Goal: Task Accomplishment & Management: Manage account settings

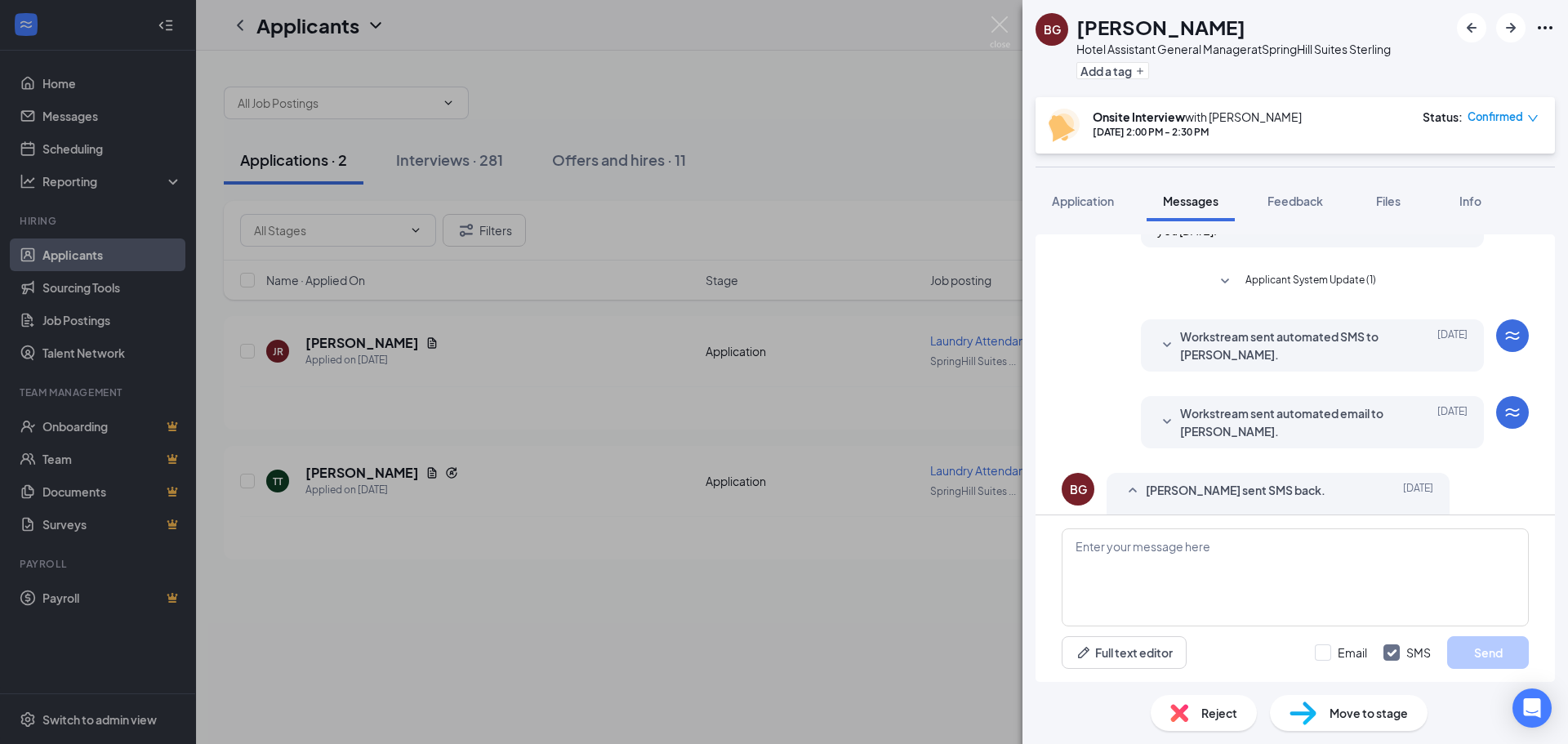
scroll to position [852, 0]
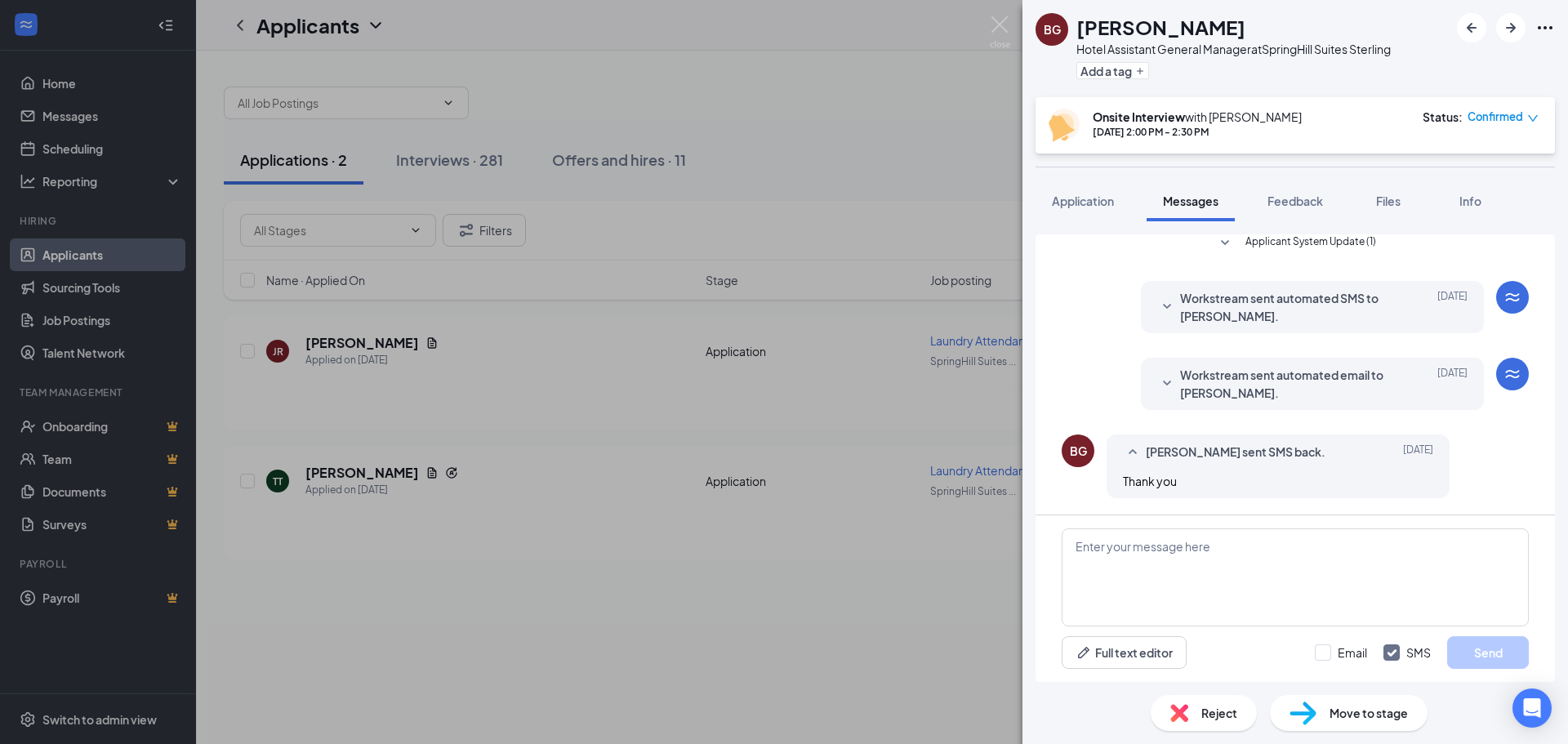
click at [747, 603] on div "BG Brittany Grace Hotel Assistant General Manager at SpringHill Suites Sterling…" at bounding box center [784, 372] width 1568 height 744
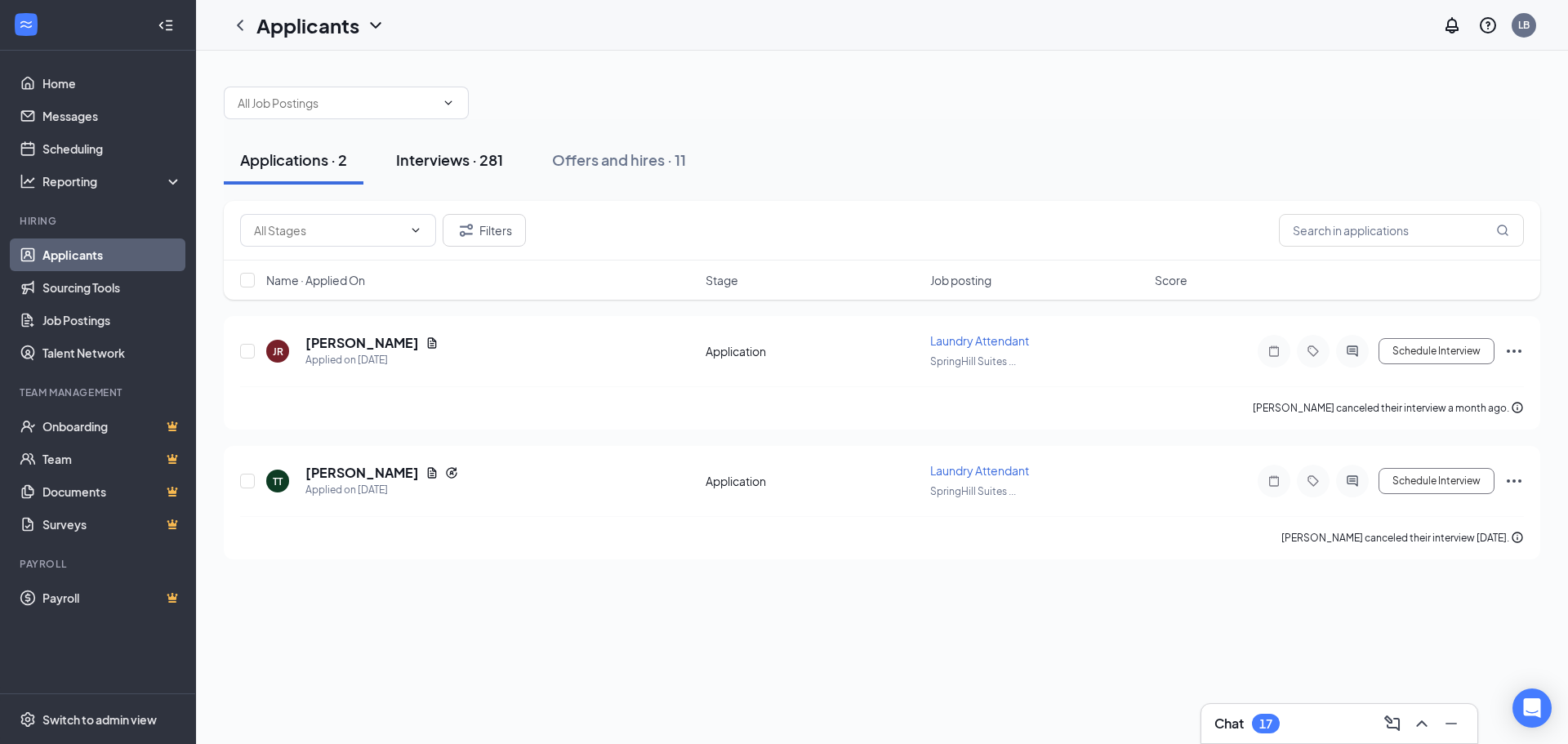
click at [466, 167] on div "Interviews · 281" at bounding box center [449, 159] width 107 height 20
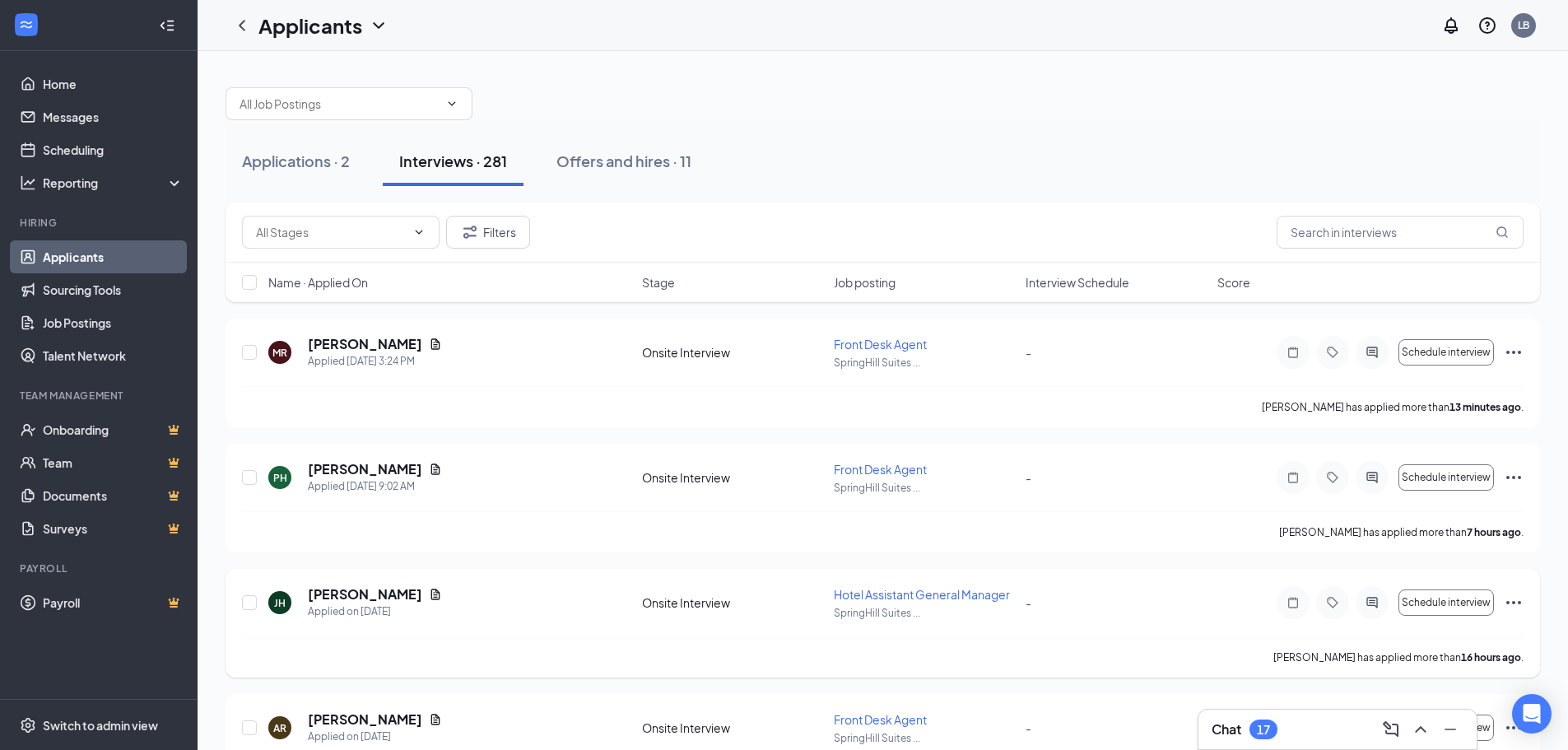
click at [982, 593] on span "Hotel Assistant General Manager" at bounding box center [922, 594] width 176 height 15
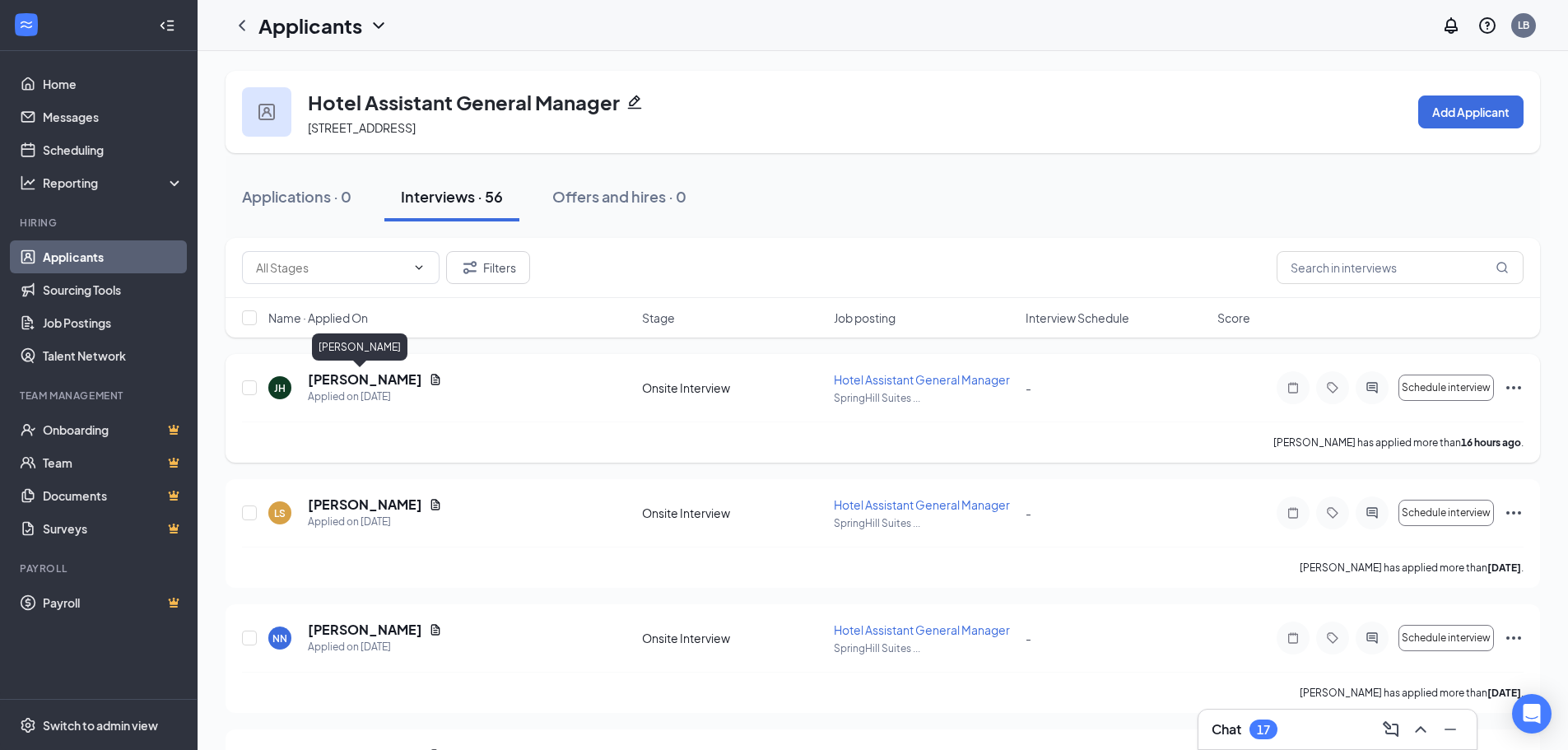
click at [364, 380] on h5 "[PERSON_NAME]" at bounding box center [365, 379] width 114 height 18
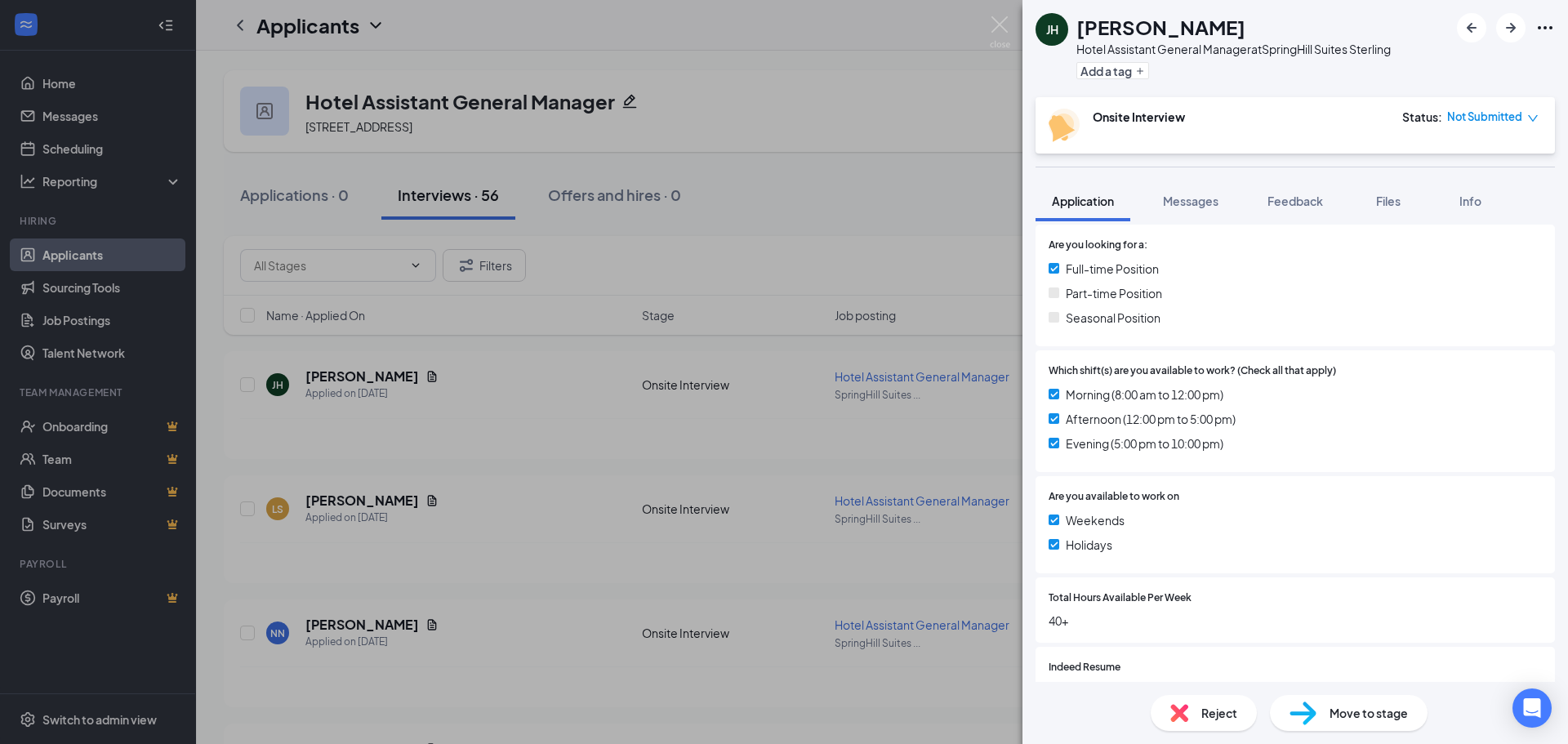
scroll to position [408, 0]
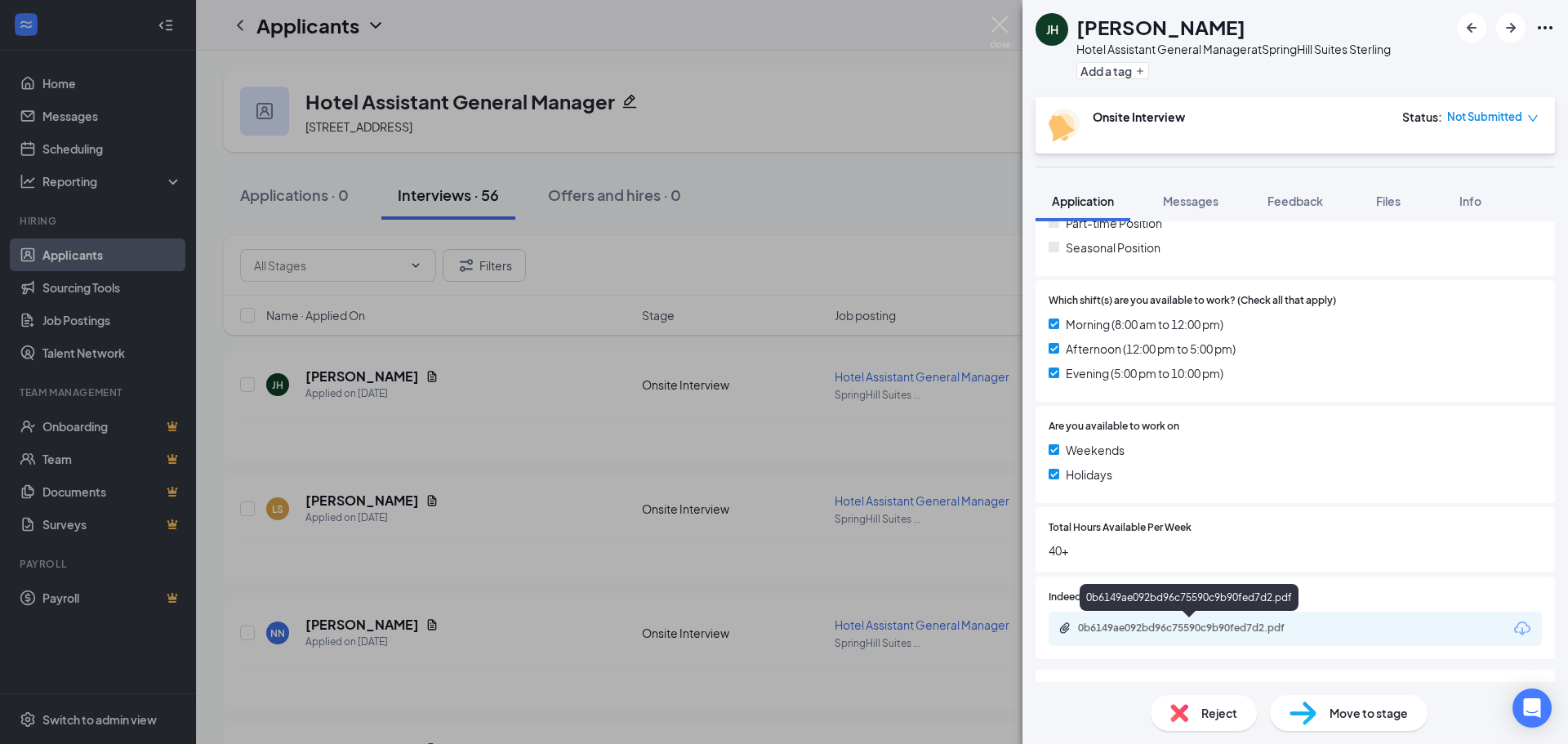
click at [1219, 627] on div "0b6149ae092bd96c75590c9b90fed7d2.pdf" at bounding box center [1192, 627] width 229 height 13
click at [1202, 709] on span "Reject" at bounding box center [1219, 713] width 36 height 18
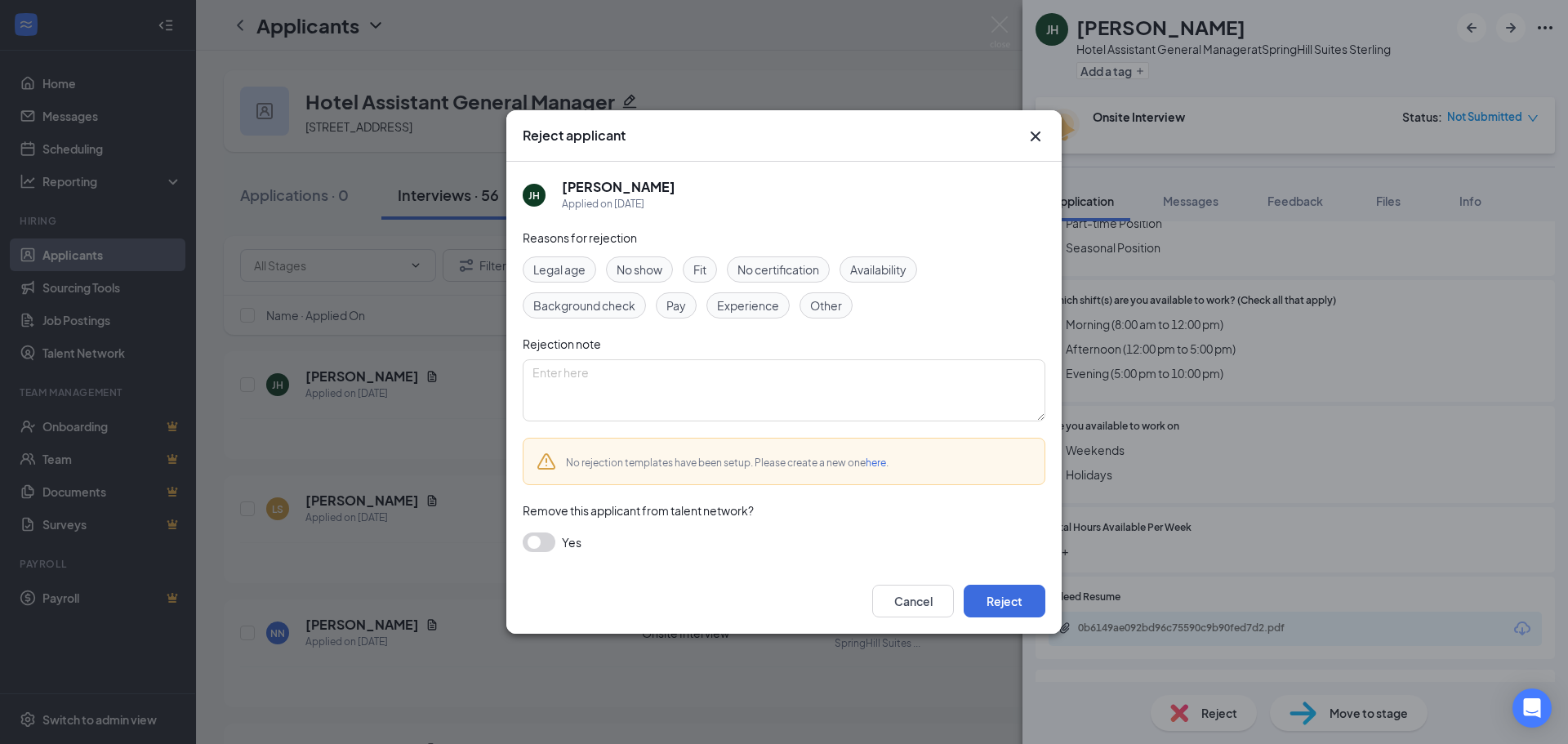
click at [749, 307] on span "Experience" at bounding box center [747, 306] width 62 height 18
click at [997, 604] on button "Reject" at bounding box center [1004, 601] width 81 height 33
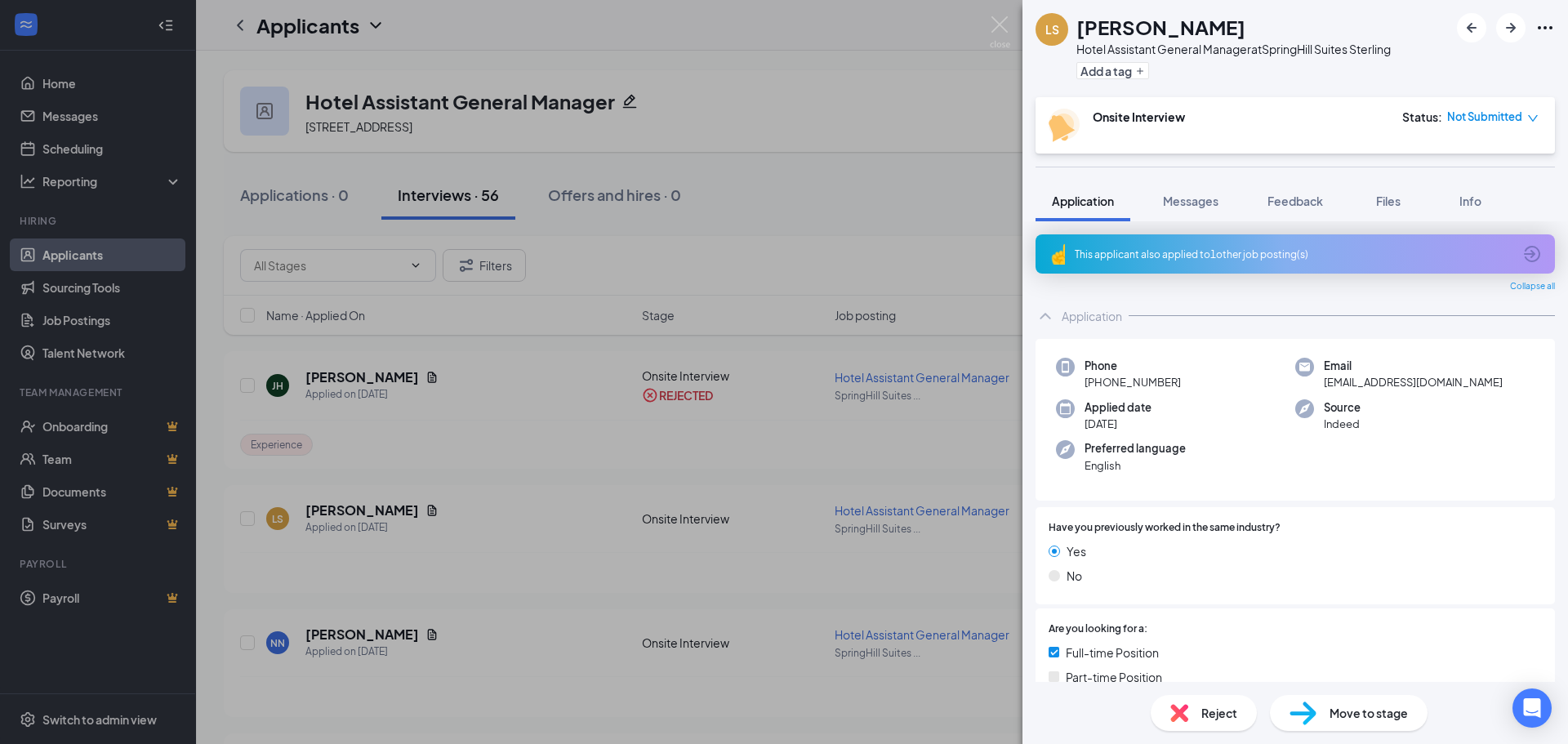
click at [674, 409] on div "LS LINDA SULAIMAN Hotel Assistant General Manager at SpringHill Suites Sterling…" at bounding box center [784, 372] width 1568 height 744
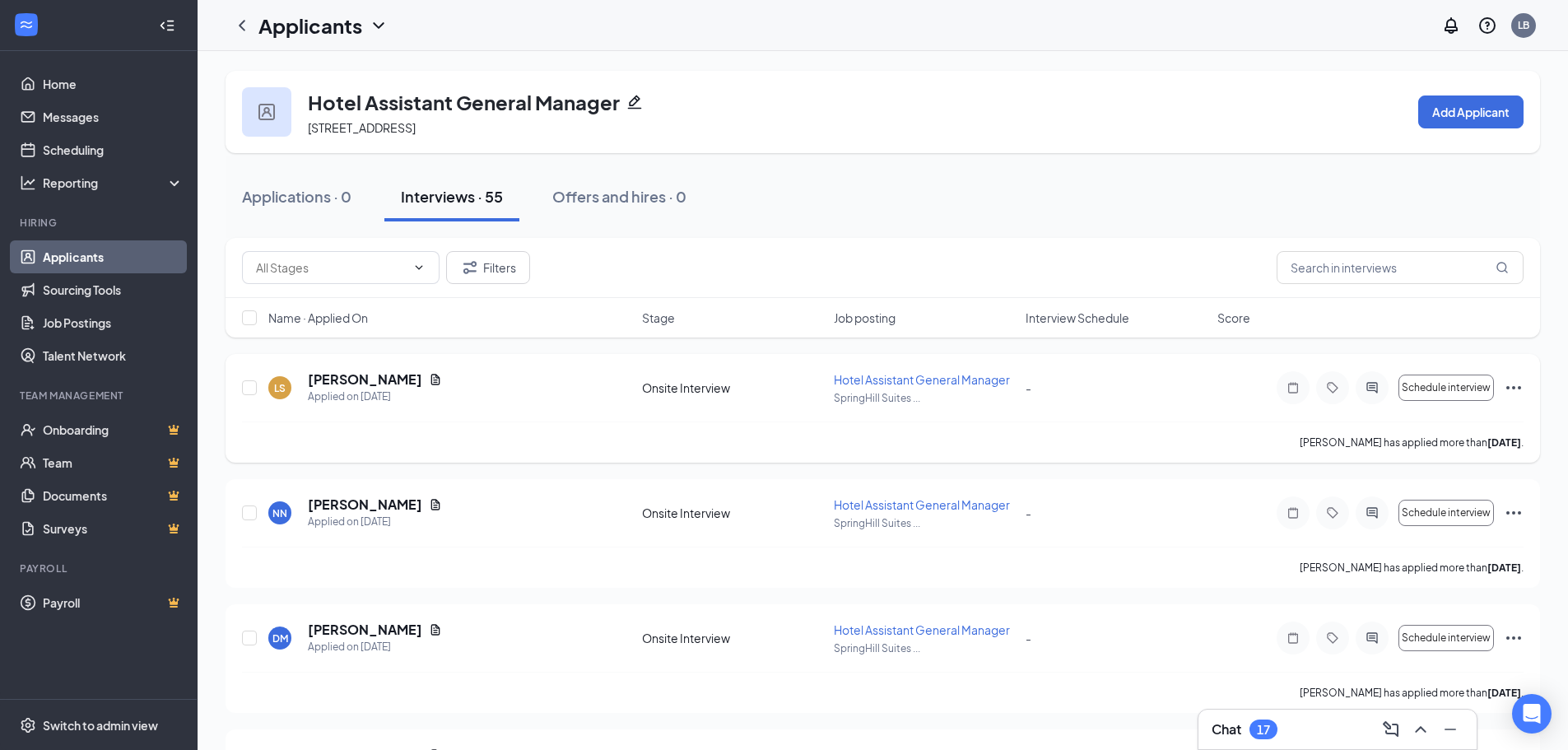
click at [1515, 386] on icon "Ellipses" at bounding box center [1514, 387] width 20 height 20
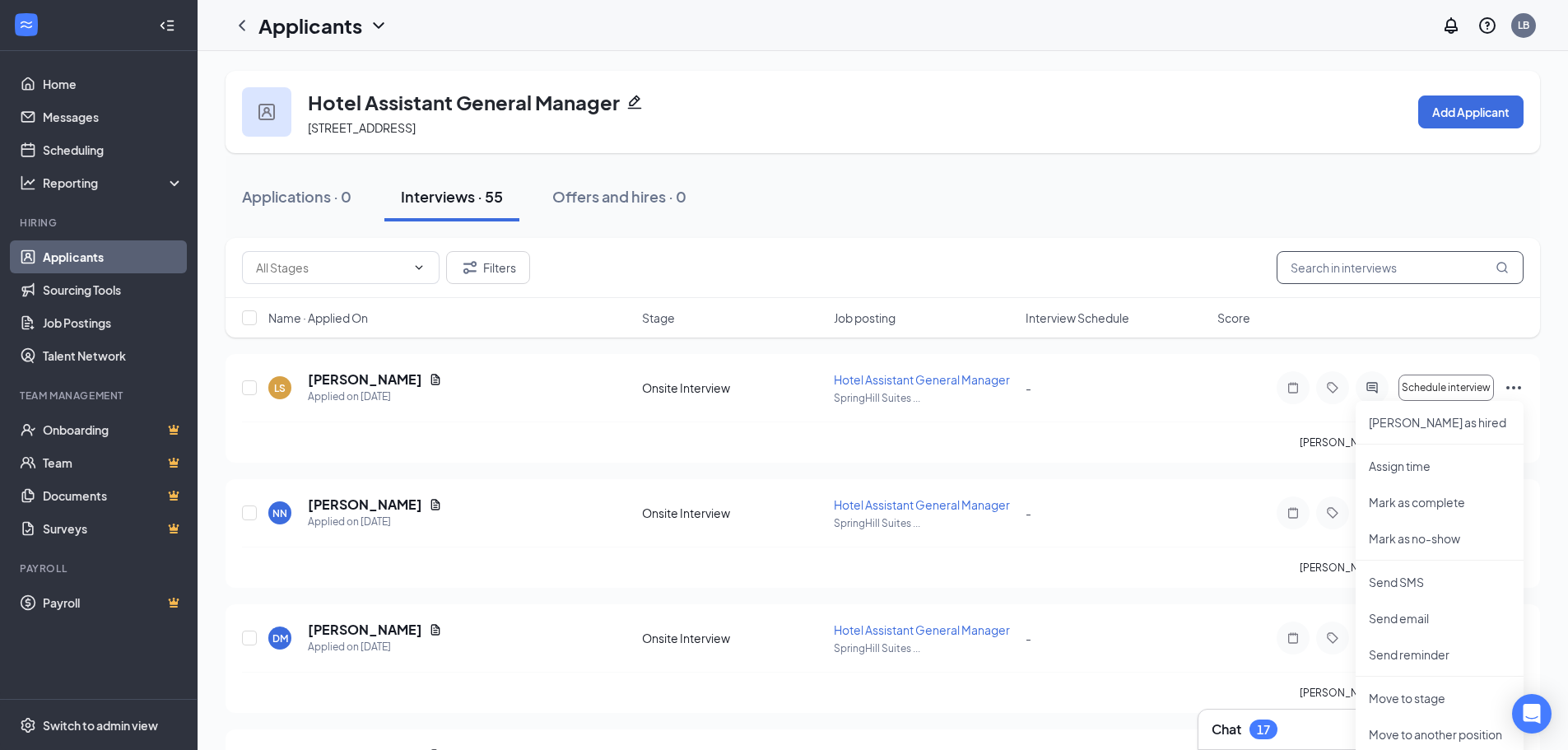
click at [1411, 257] on input "text" at bounding box center [1400, 267] width 247 height 33
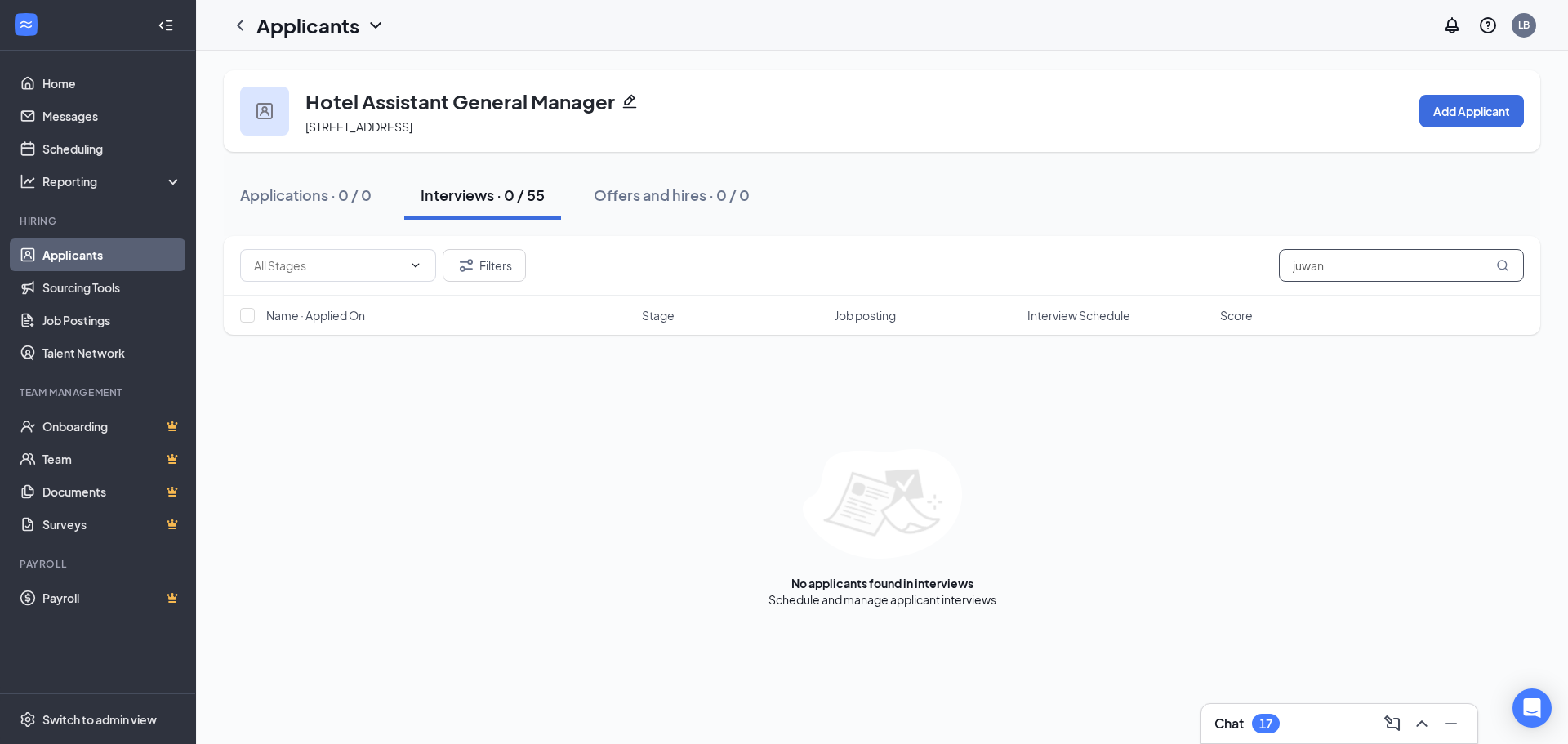
type input "juwan"
click at [912, 187] on div "Applications · 0 / 0 Interviews · 0 / 55 Offers and hires · 0 / 0" at bounding box center [882, 194] width 1316 height 49
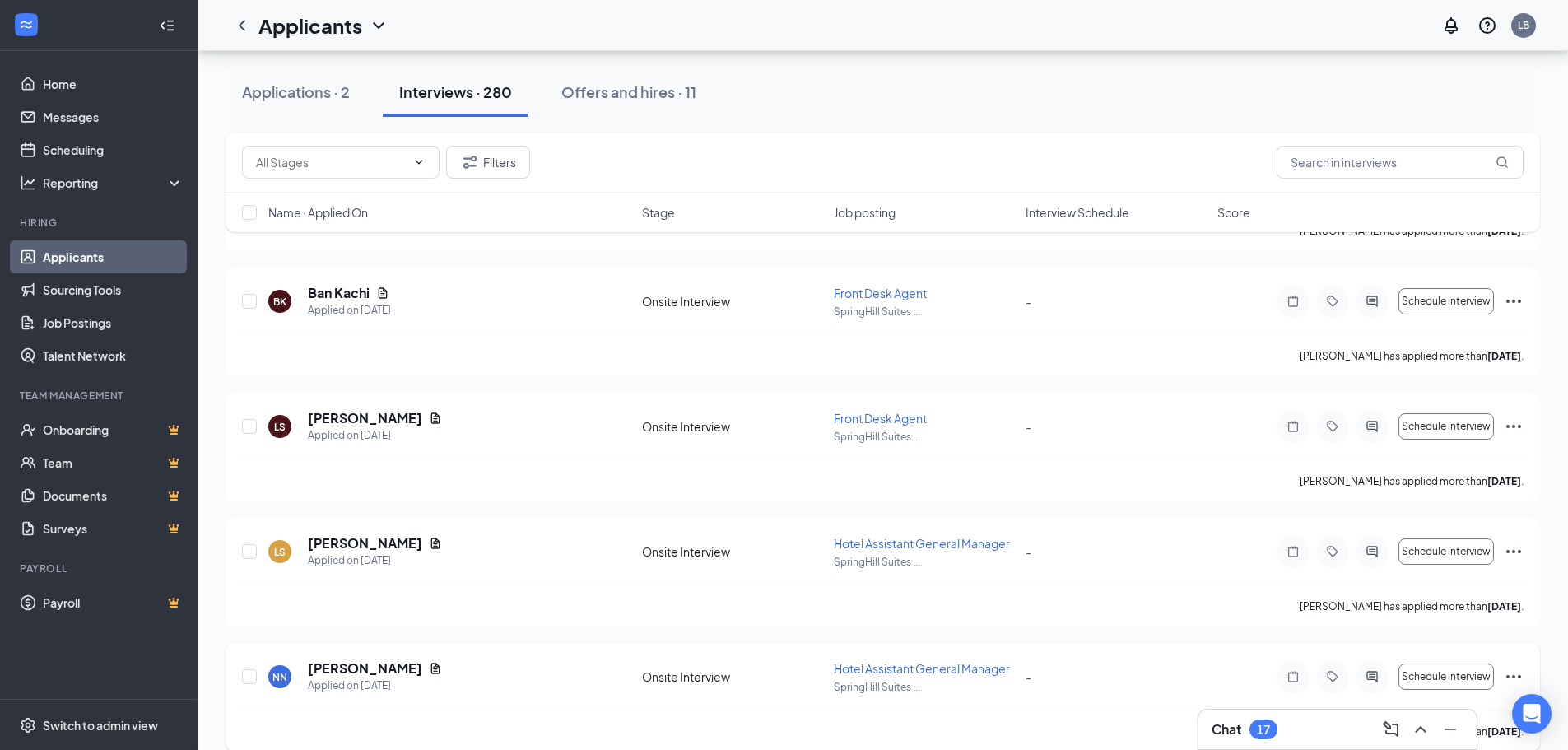
scroll to position [906, 0]
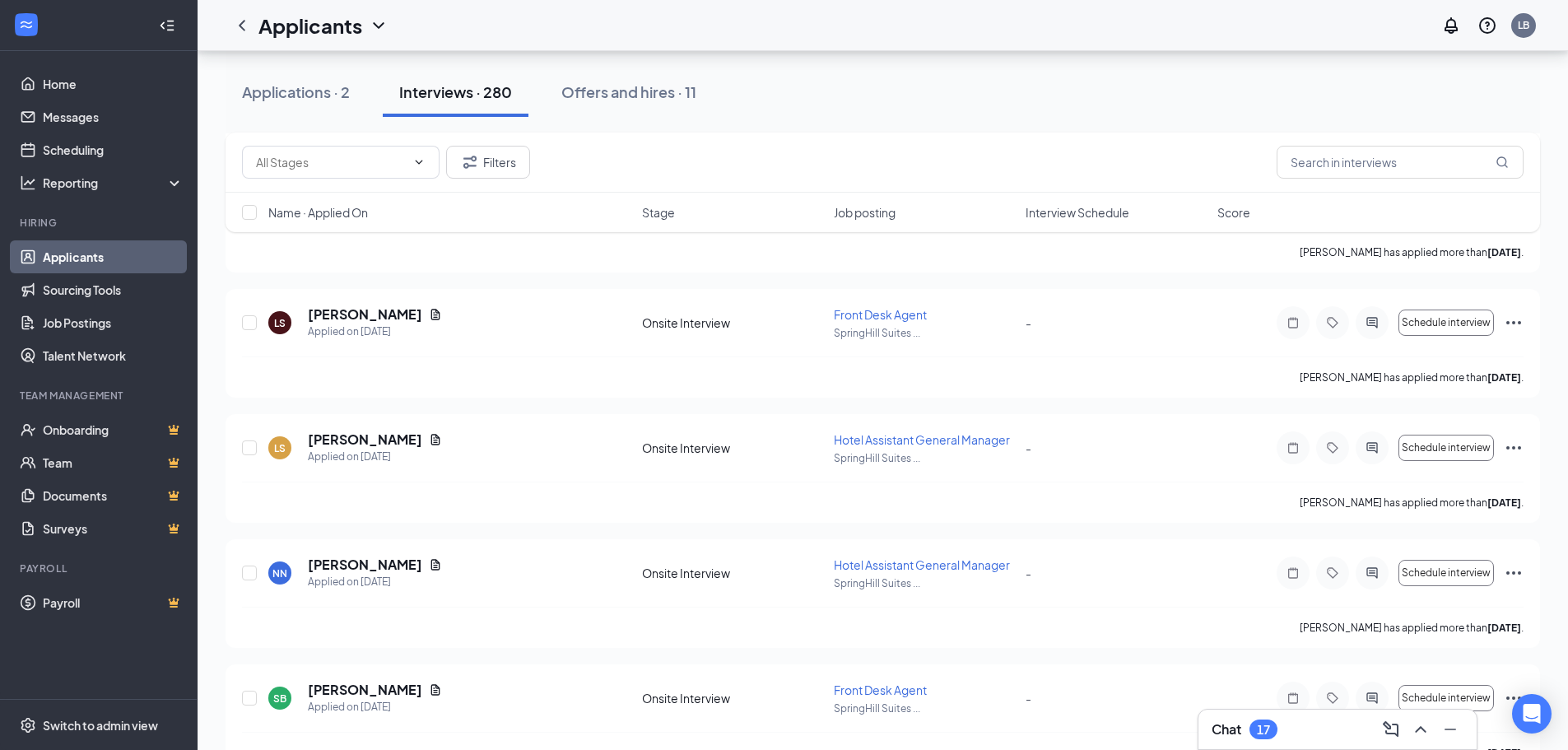
click at [445, 93] on div "Interviews · 280" at bounding box center [455, 92] width 113 height 20
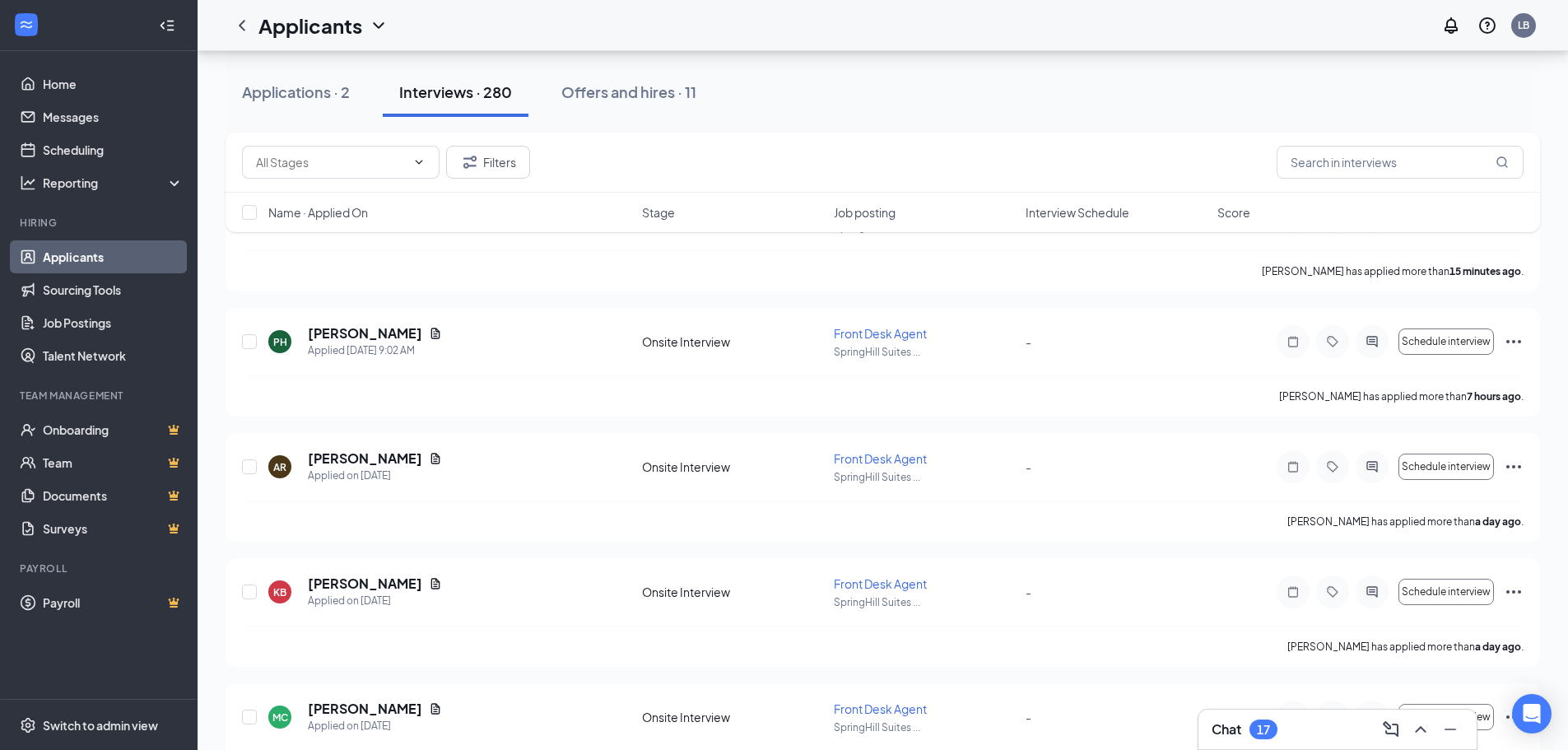
scroll to position [576, 0]
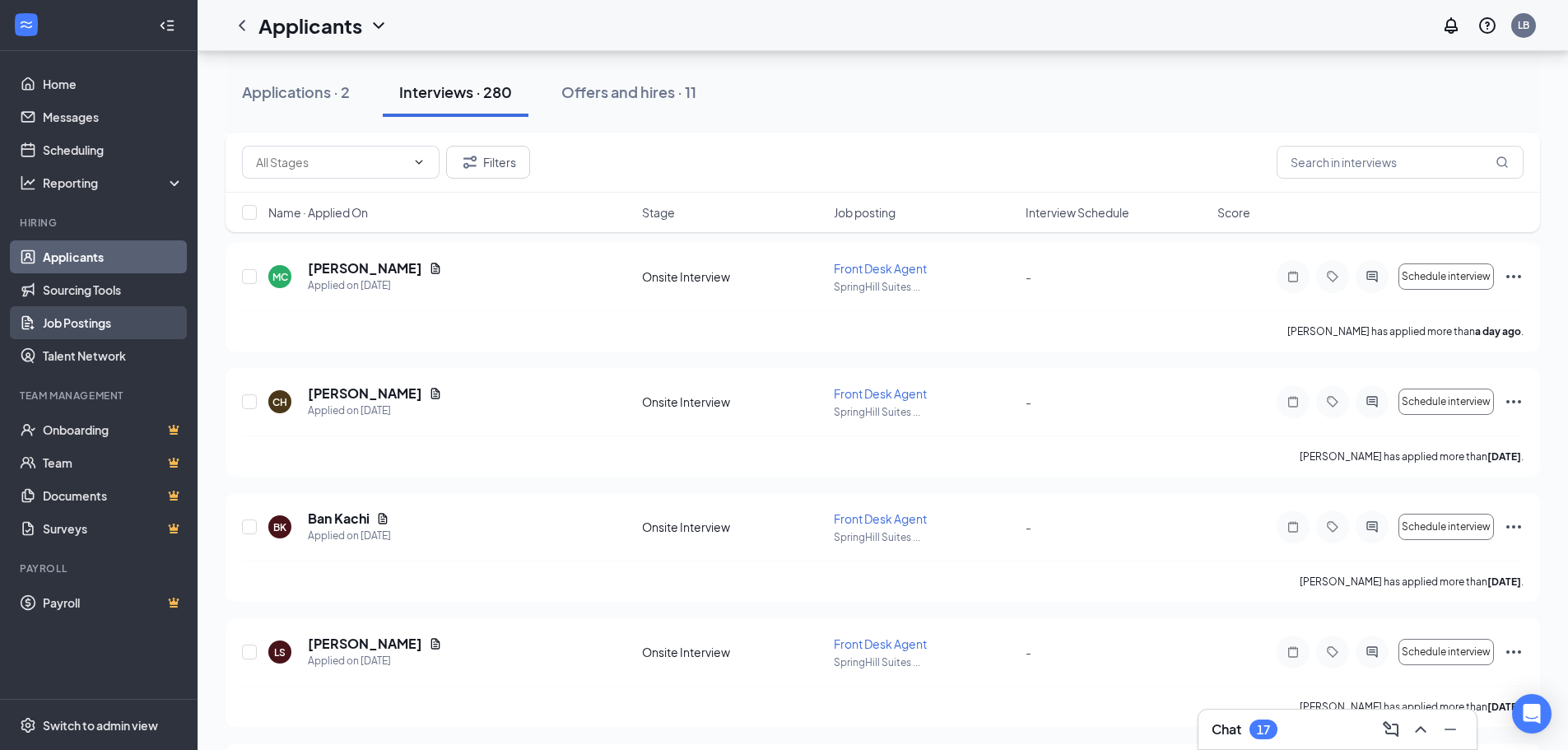
click at [70, 314] on link "Job Postings" at bounding box center [113, 322] width 141 height 33
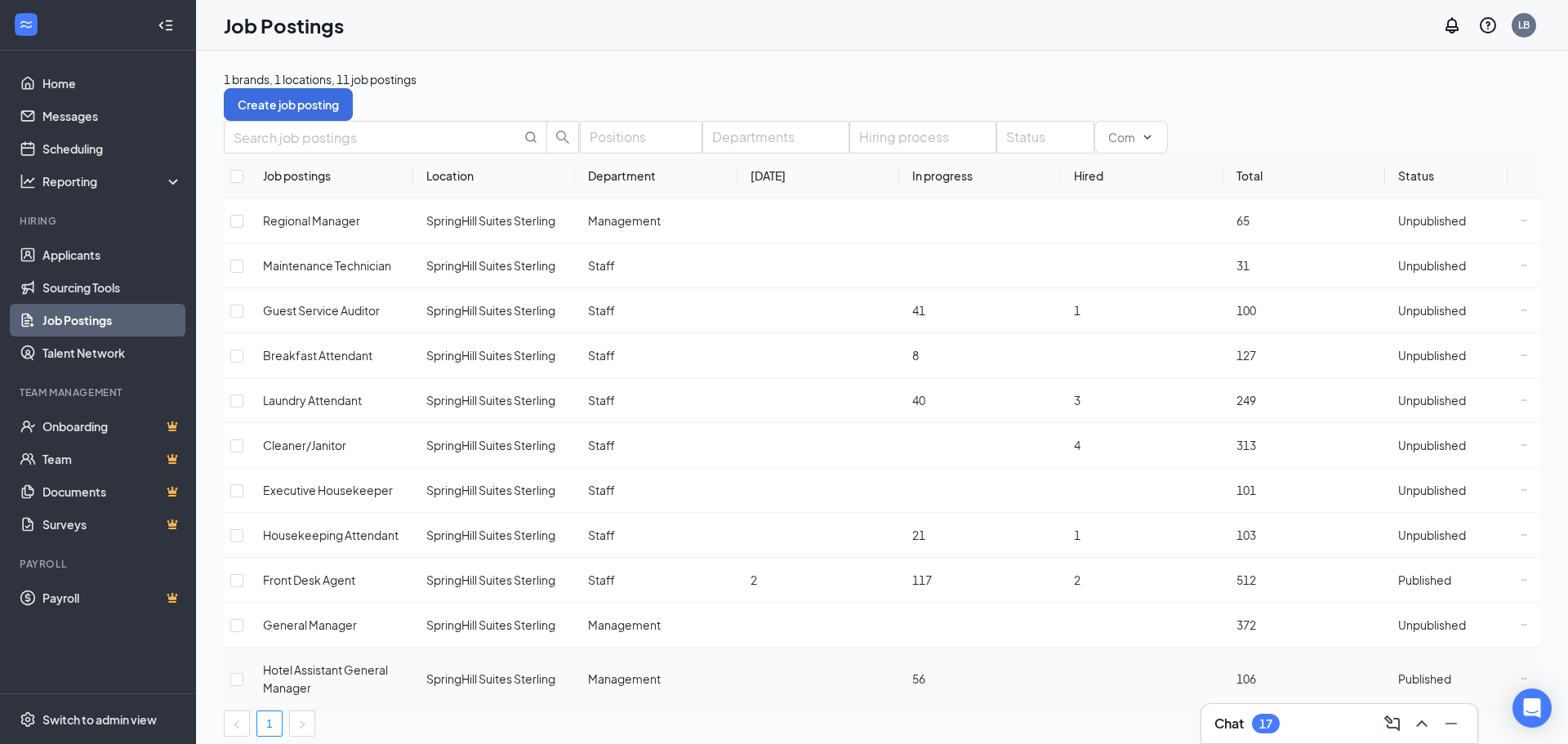
click at [292, 663] on span "Hotel Assistant General Manager" at bounding box center [325, 679] width 125 height 33
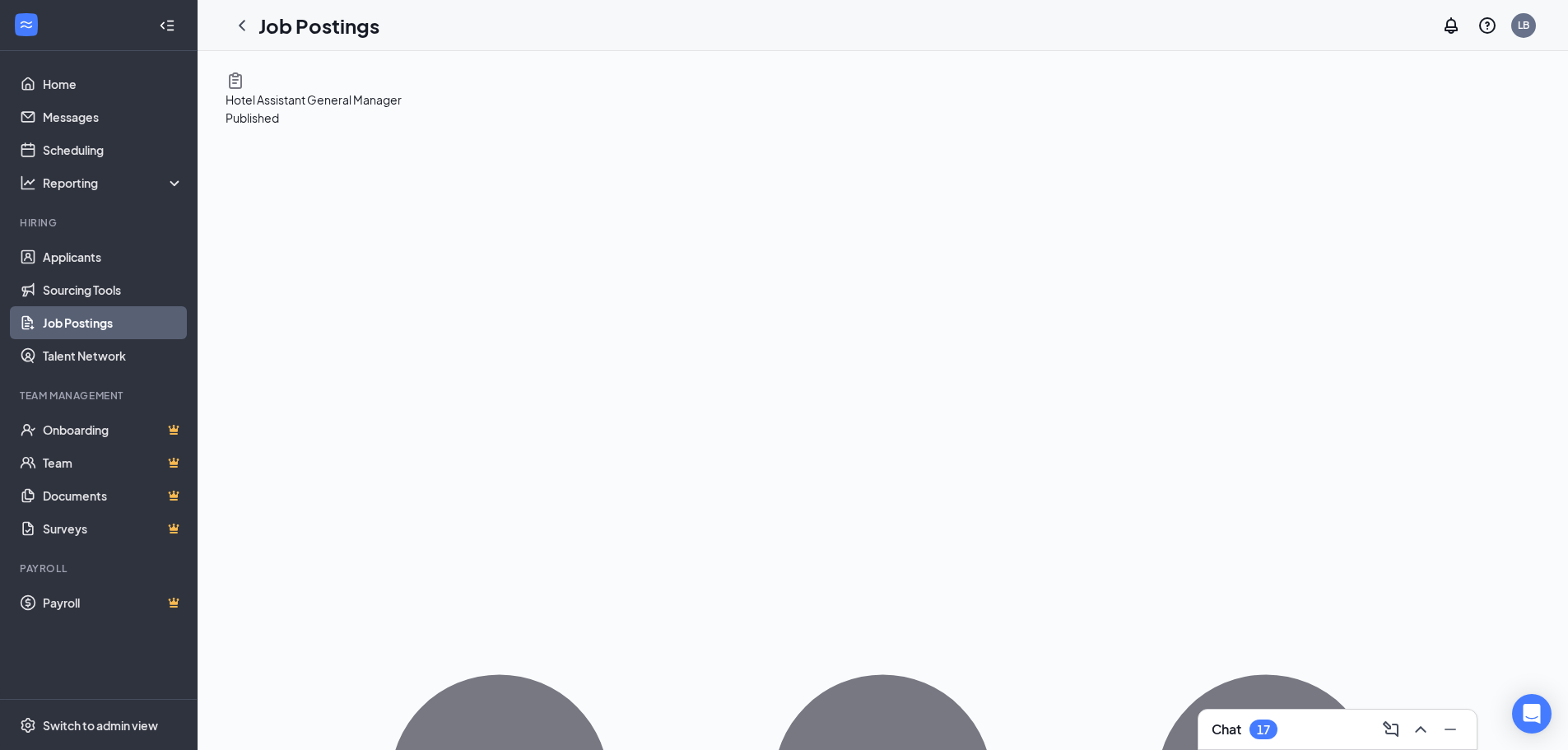
click at [242, 89] on icon "Clipboard" at bounding box center [235, 80] width 13 height 16
drag, startPoint x: 1304, startPoint y: 267, endPoint x: 1304, endPoint y: 279, distance: 12.0
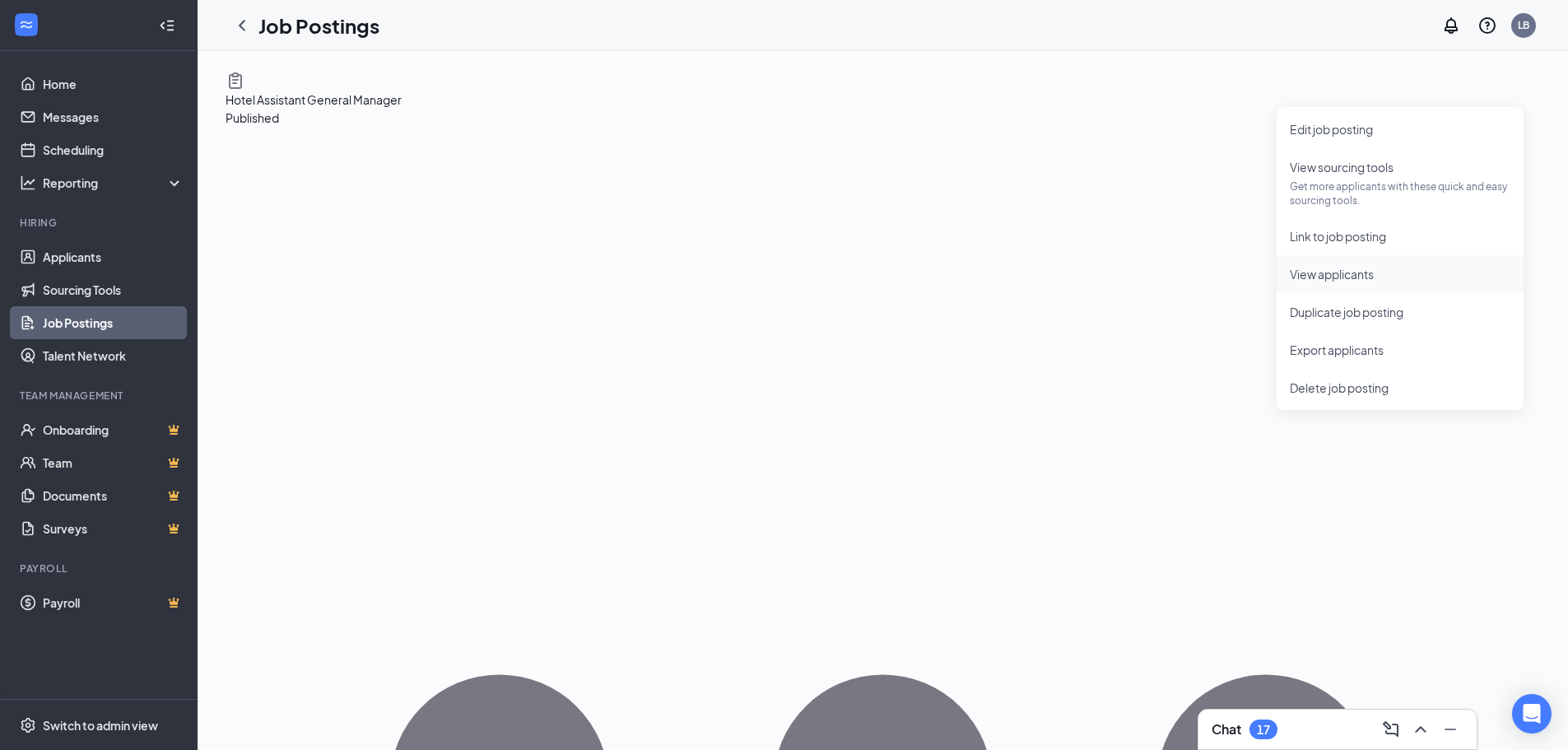
click at [1304, 279] on span "View applicants" at bounding box center [1331, 273] width 84 height 15
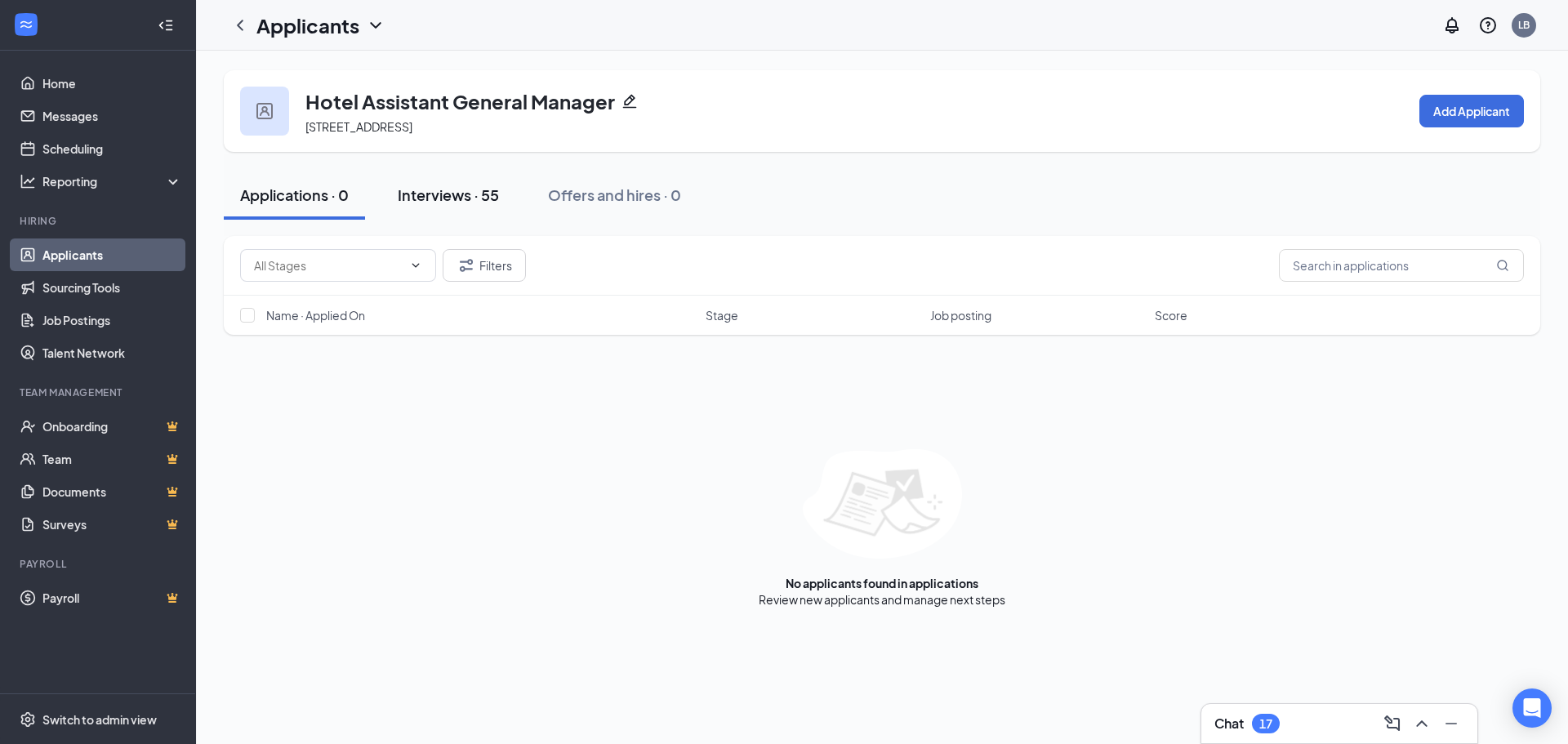
click at [420, 197] on div "Interviews · 55" at bounding box center [448, 194] width 102 height 20
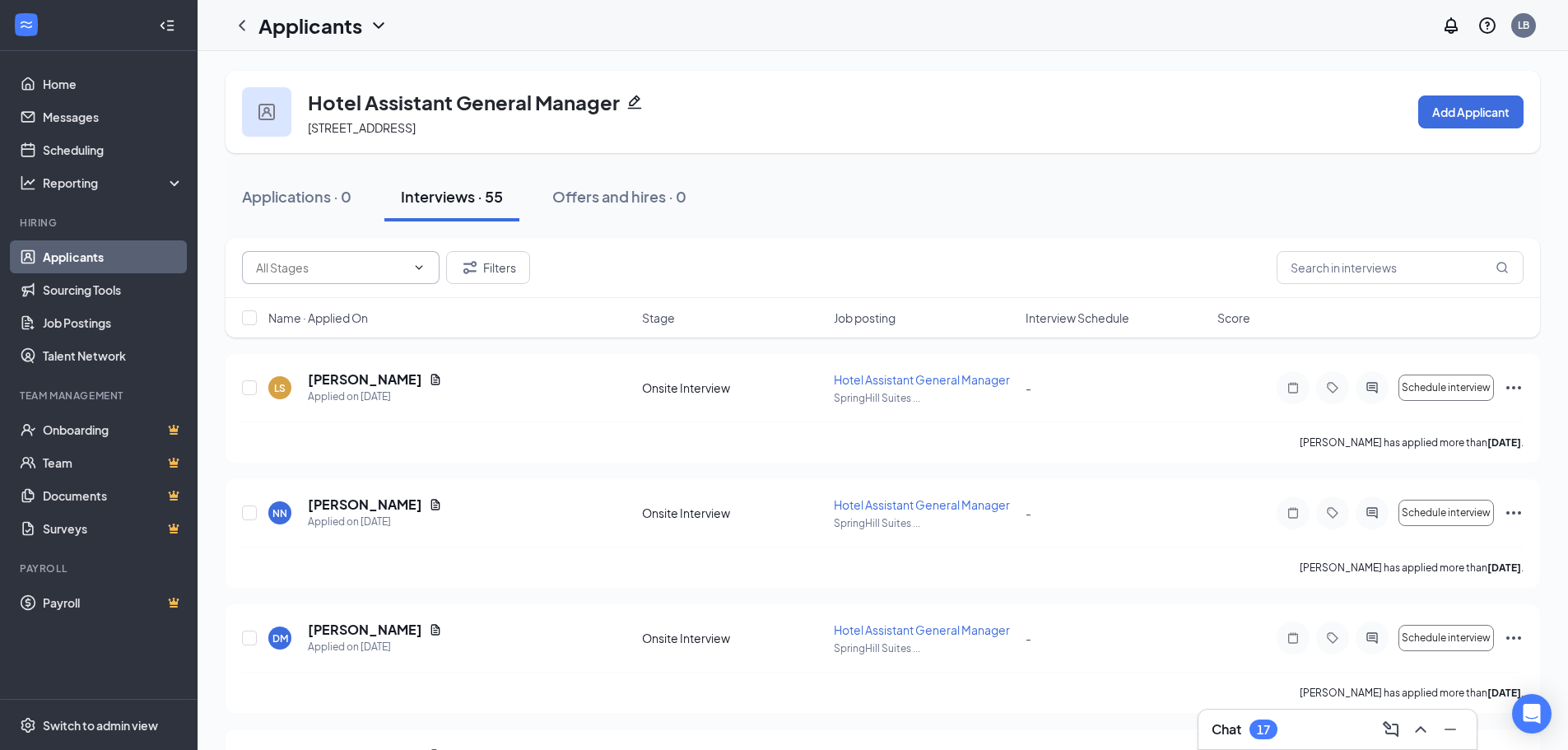
click at [418, 270] on icon "ChevronDown" at bounding box center [418, 267] width 13 height 13
click at [418, 265] on icon "ChevronDown" at bounding box center [418, 267] width 13 height 13
click at [302, 277] on span at bounding box center [341, 267] width 198 height 33
click at [1401, 275] on input "text" at bounding box center [1400, 267] width 247 height 33
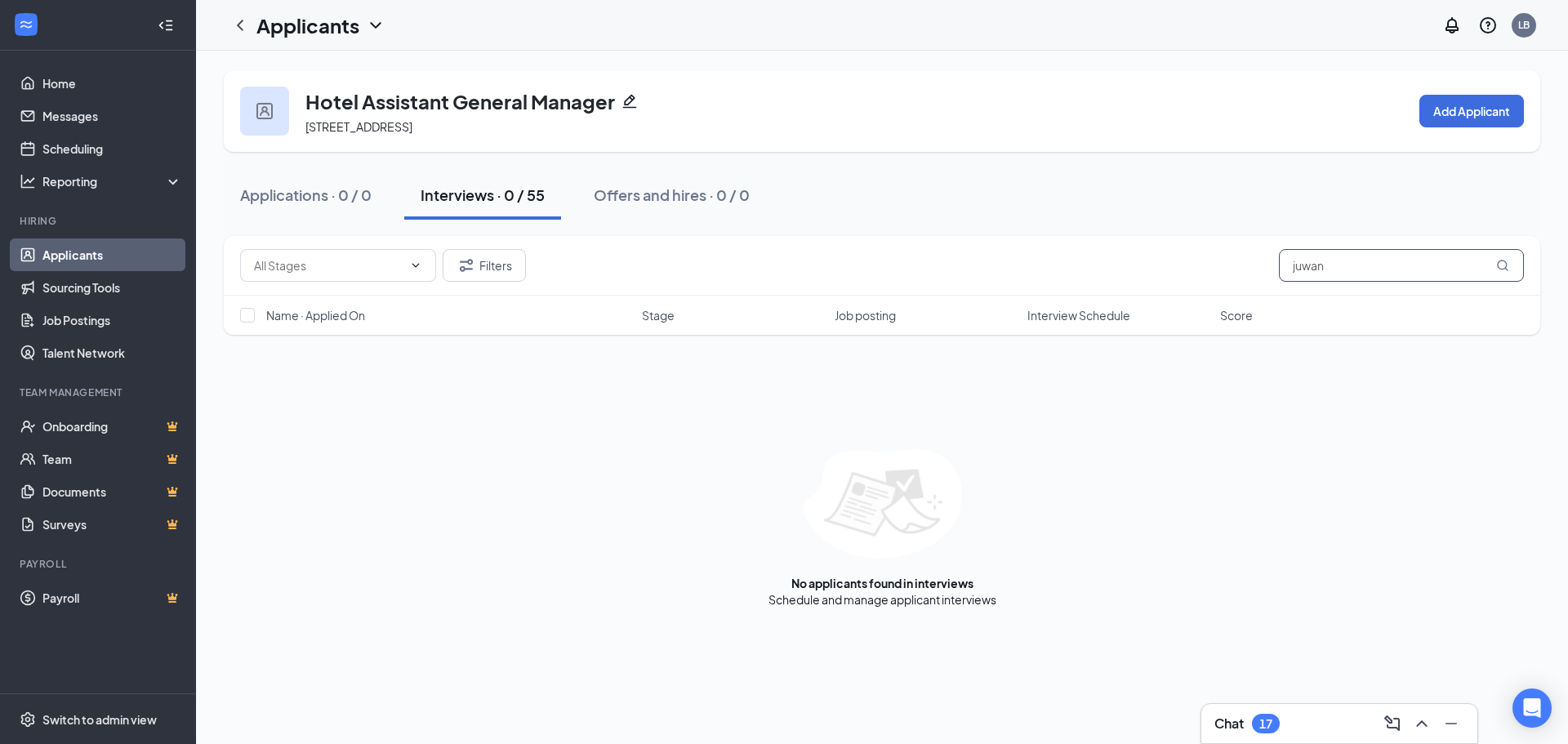
type input "juwan"
click at [1507, 271] on icon "MagnifyingGlass" at bounding box center [1502, 265] width 13 height 13
click at [1502, 259] on icon "MagnifyingGlass" at bounding box center [1502, 265] width 13 height 13
click at [1349, 271] on input "juwan" at bounding box center [1400, 265] width 245 height 33
click at [160, 22] on icon "Collapse" at bounding box center [165, 25] width 16 height 16
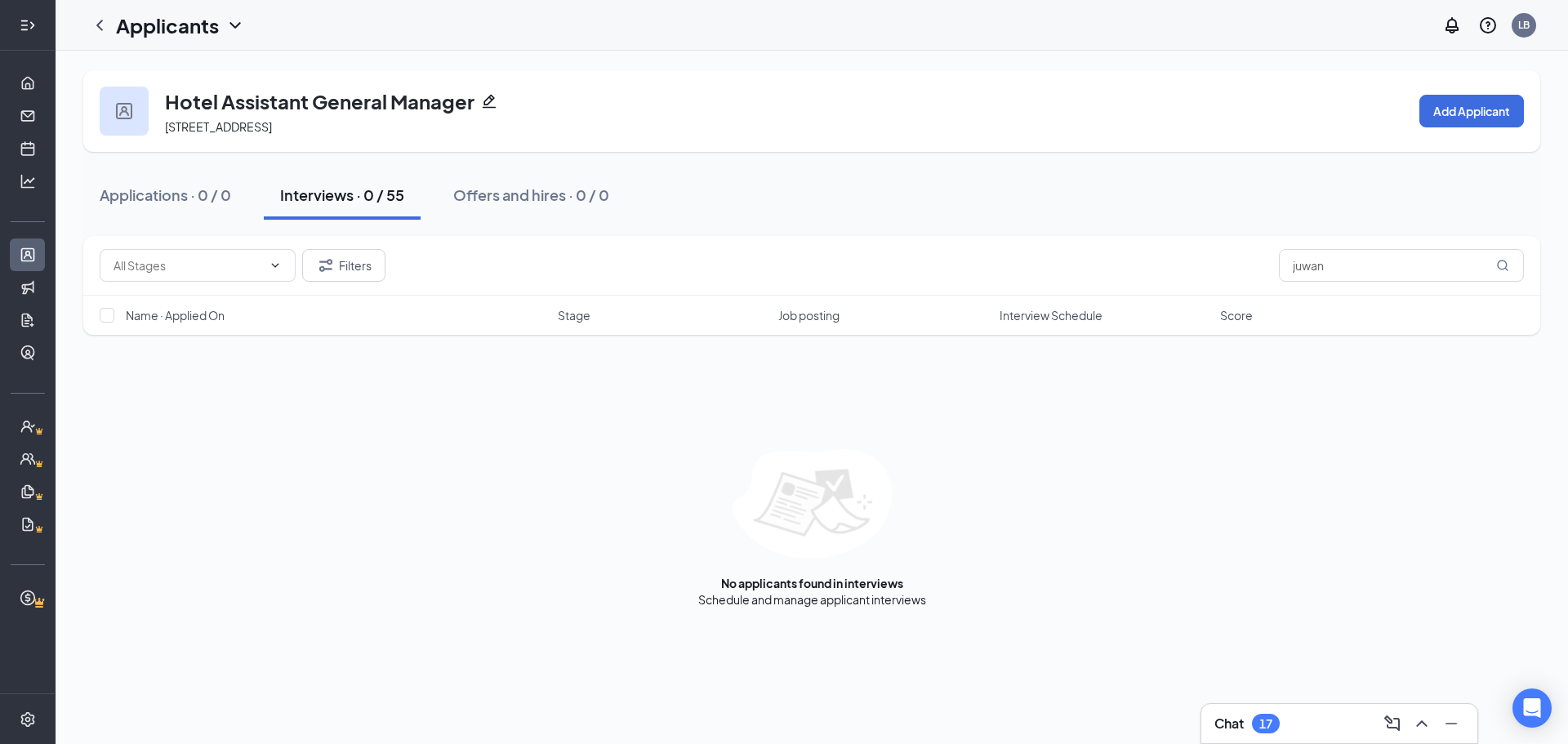
click at [27, 24] on icon "Expand" at bounding box center [27, 25] width 16 height 16
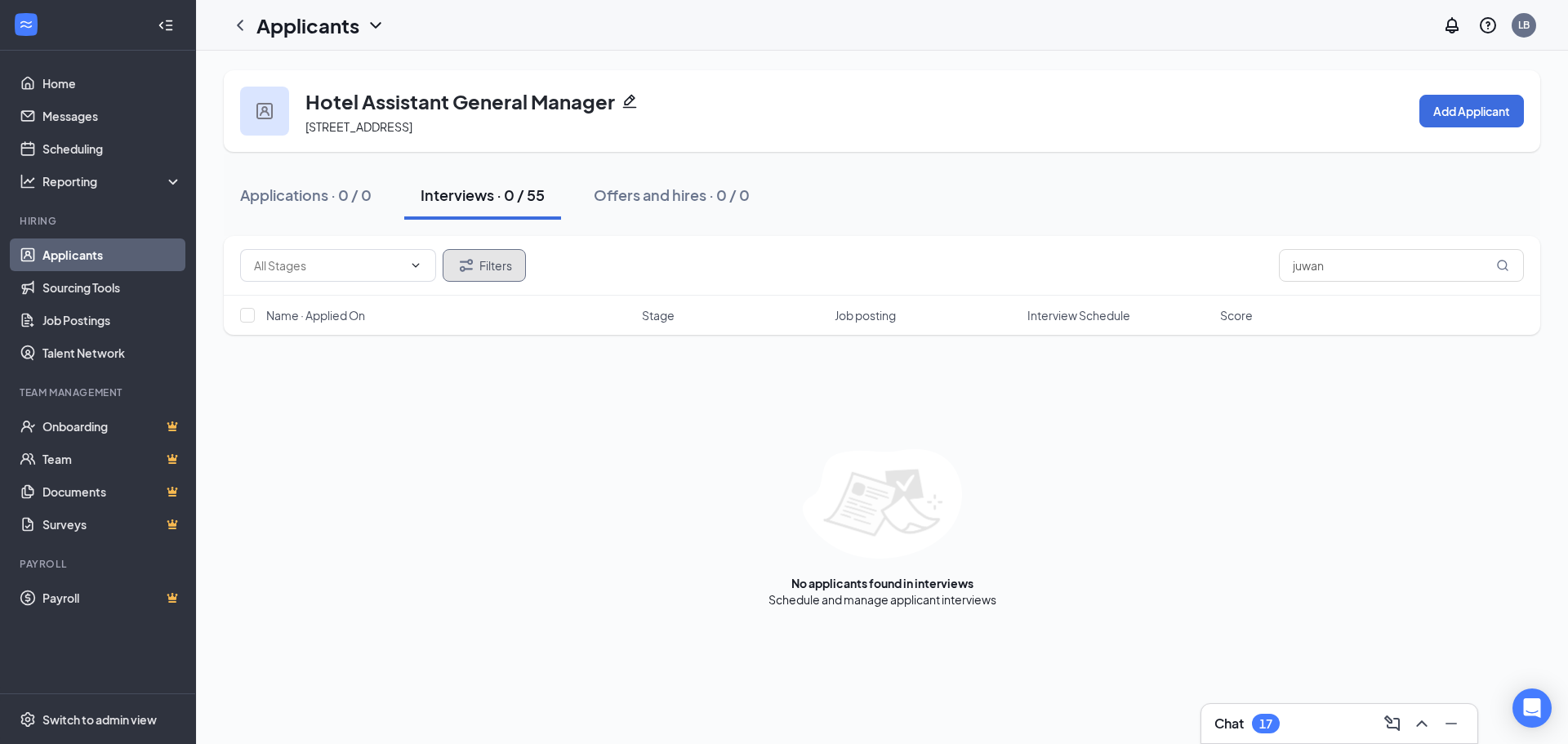
click at [464, 267] on icon "Filter" at bounding box center [466, 265] width 13 height 12
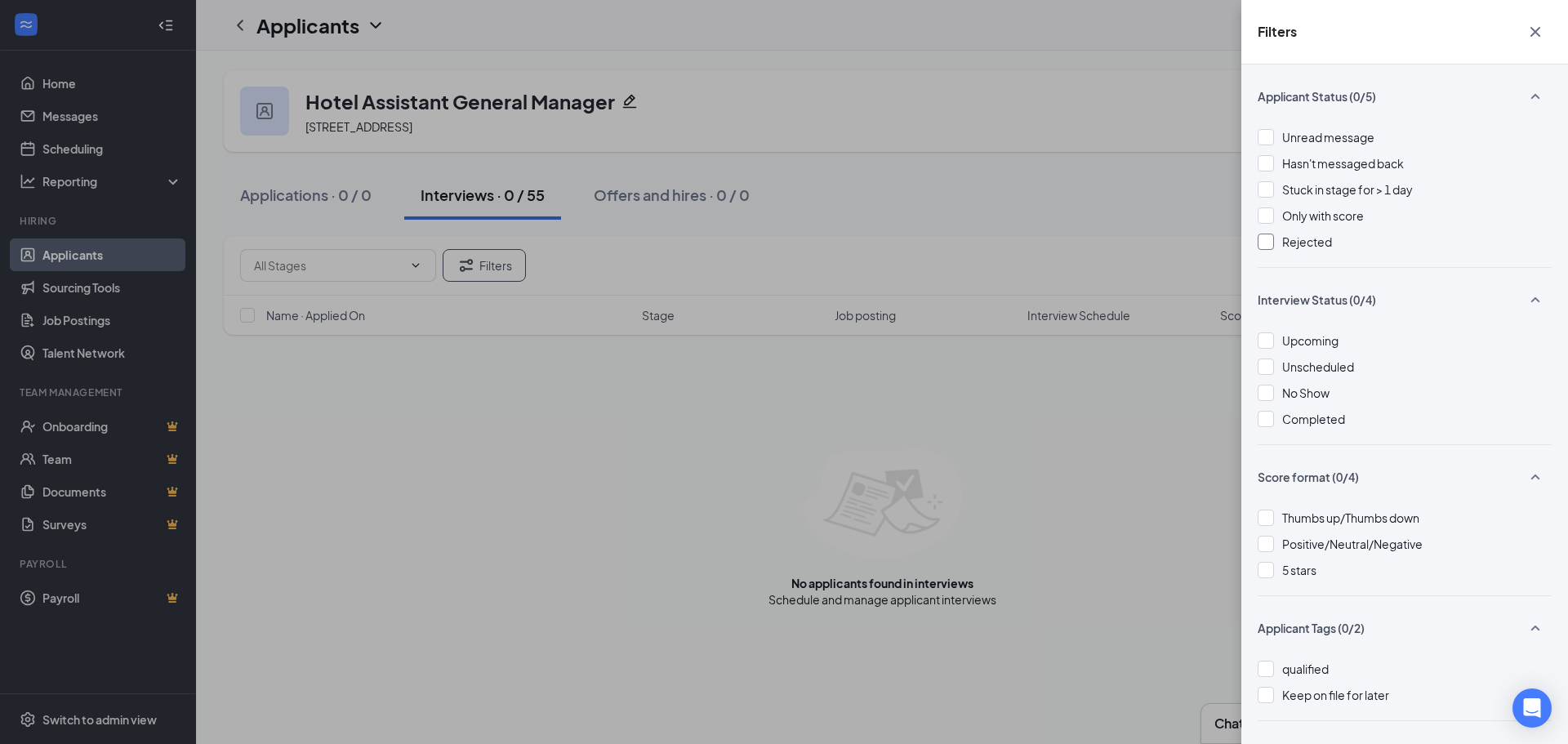
click at [1272, 239] on div at bounding box center [1265, 241] width 16 height 16
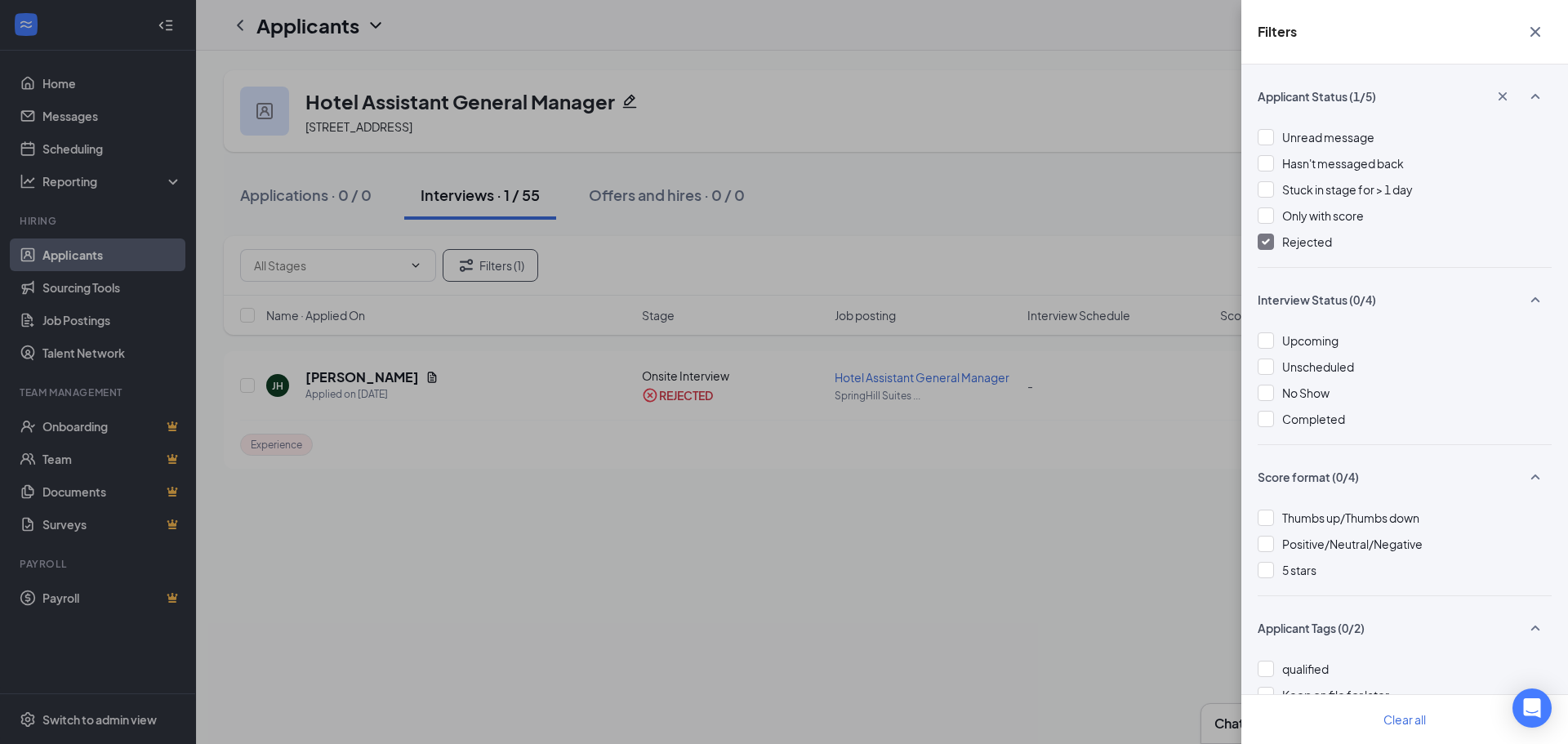
click at [321, 372] on div "Filters Applicant Status (1/5) Unread message Hasn't messaged back Stuck in sta…" at bounding box center [784, 372] width 1568 height 744
drag, startPoint x: 999, startPoint y: 405, endPoint x: 1192, endPoint y: 365, distance: 197.1
click at [1000, 405] on div "Filters Applicant Status (1/5) Unread message Hasn't messaged back Stuck in sta…" at bounding box center [784, 372] width 1568 height 744
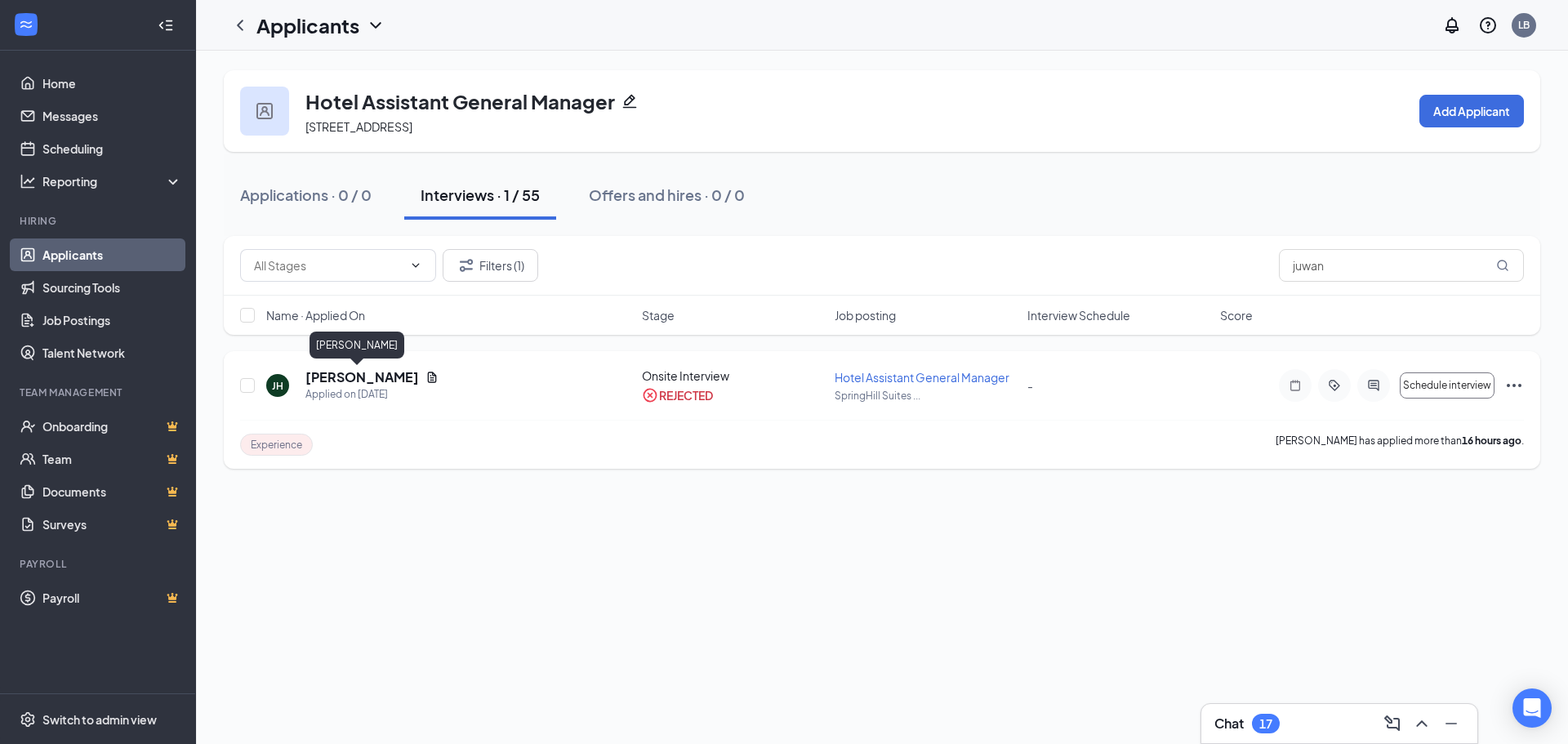
click at [358, 374] on h5 "[PERSON_NAME]" at bounding box center [362, 377] width 113 height 18
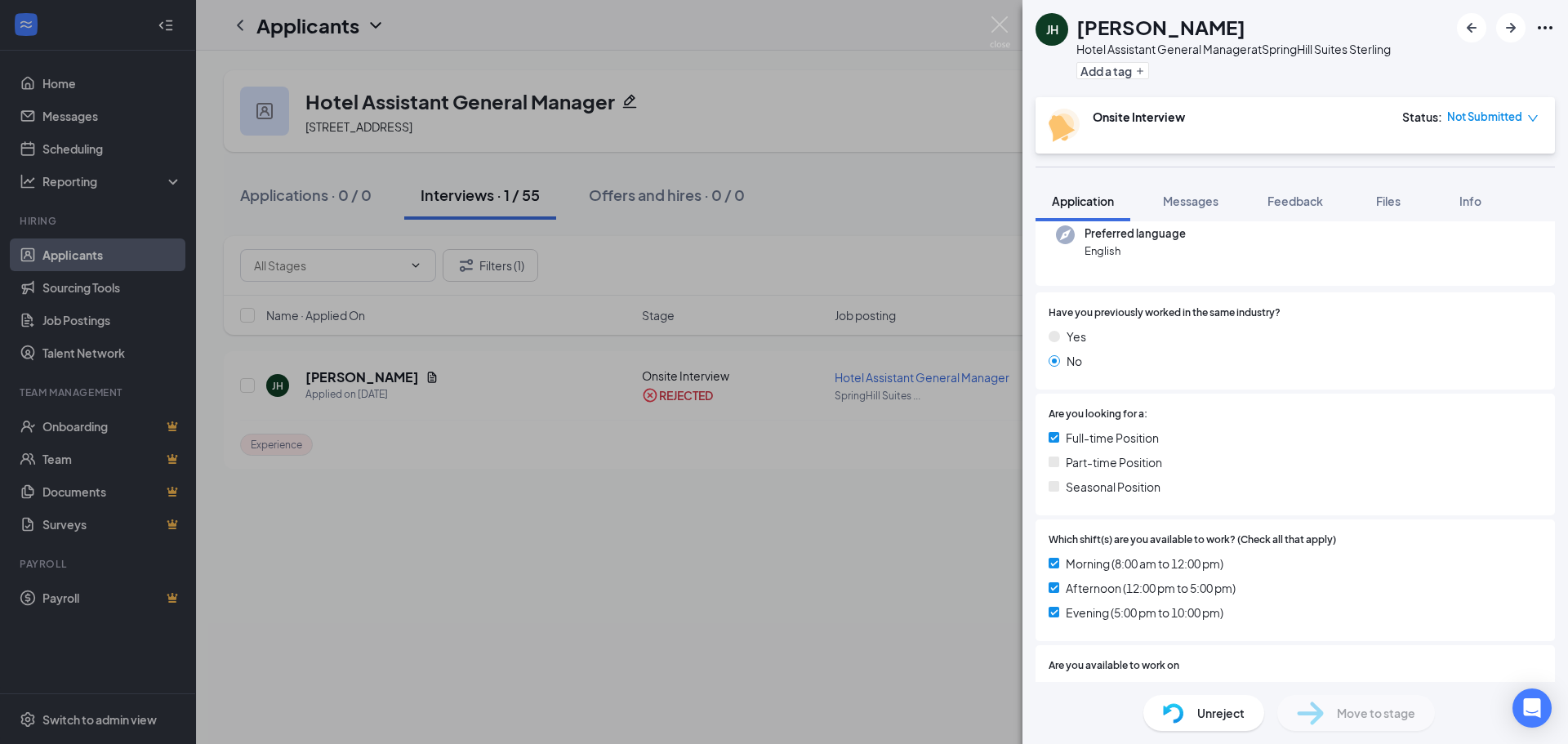
scroll to position [500, 0]
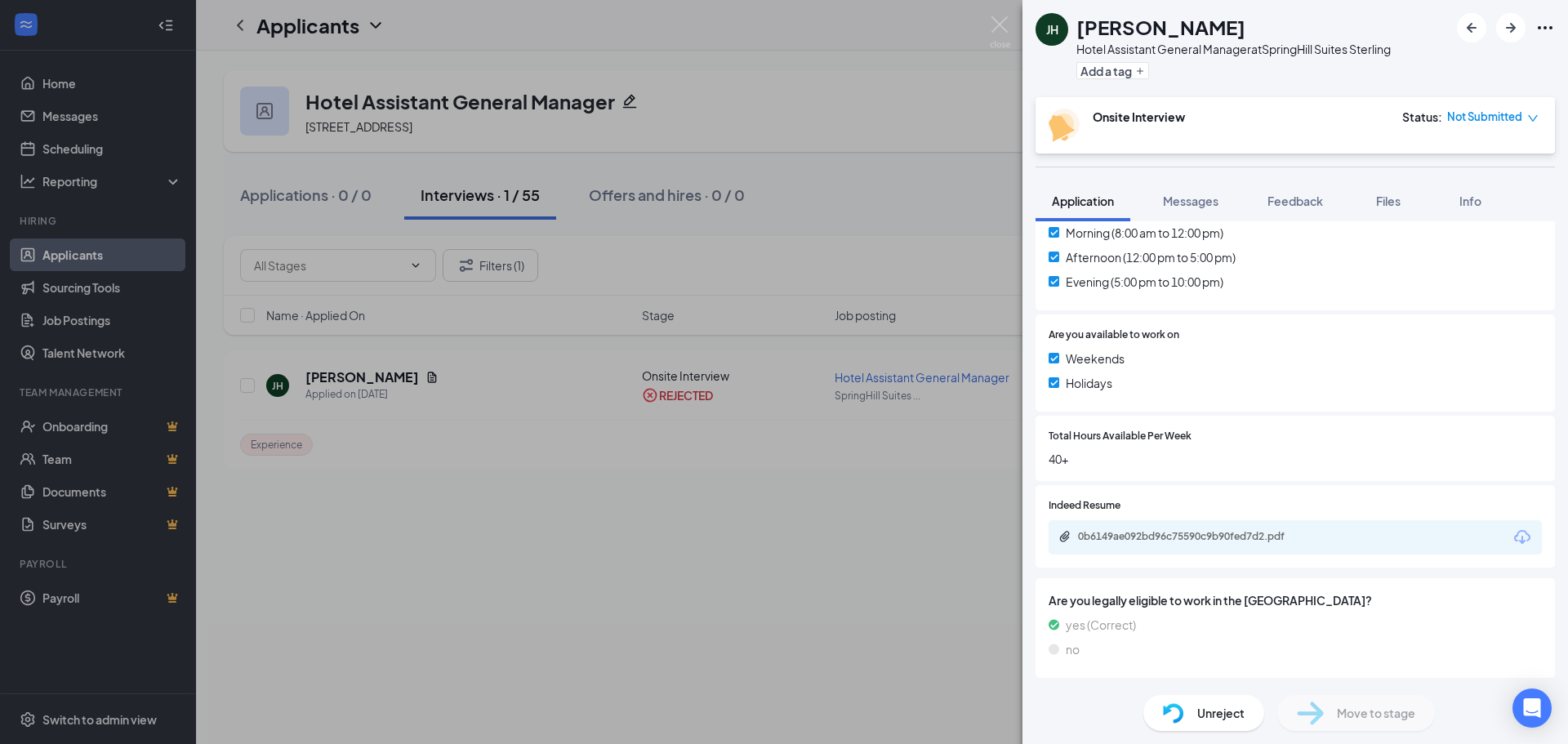
click at [1373, 543] on div "0b6149ae092bd96c75590c9b90fed7d2.pdf" at bounding box center [1295, 537] width 493 height 34
click at [1147, 538] on div "0b6149ae092bd96c75590c9b90fed7d2.pdf" at bounding box center [1192, 536] width 229 height 13
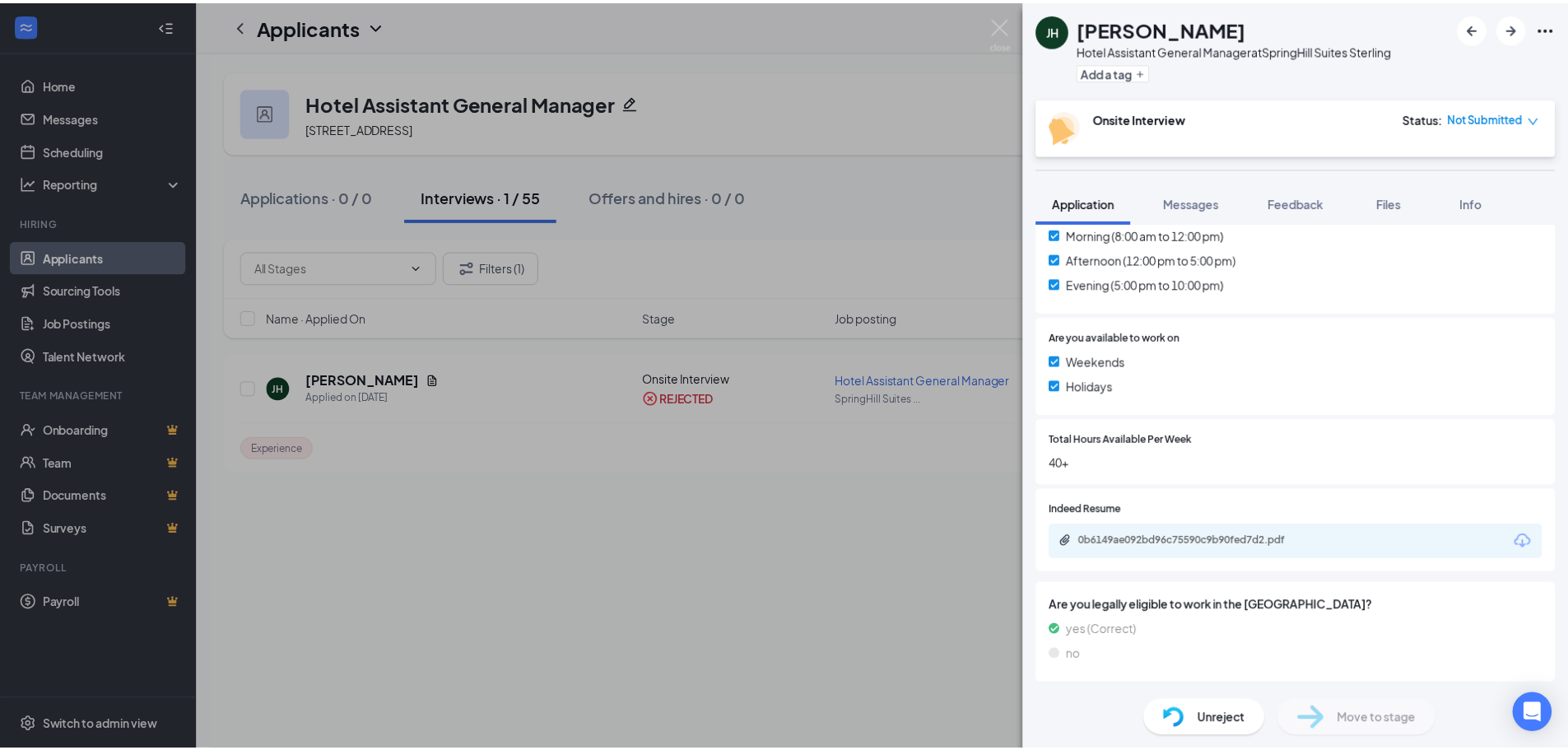
scroll to position [498, 0]
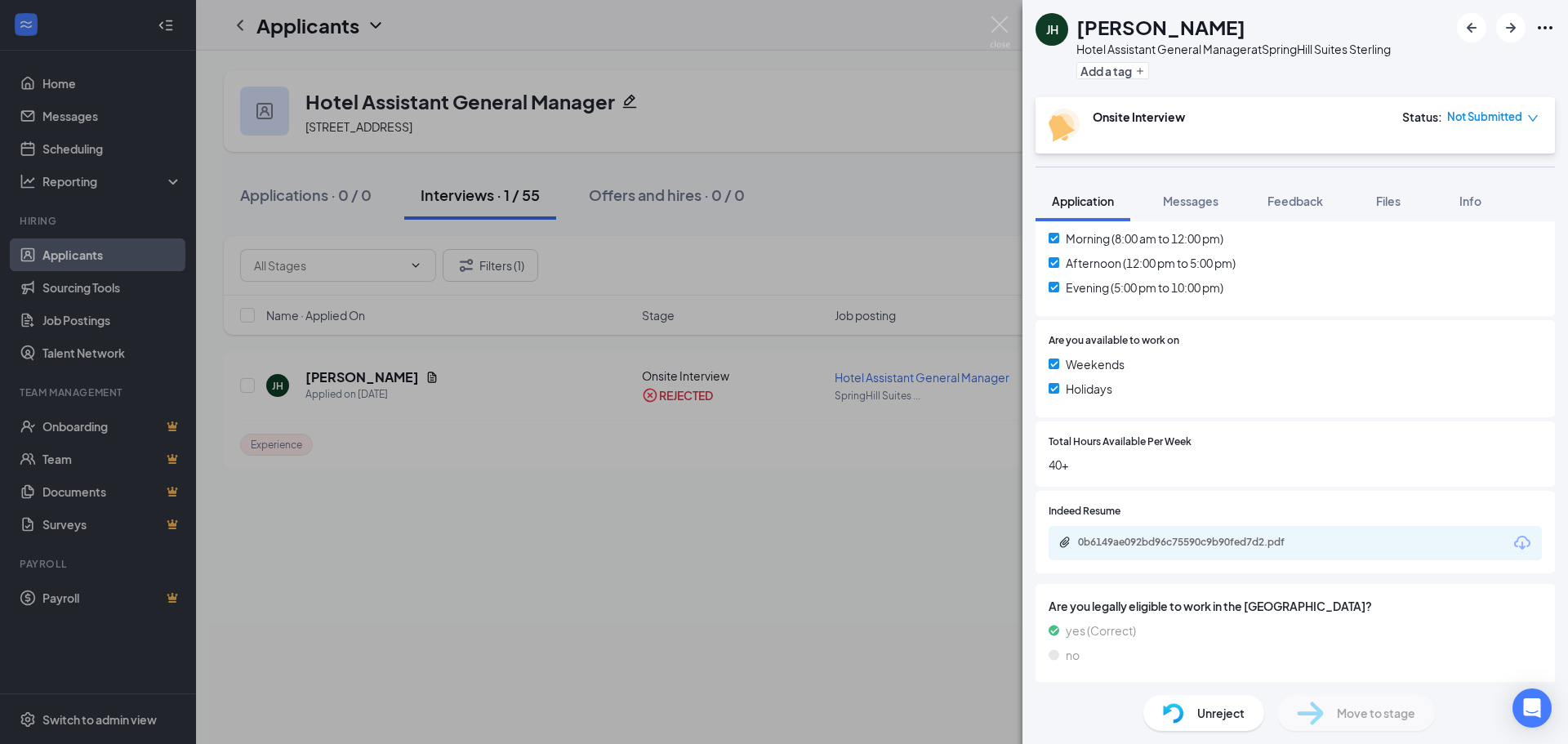
click at [1213, 706] on span "Unreject" at bounding box center [1221, 713] width 48 height 18
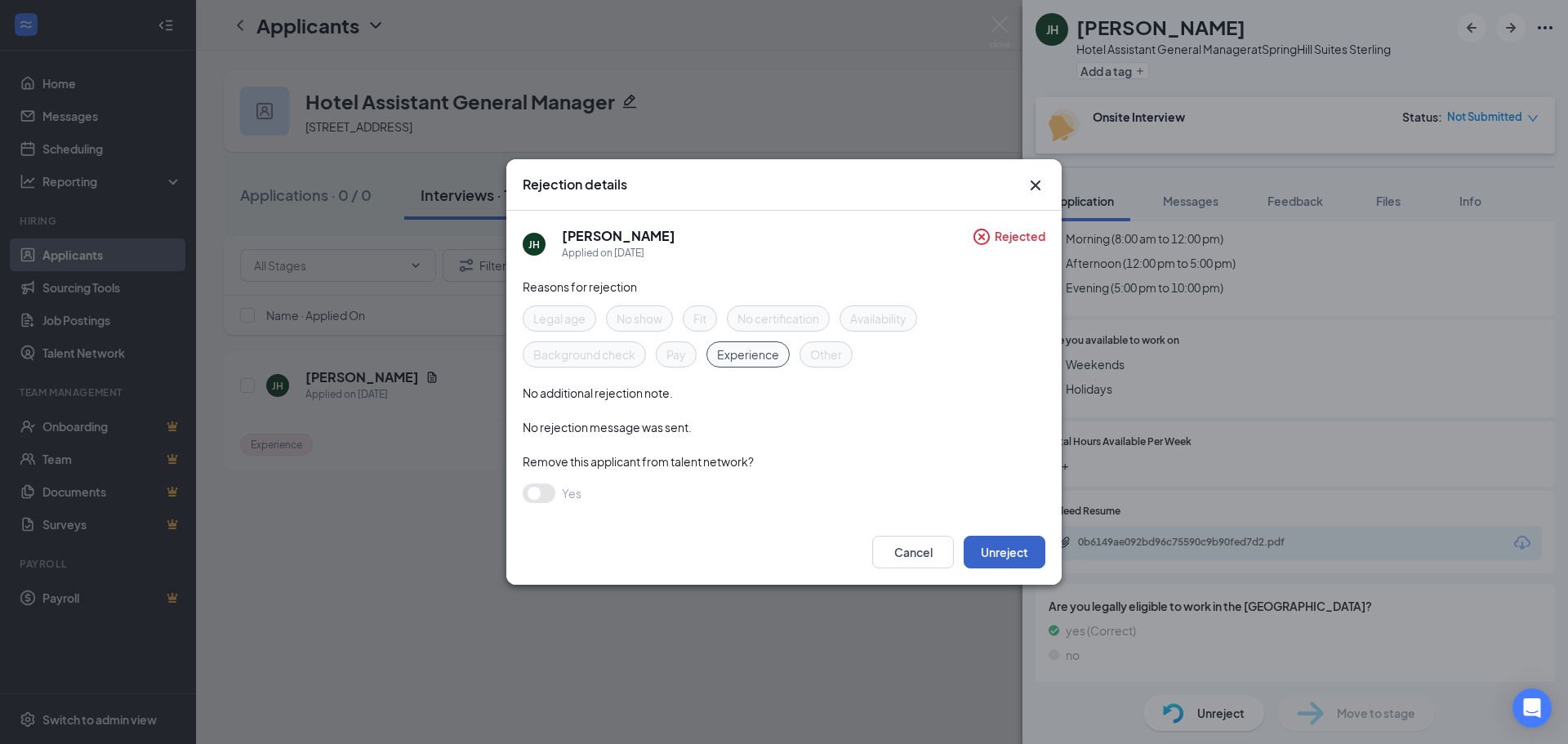
click at [999, 552] on button "Unreject" at bounding box center [1004, 551] width 81 height 33
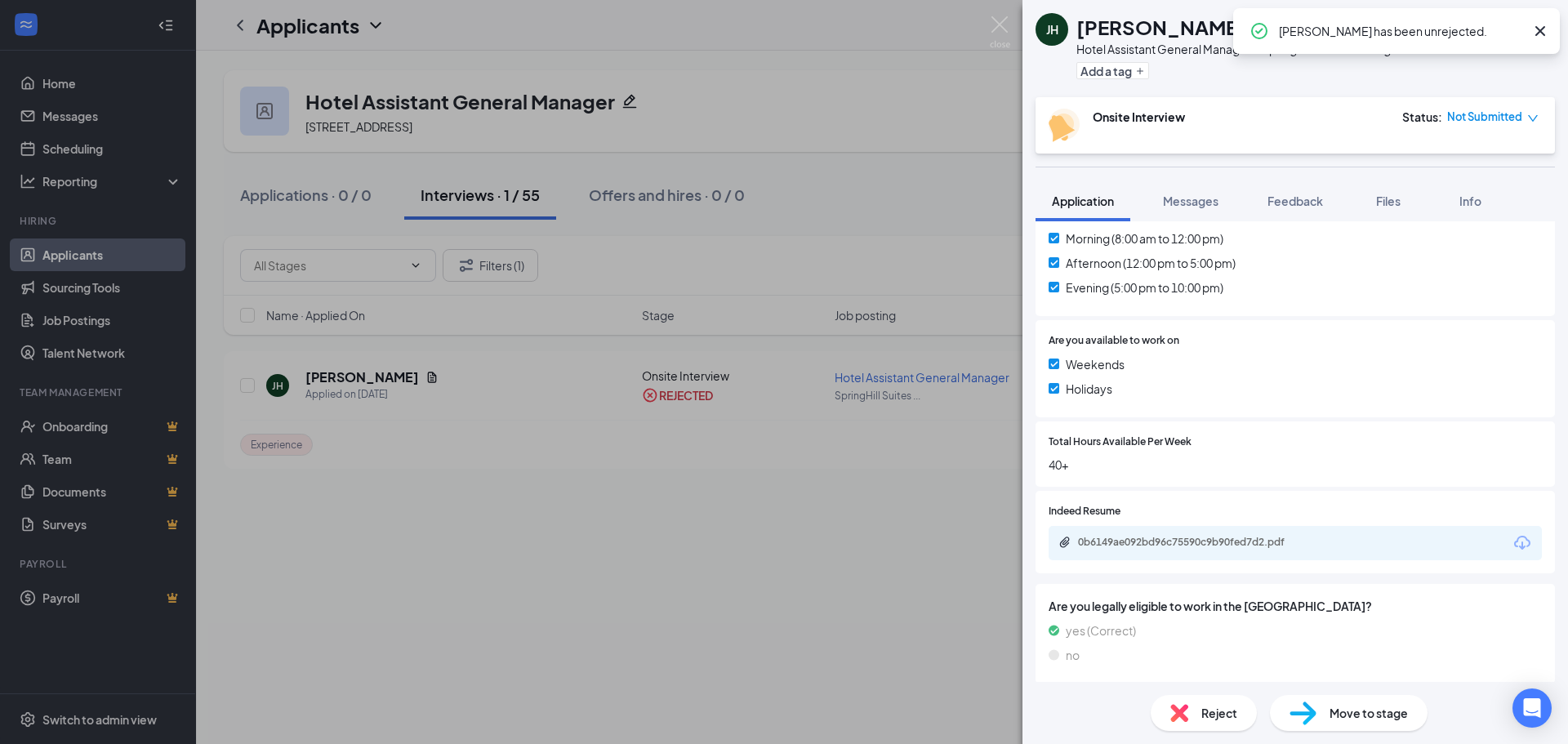
click at [848, 226] on div "[PERSON_NAME] [PERSON_NAME] Hotel Assistant General Manager at SpringHill Suite…" at bounding box center [784, 372] width 1568 height 744
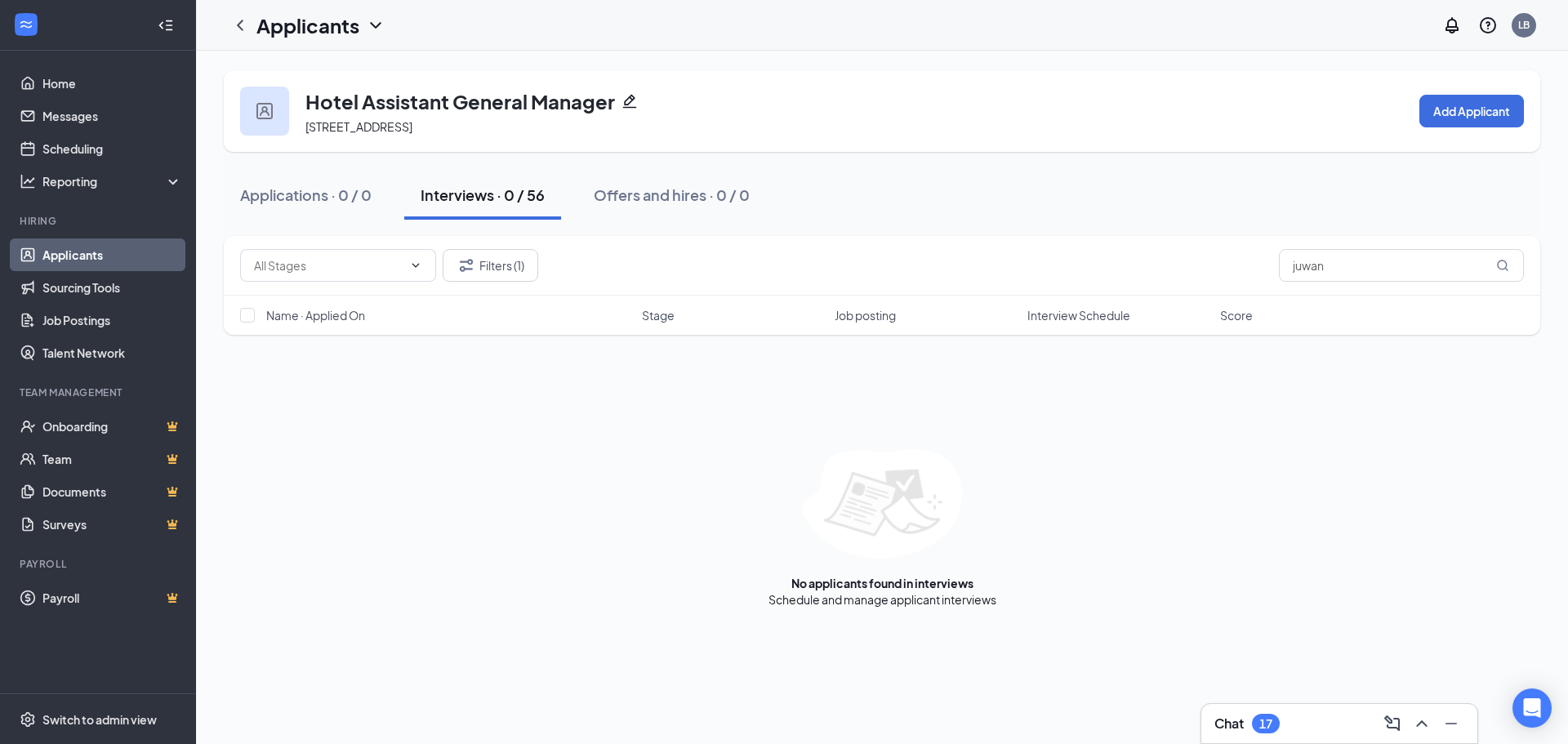
click at [72, 254] on link "Applicants" at bounding box center [112, 254] width 140 height 33
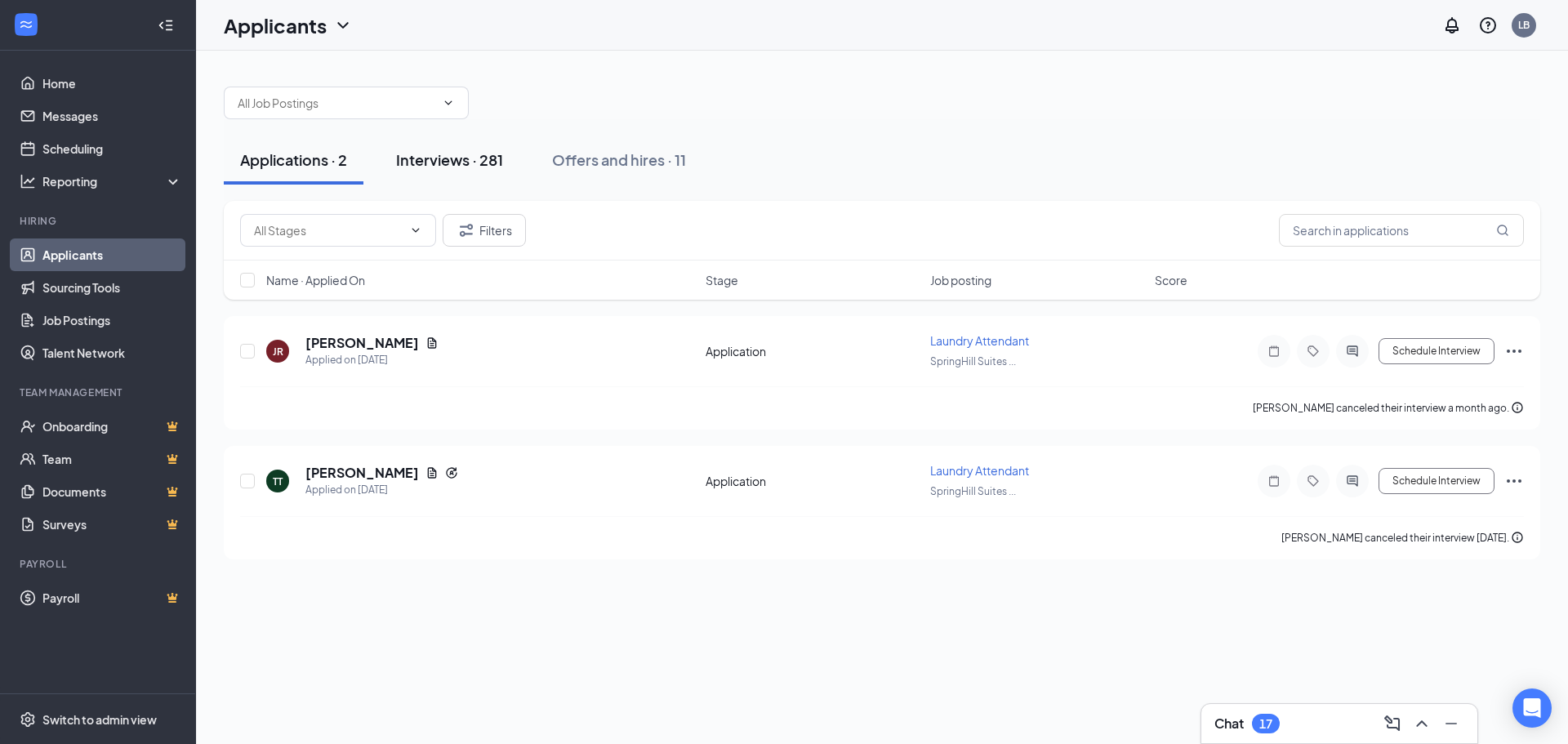
click at [437, 163] on div "Interviews · 281" at bounding box center [449, 159] width 107 height 20
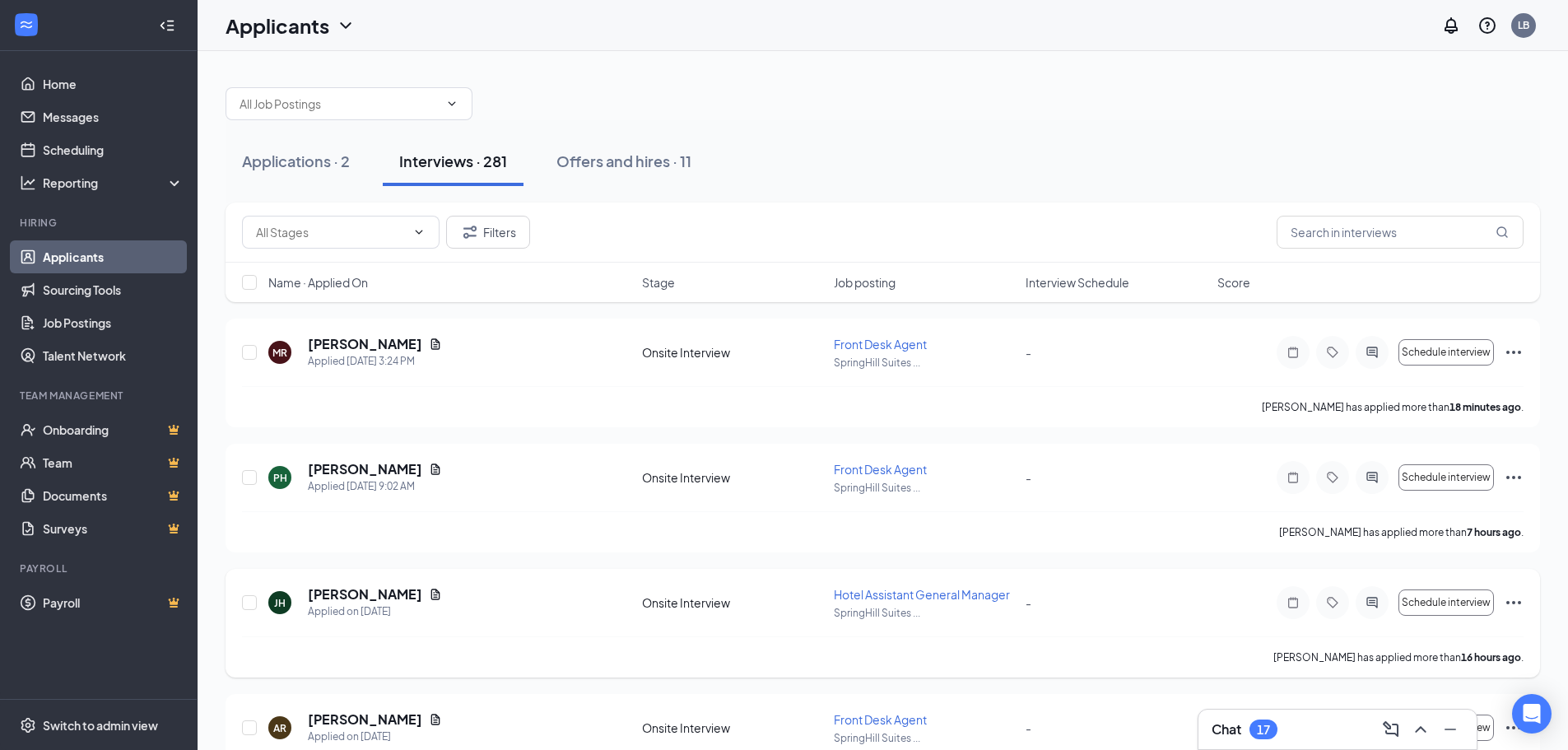
click at [1515, 603] on icon "Ellipses" at bounding box center [1513, 603] width 15 height 4
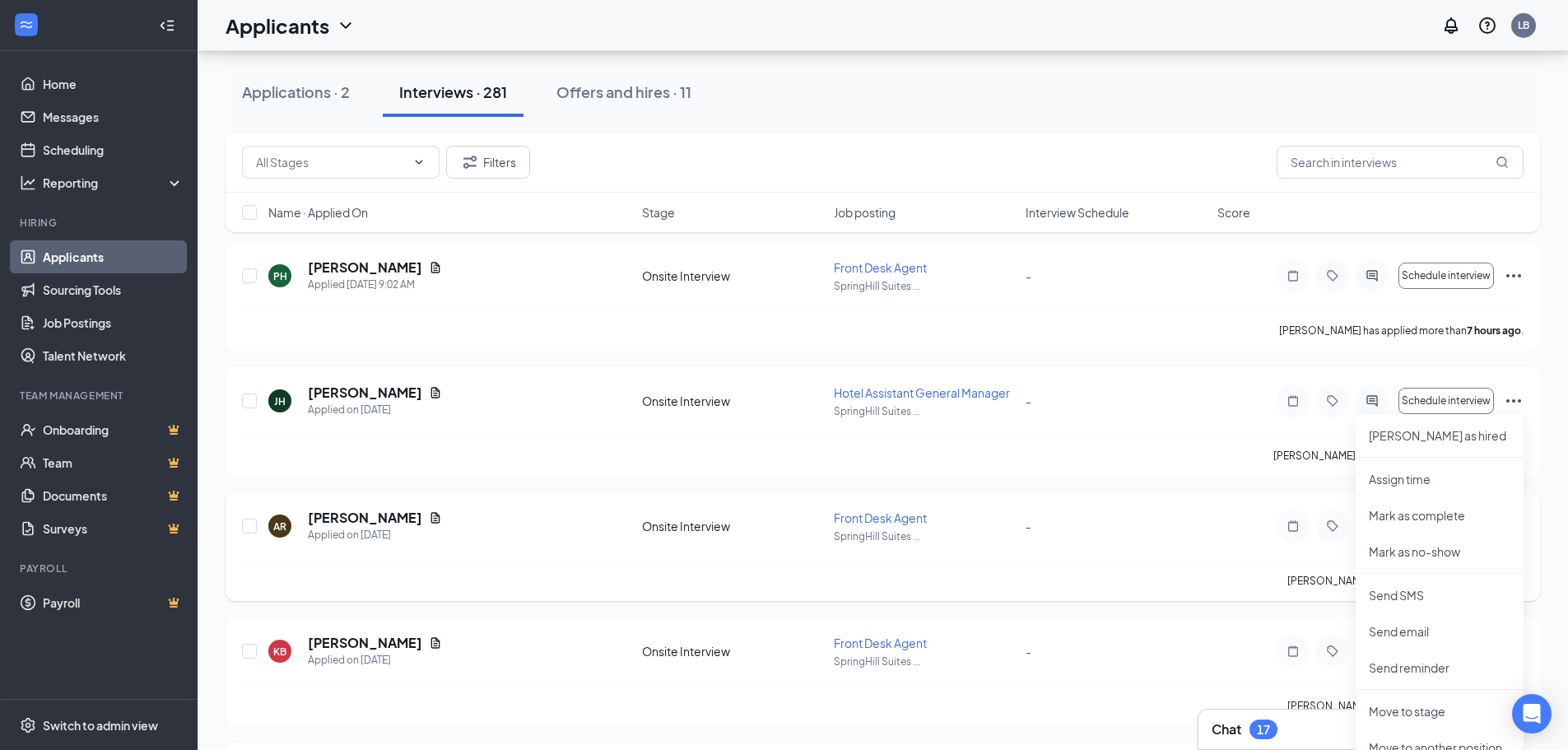
scroll to position [165, 0]
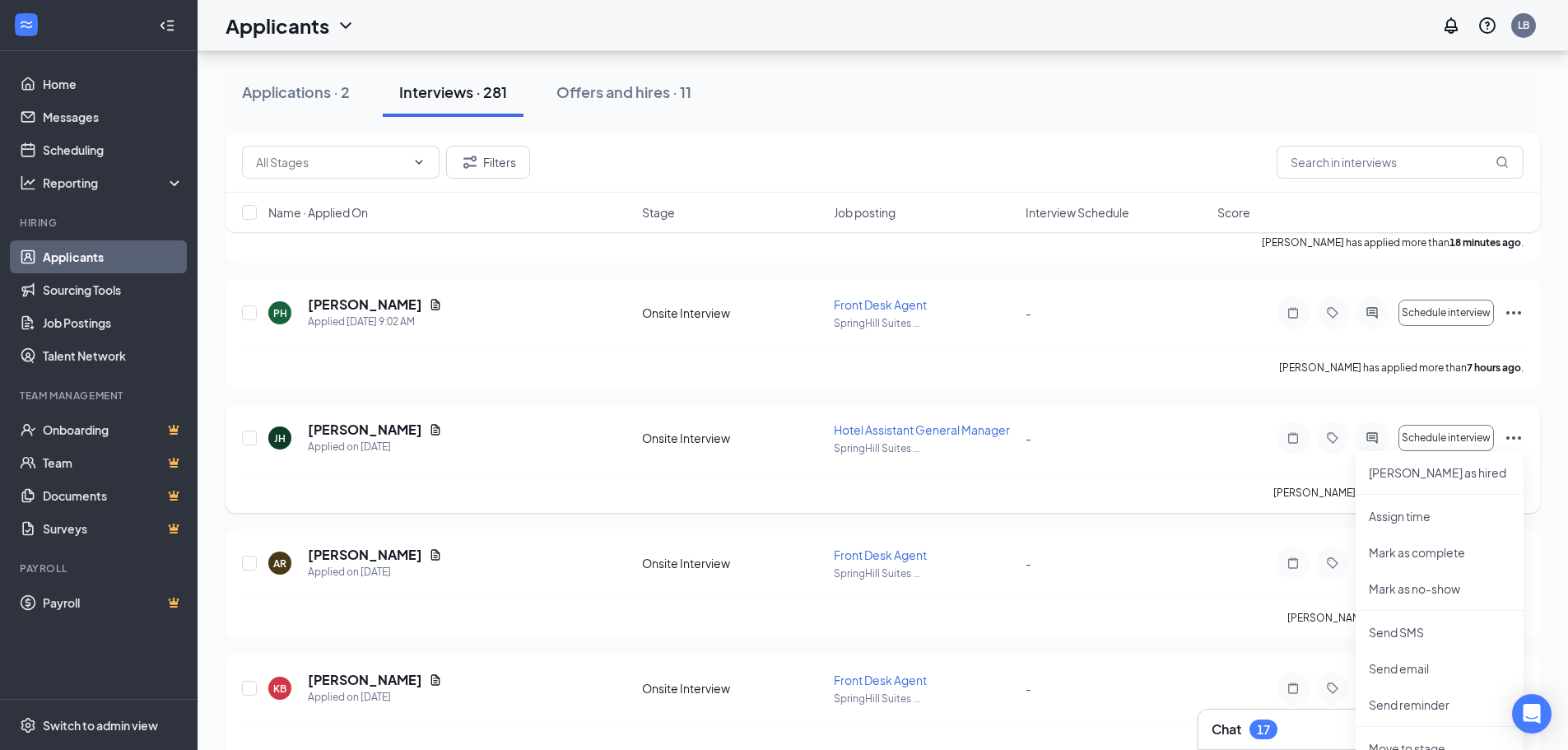
click at [946, 429] on span "Hotel Assistant General Manager" at bounding box center [922, 429] width 176 height 15
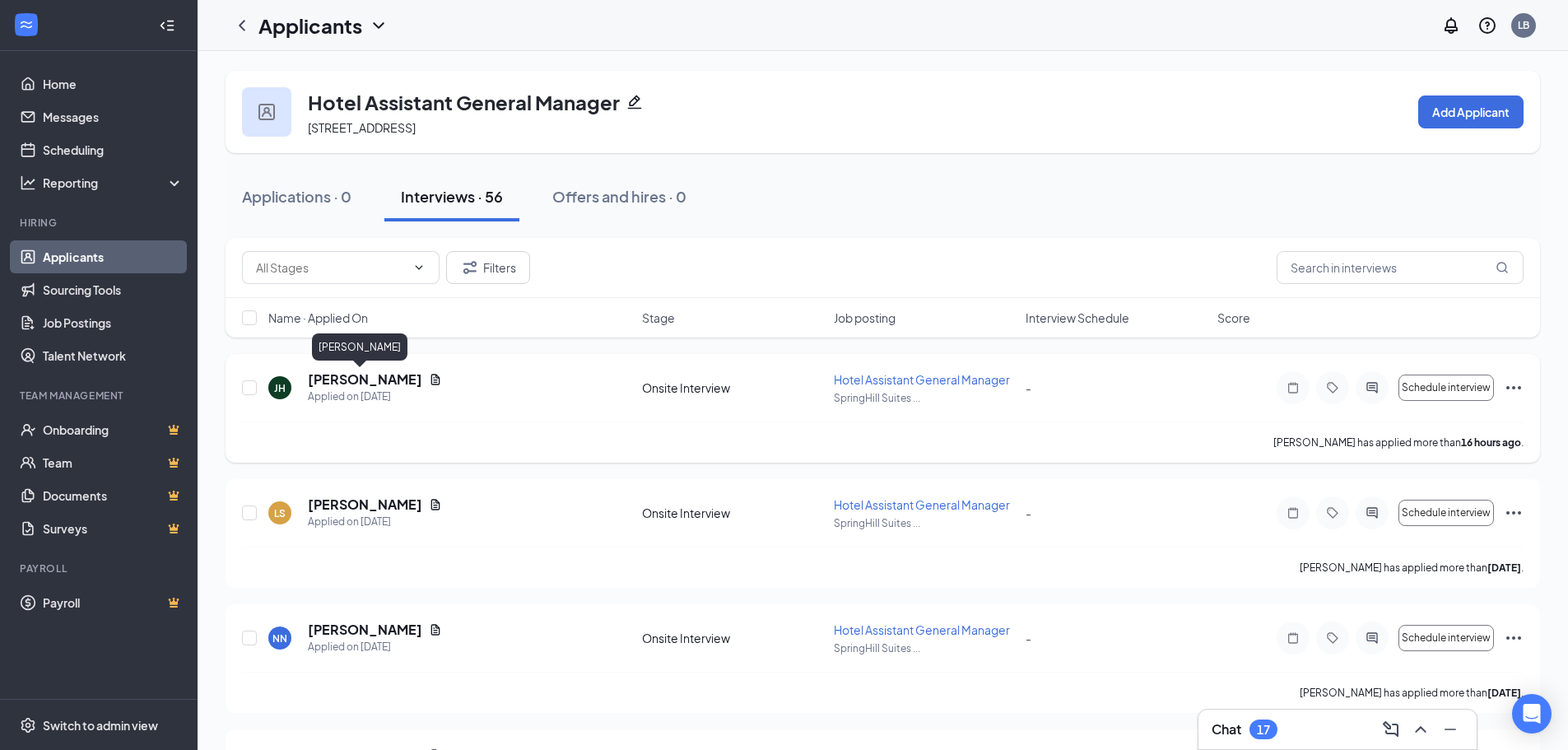
click at [323, 380] on h5 "[PERSON_NAME]" at bounding box center [365, 379] width 114 height 18
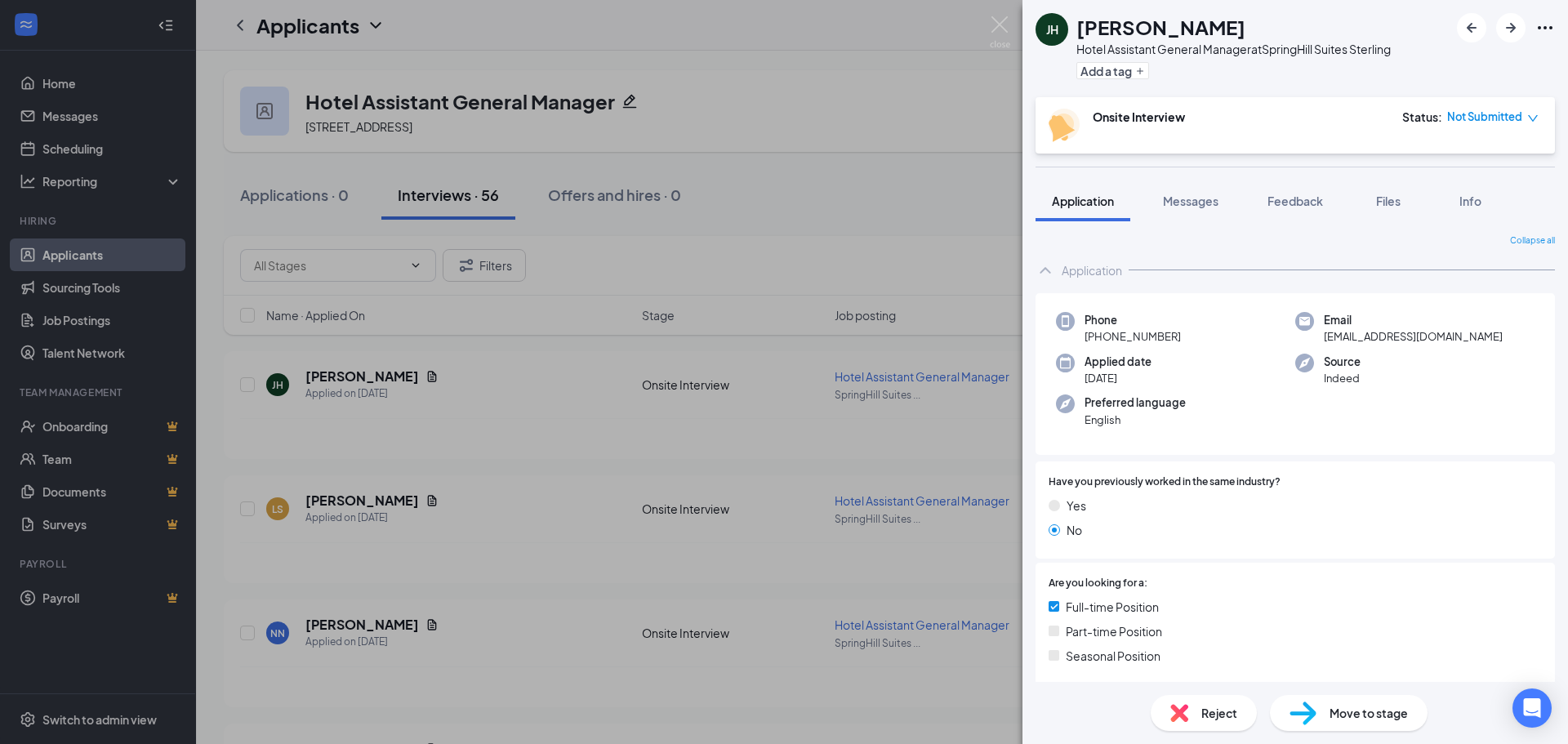
click at [469, 398] on div "[PERSON_NAME] [PERSON_NAME] Hotel Assistant General Manager at SpringHill Suite…" at bounding box center [784, 372] width 1568 height 744
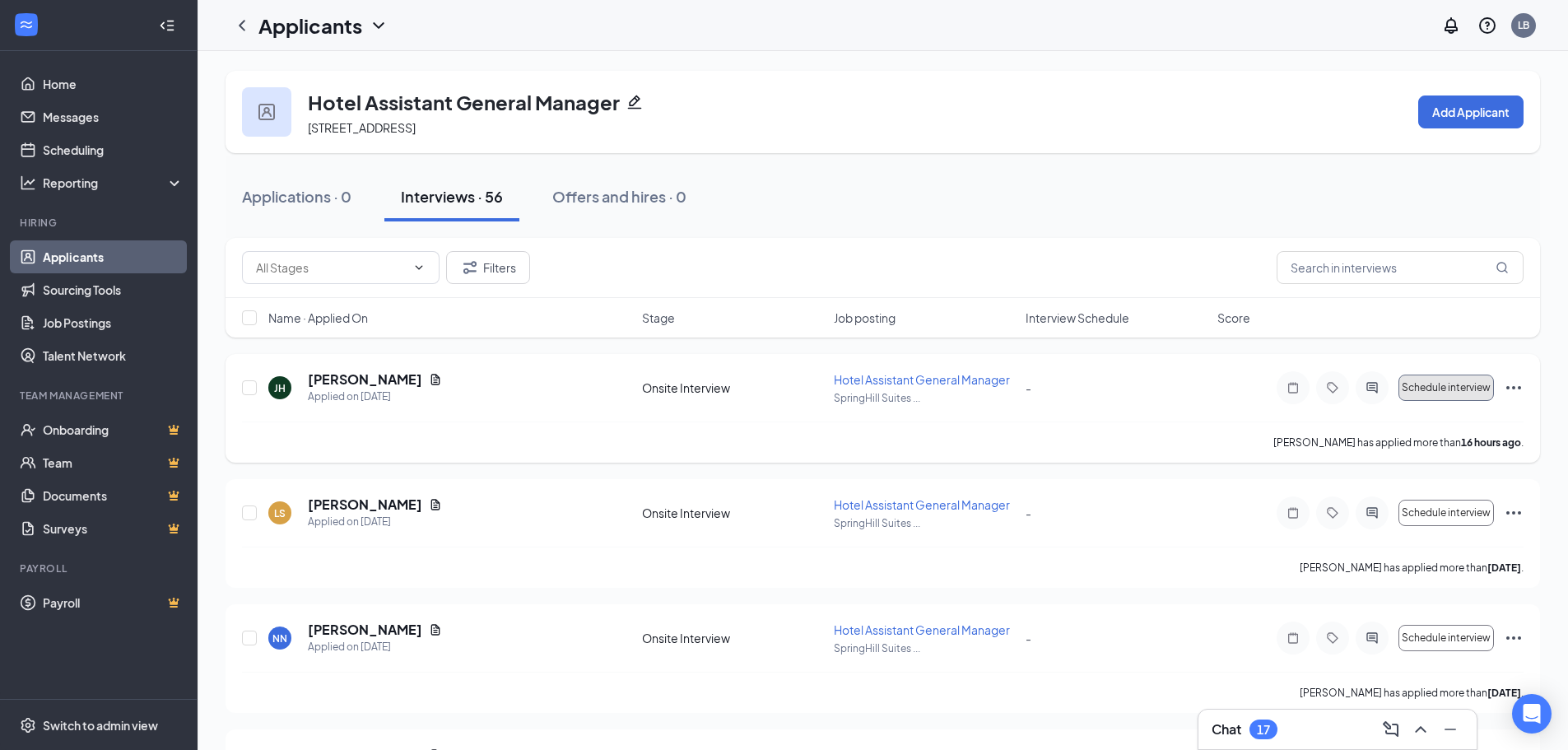
click at [1442, 386] on span "Schedule interview" at bounding box center [1446, 387] width 89 height 12
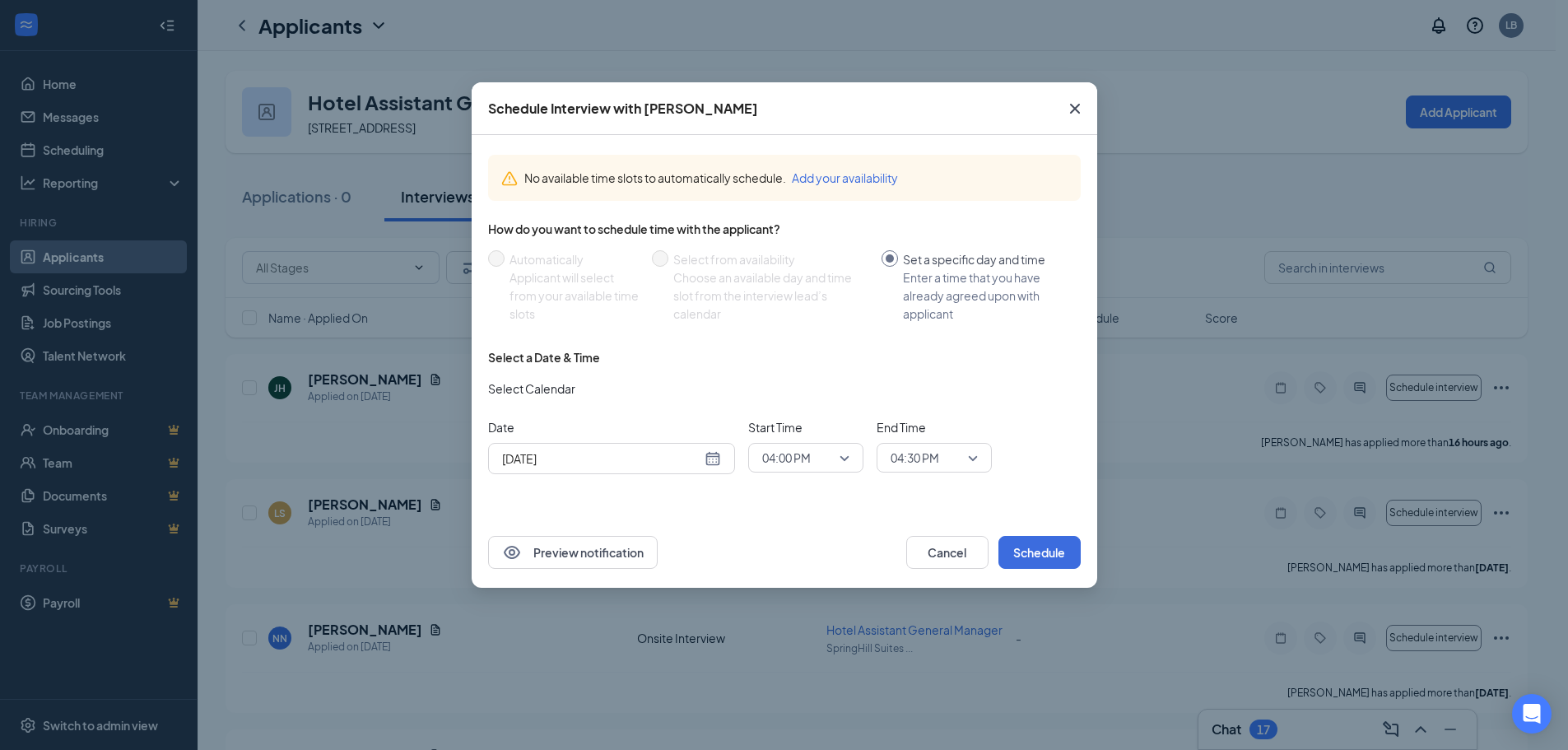
click at [720, 452] on div "[DATE]" at bounding box center [612, 459] width 219 height 18
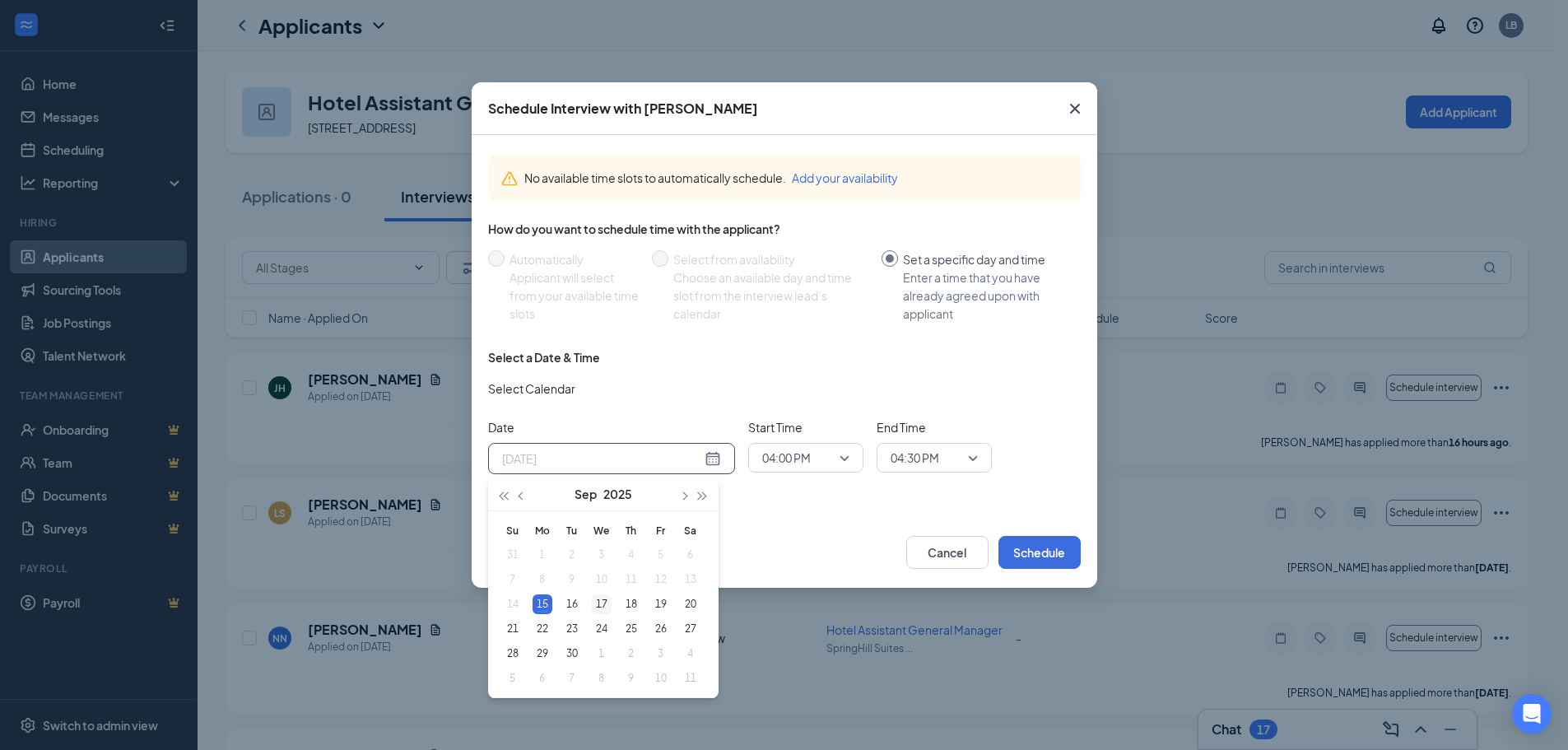
type input "[DATE]"
click at [600, 607] on div "17" at bounding box center [602, 604] width 20 height 20
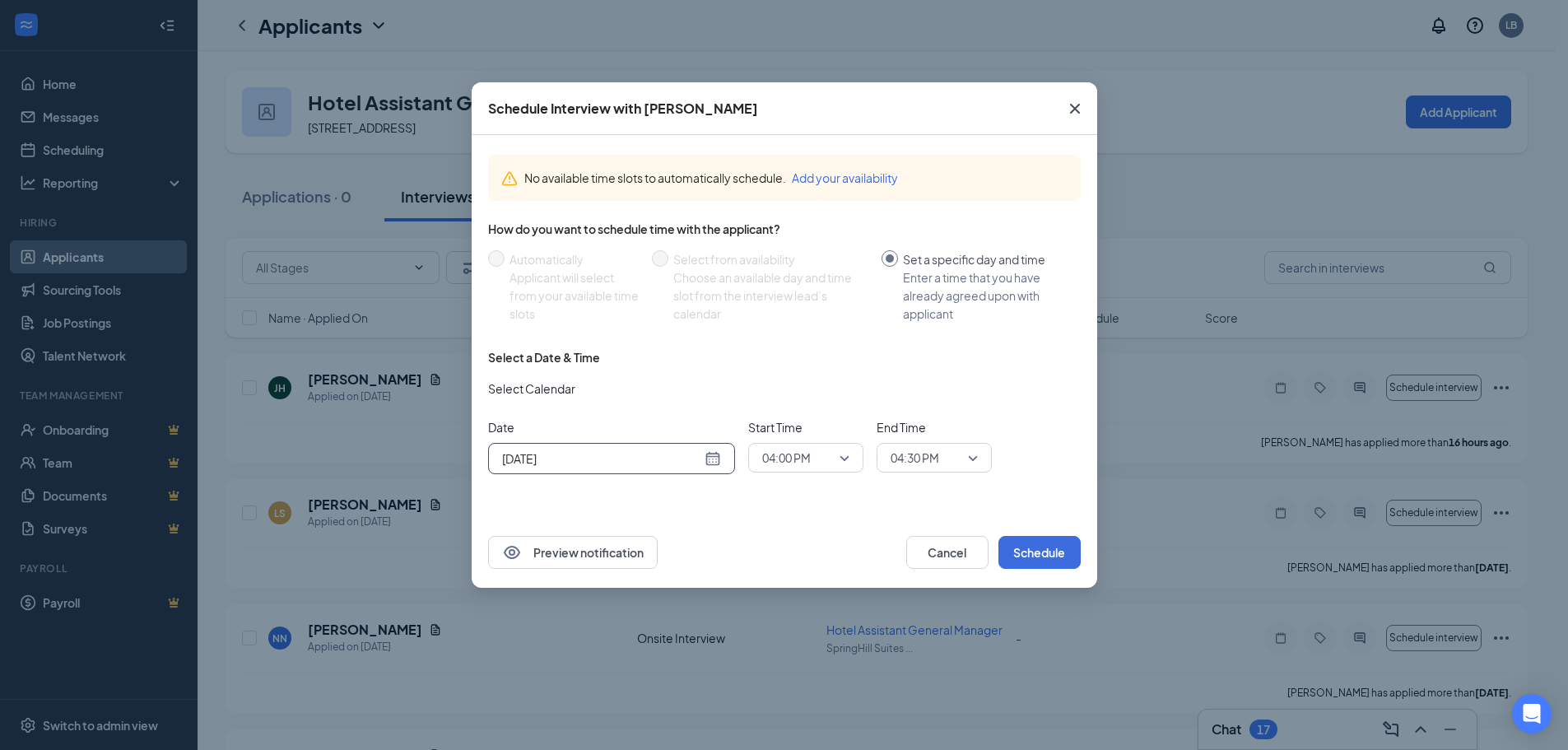
click at [852, 455] on div "04:00 PM" at bounding box center [805, 457] width 115 height 29
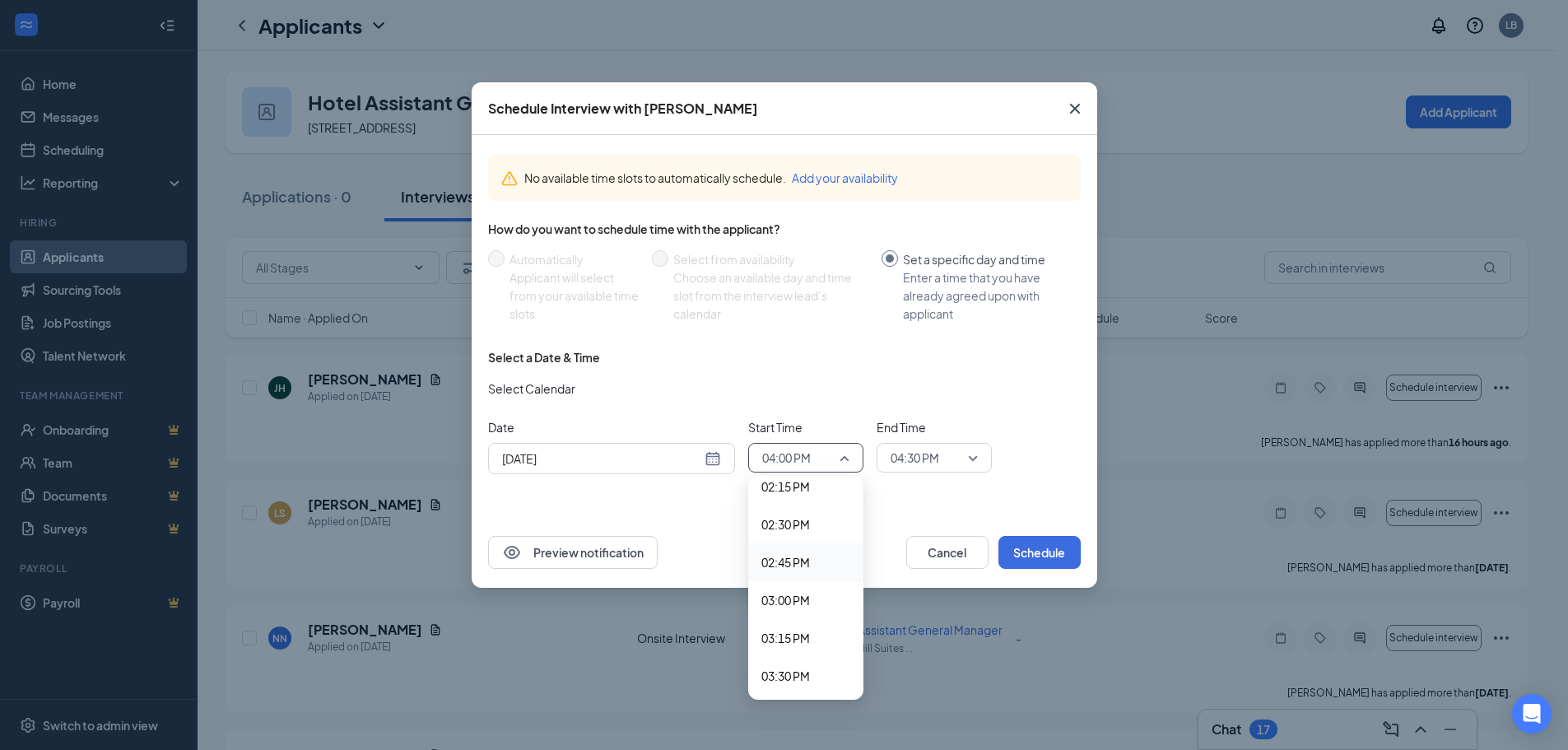
scroll to position [2253, 0]
click at [776, 518] on span "03:00 PM" at bounding box center [785, 521] width 49 height 18
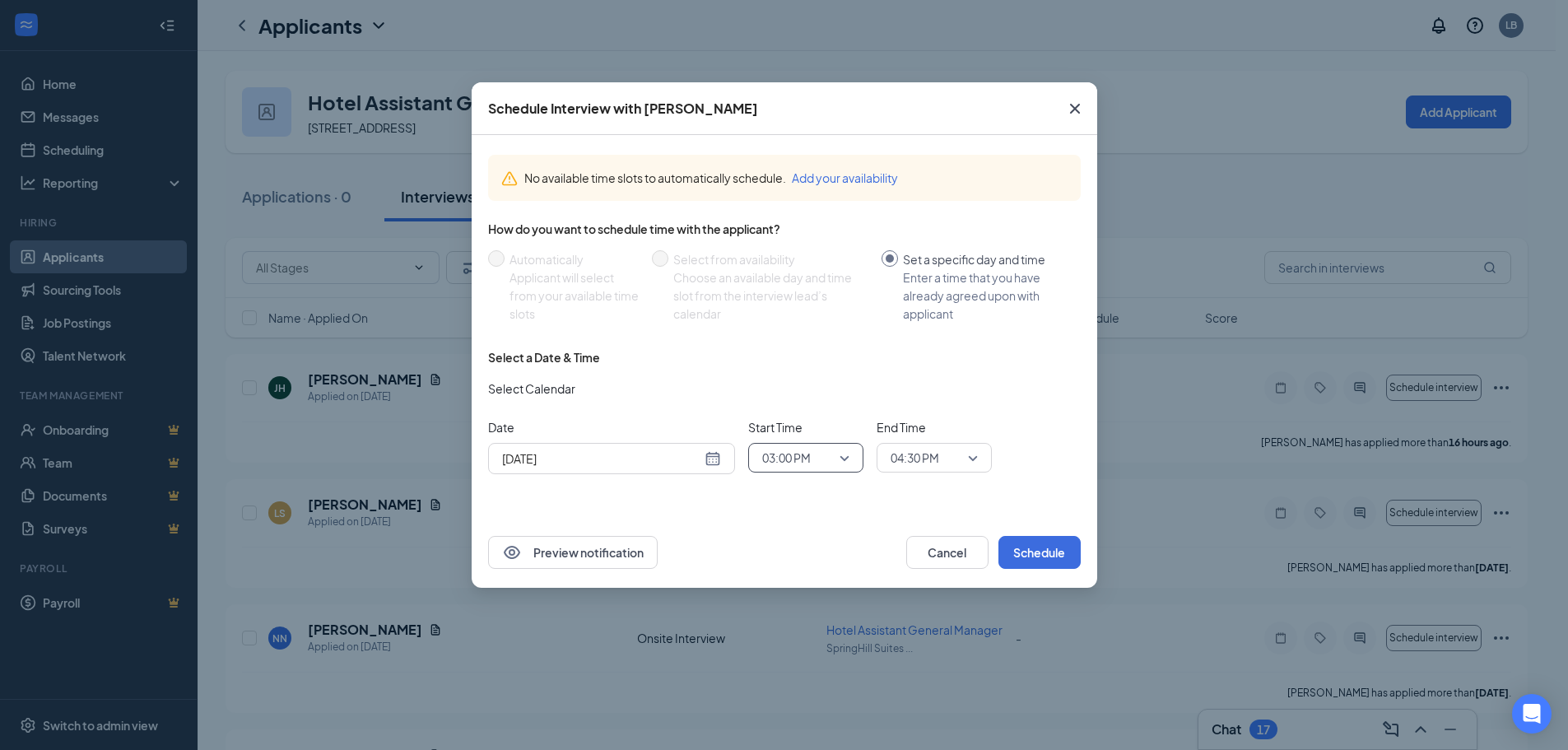
click at [842, 457] on span "03:00 PM" at bounding box center [806, 458] width 87 height 25
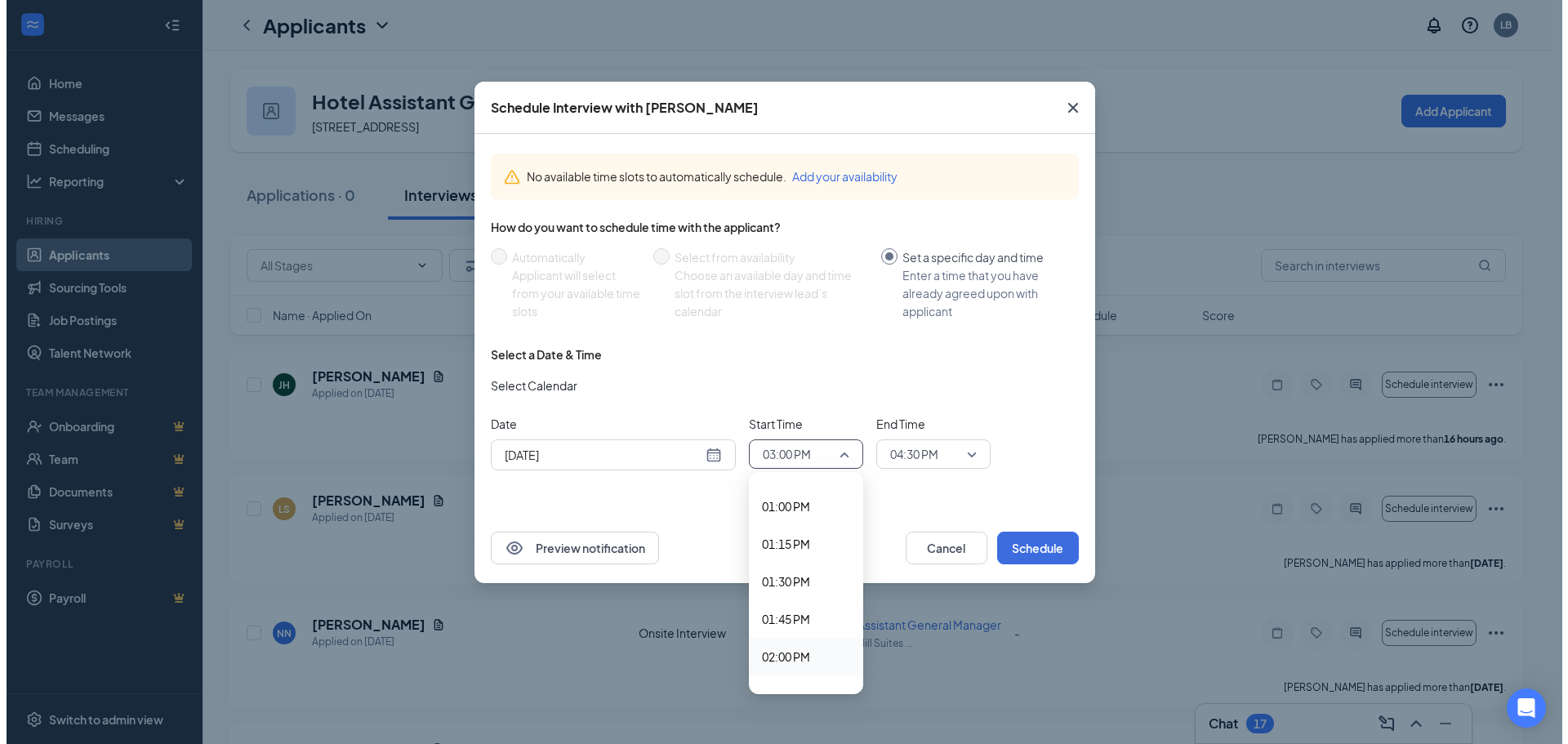
scroll to position [1908, 0]
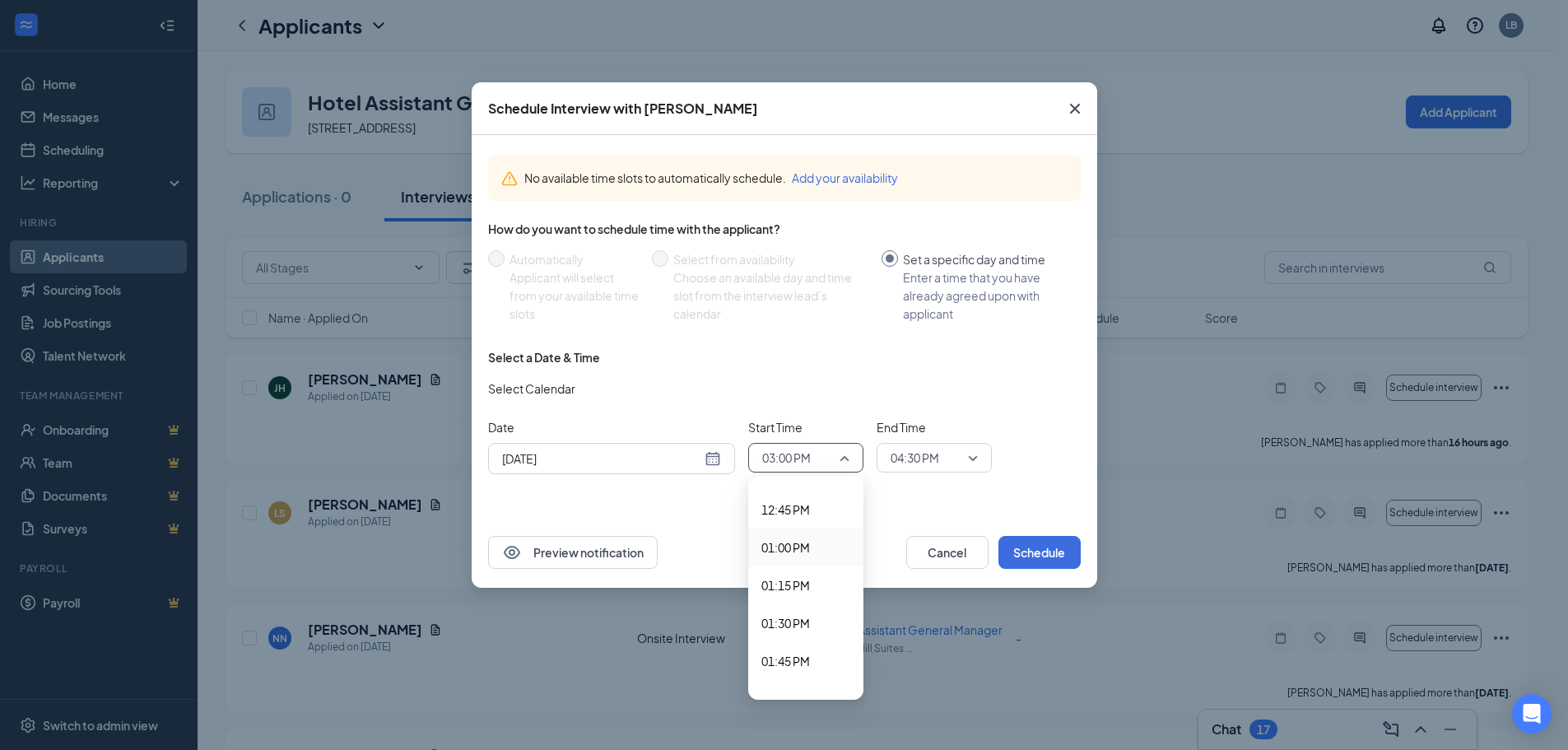
click at [800, 554] on span "01:00 PM" at bounding box center [785, 547] width 49 height 18
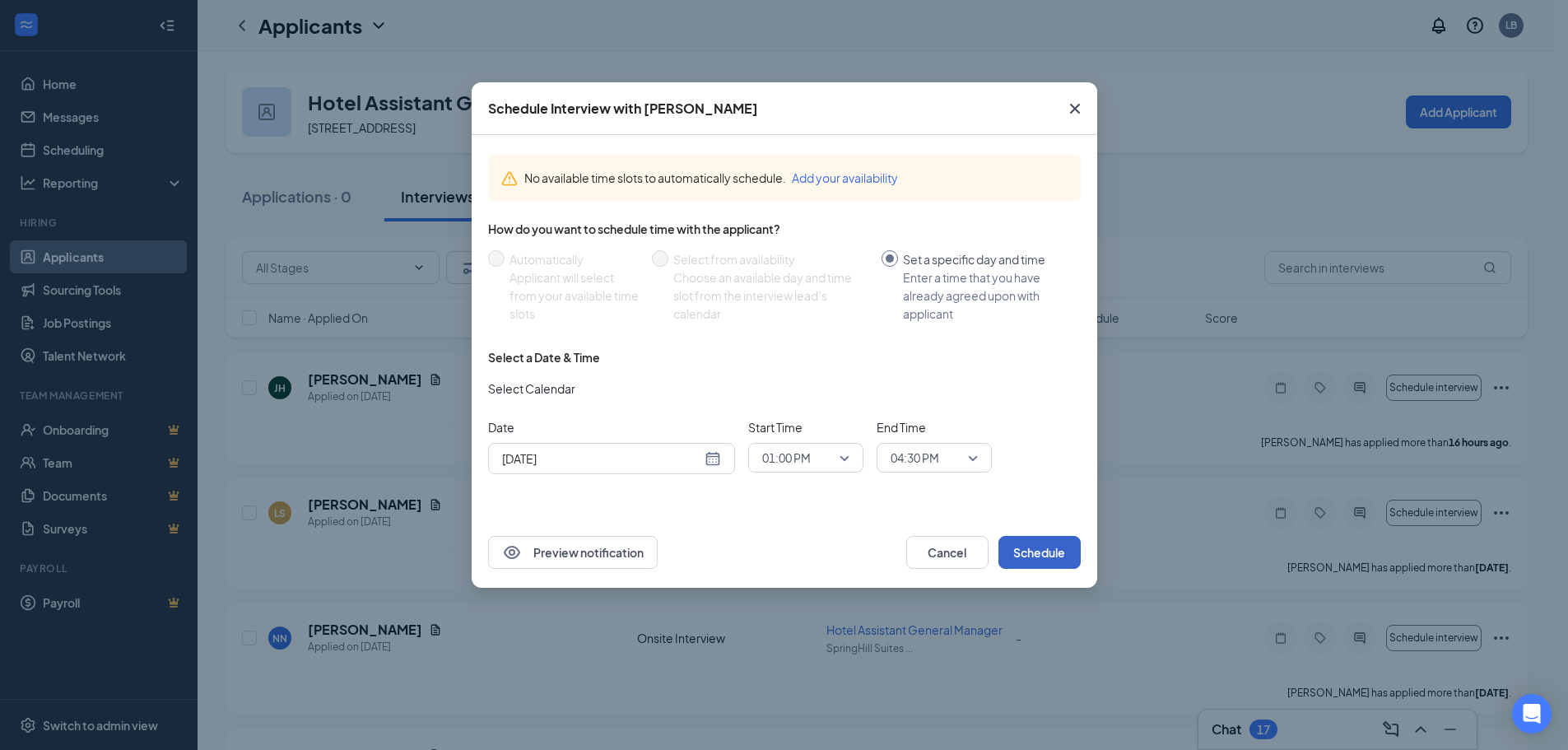
click at [1052, 549] on button "Schedule" at bounding box center [1039, 552] width 82 height 33
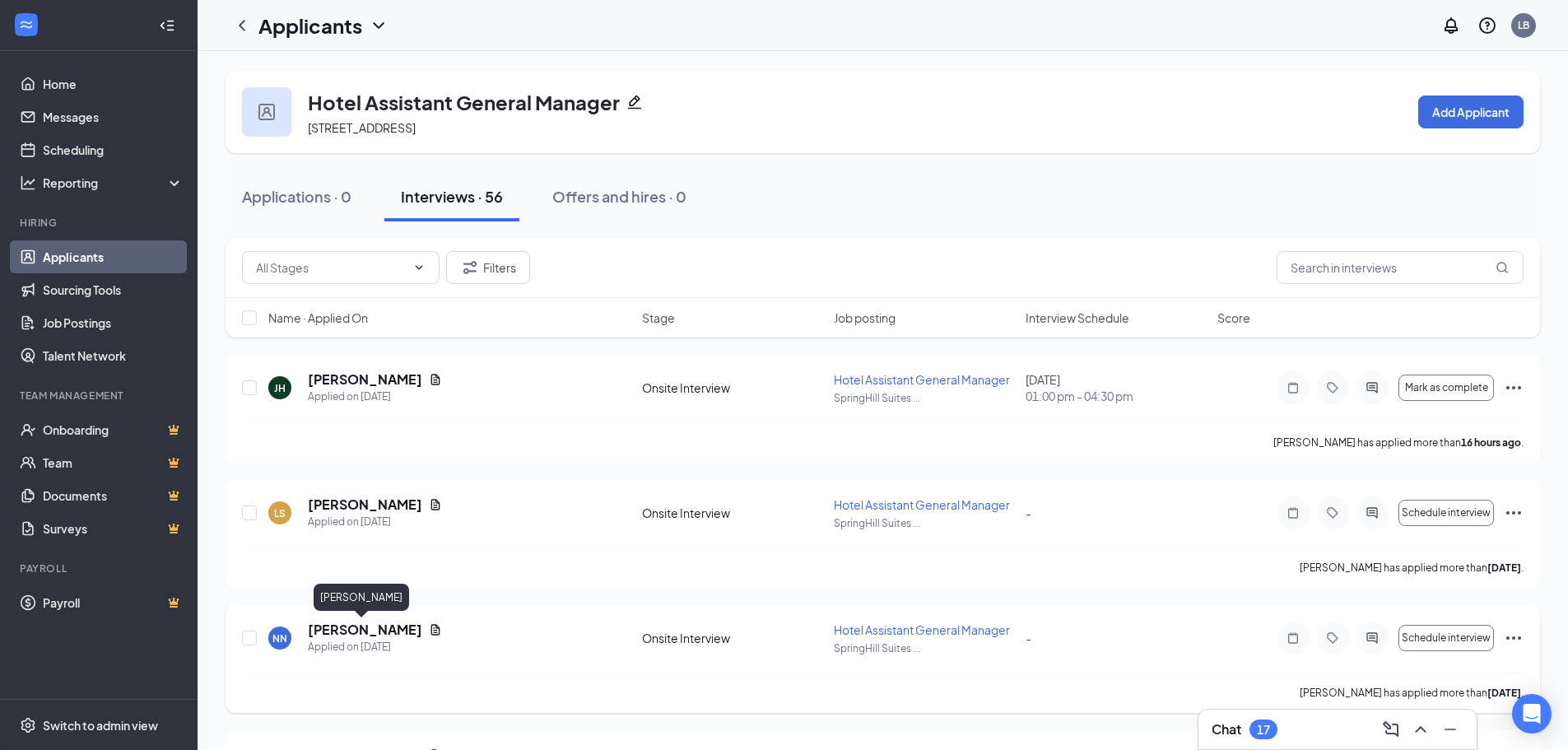
click at [373, 629] on h5 "[PERSON_NAME]" at bounding box center [365, 630] width 114 height 18
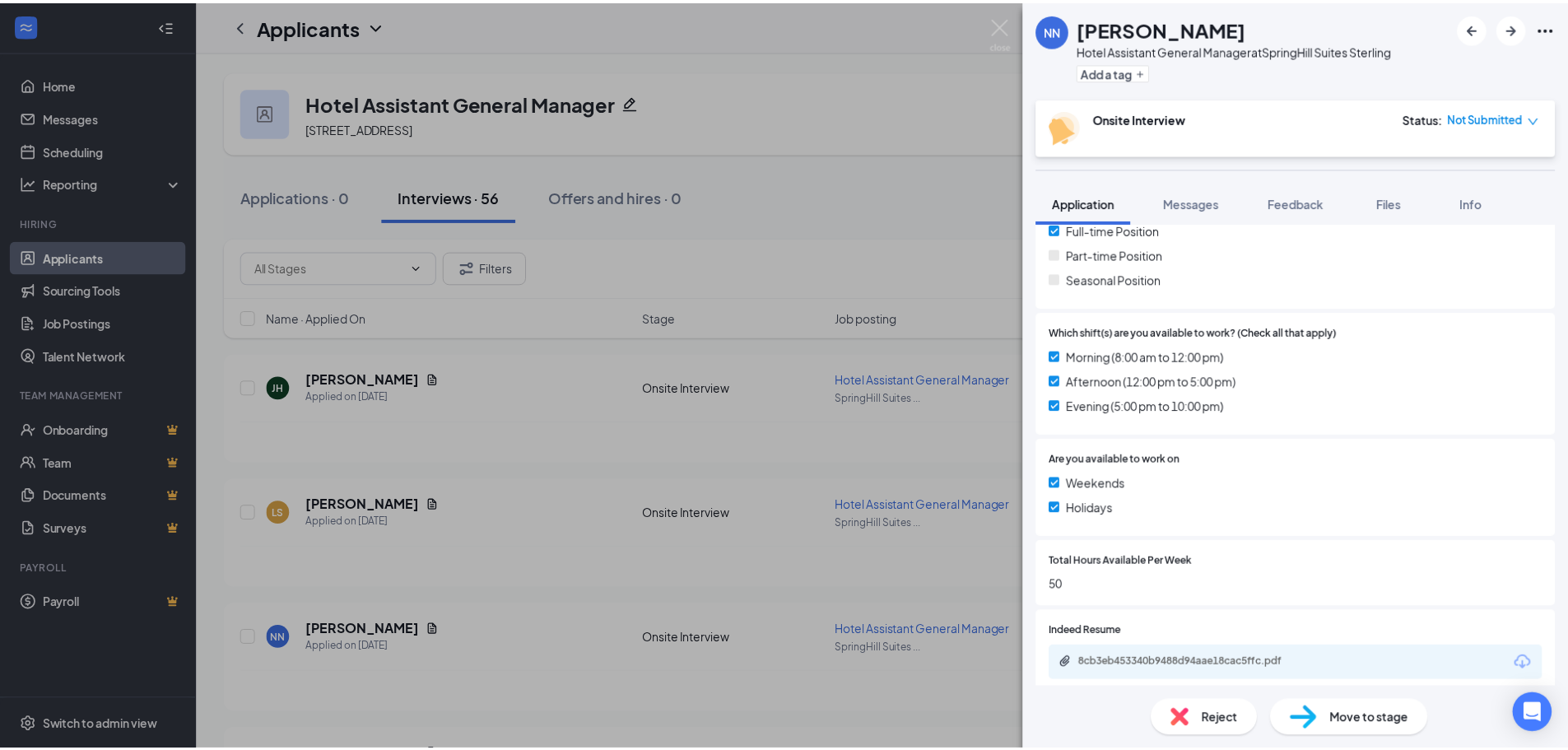
scroll to position [494, 0]
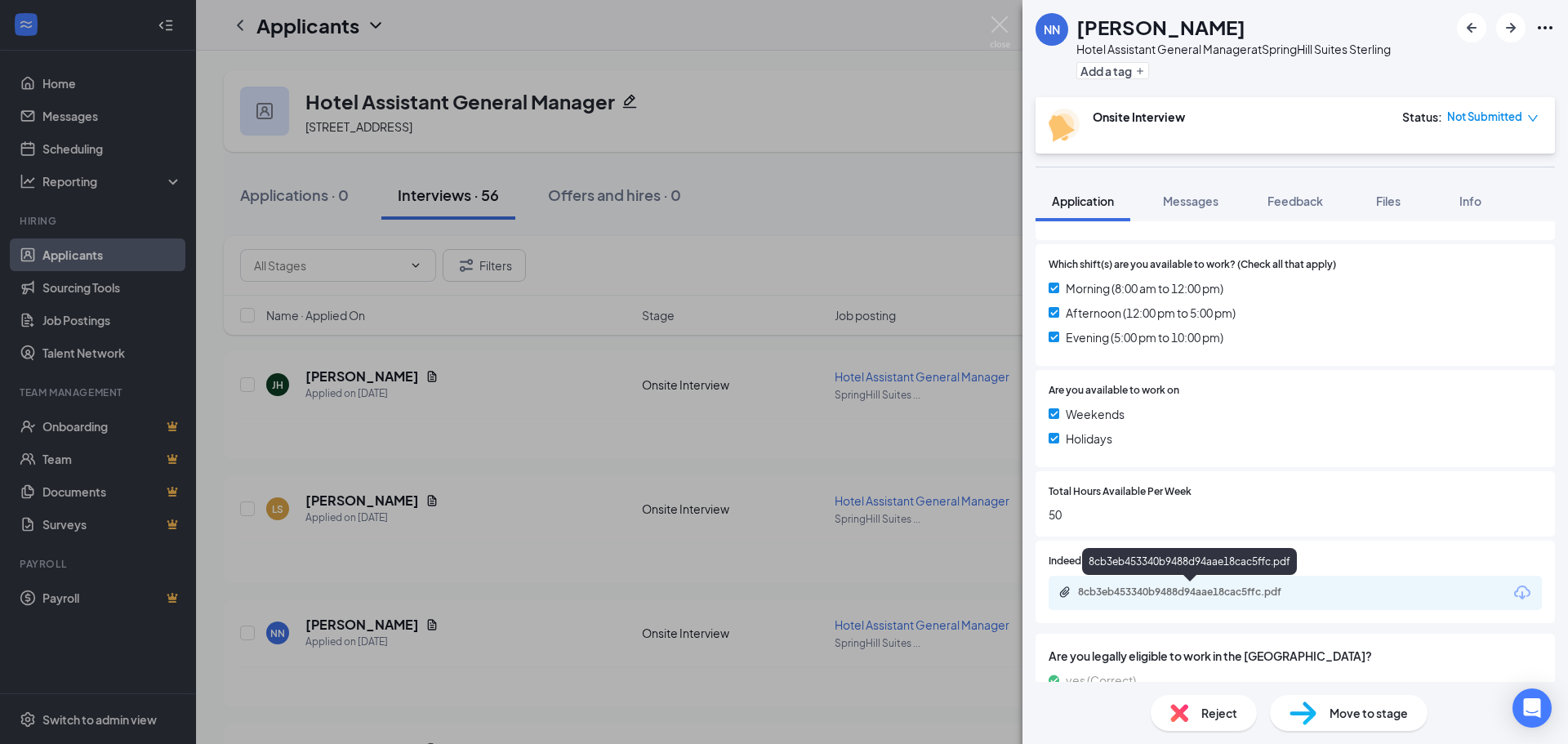
click at [1076, 589] on div "8cb3eb453340b9488d94aae18cac5ffc.pdf" at bounding box center [1190, 592] width 264 height 13
click at [604, 663] on div "[PERSON_NAME] Hotel Assistant General Manager at SpringHill Suites Sterling Add…" at bounding box center [784, 372] width 1568 height 744
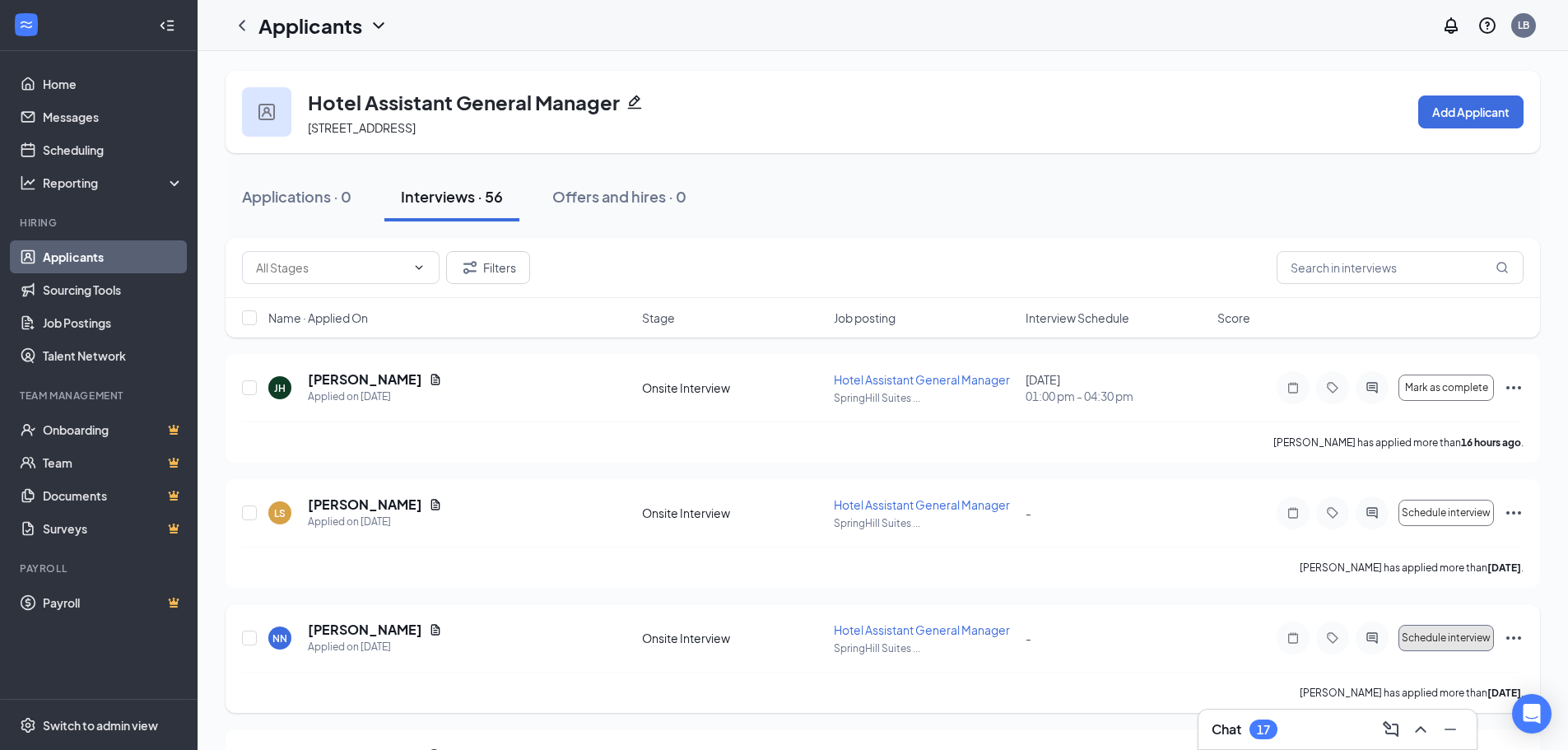
click at [1416, 640] on span "Schedule interview" at bounding box center [1446, 638] width 89 height 12
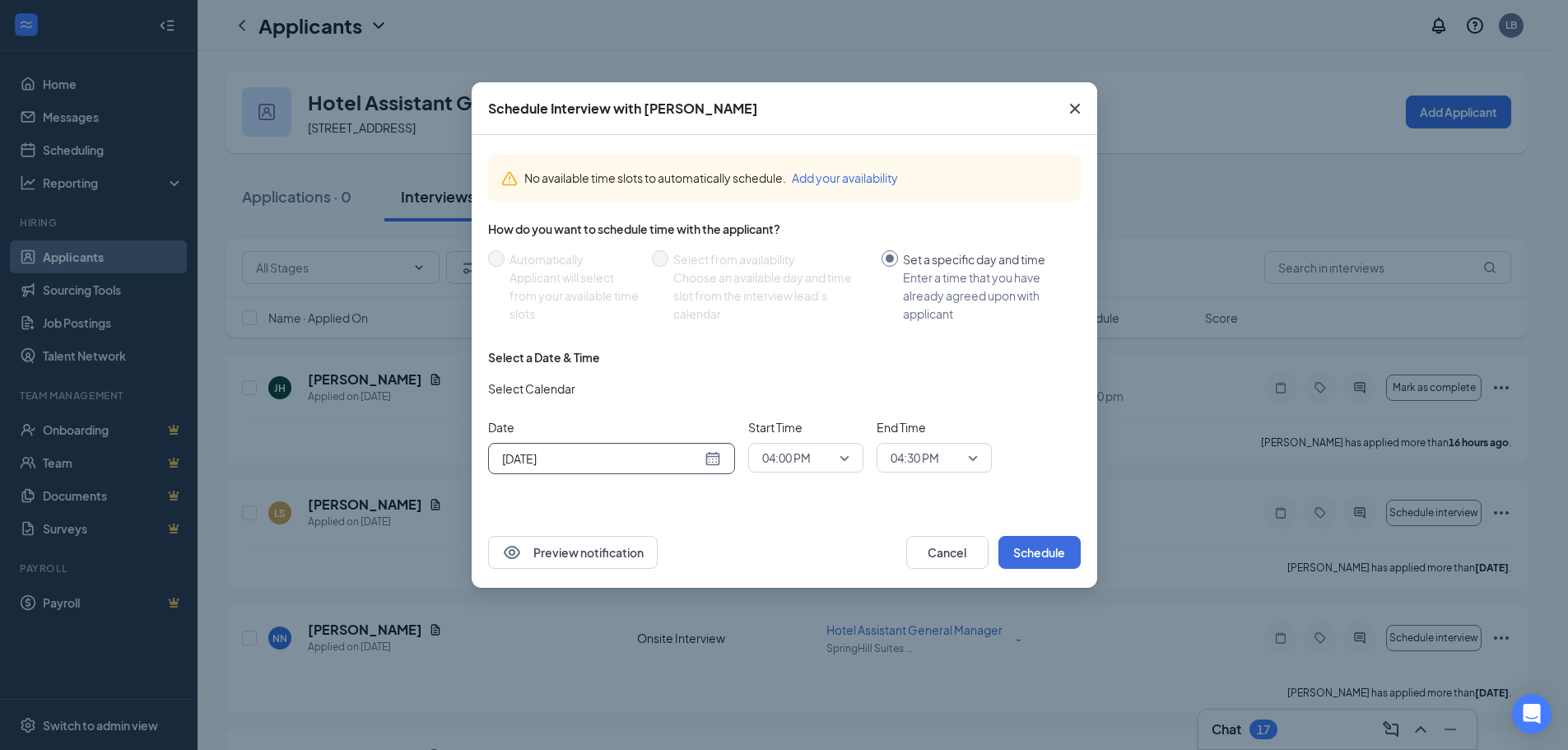
click at [712, 453] on div "[DATE]" at bounding box center [612, 459] width 219 height 18
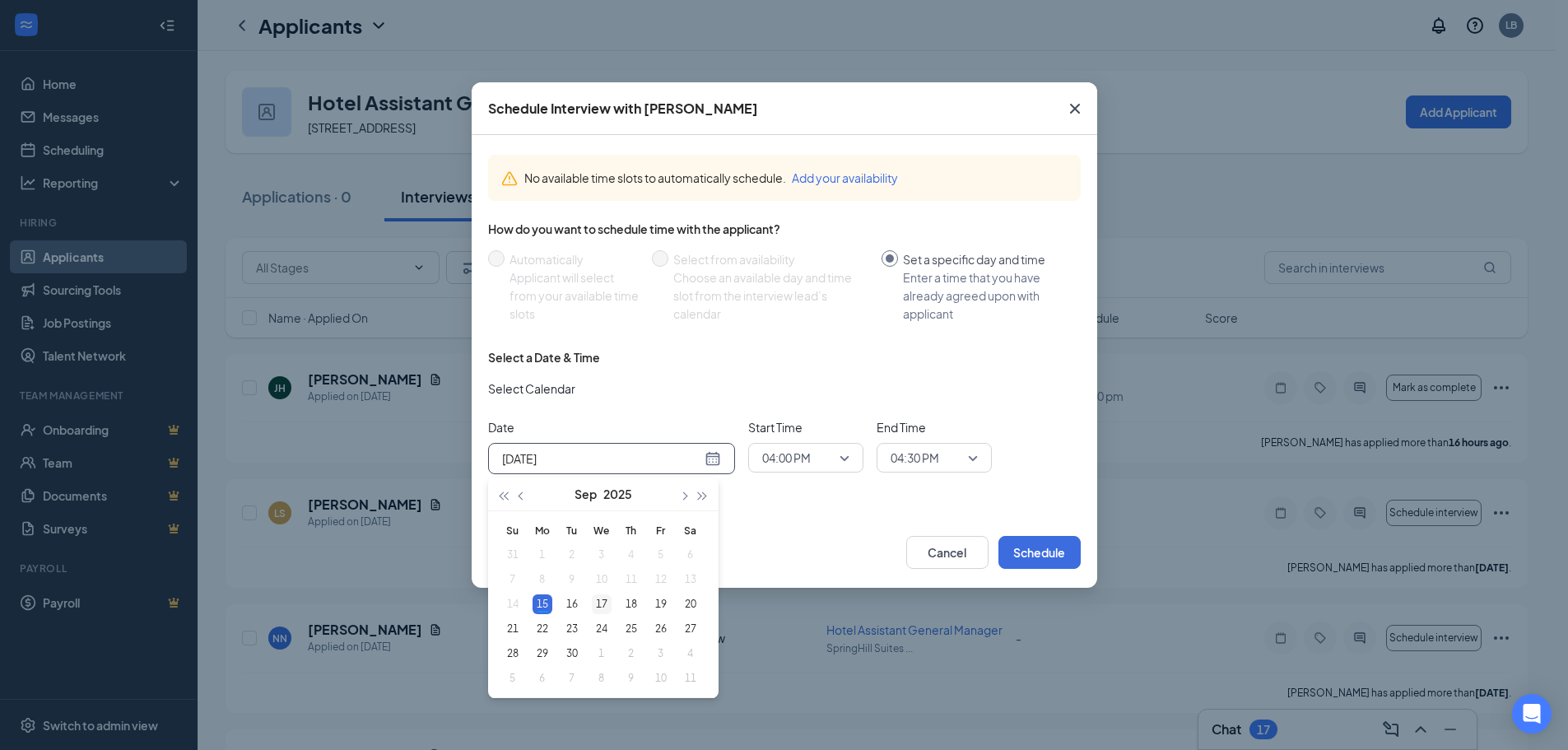
type input "[DATE]"
click at [597, 603] on div "17" at bounding box center [602, 604] width 20 height 20
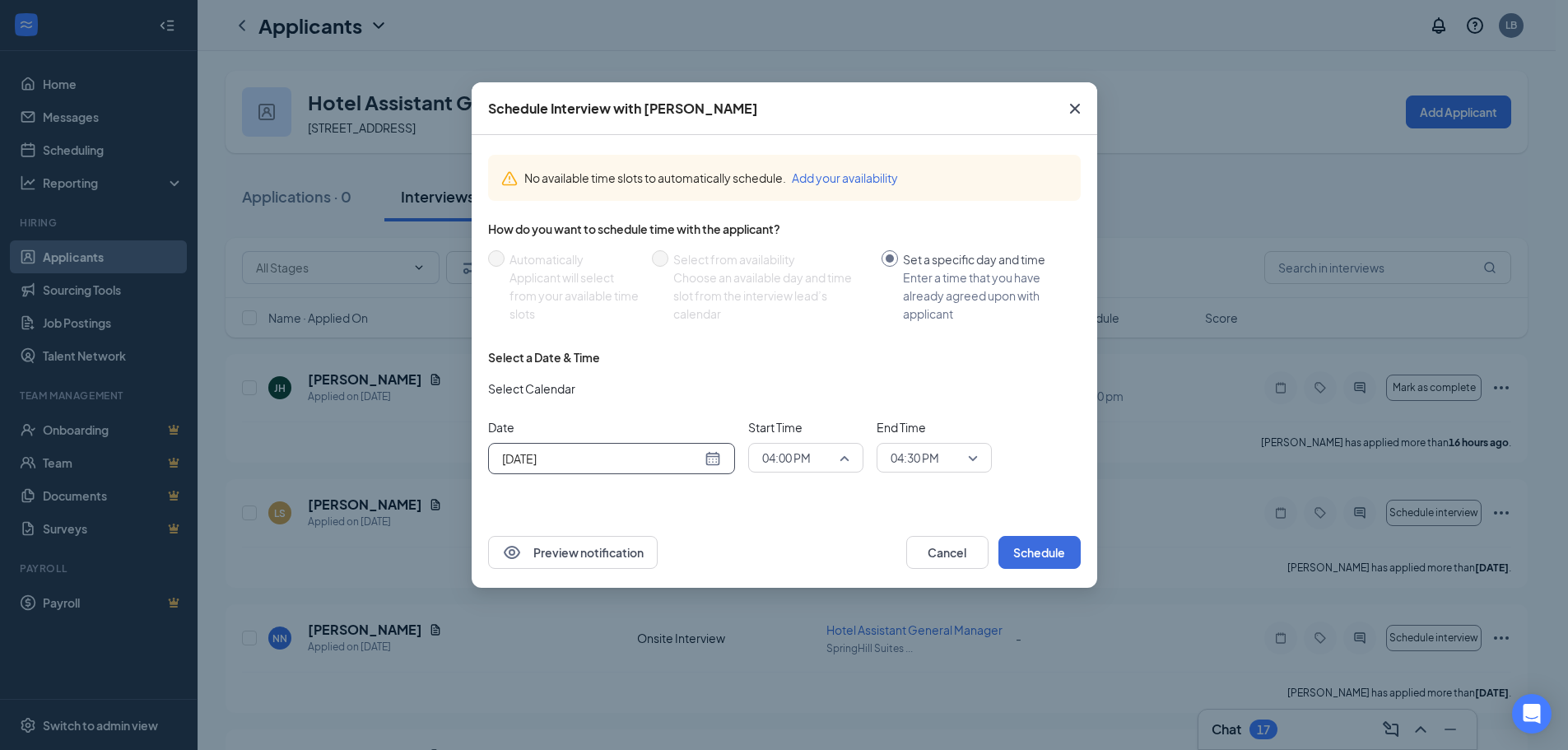
click at [854, 452] on div "04:00 PM" at bounding box center [805, 457] width 115 height 29
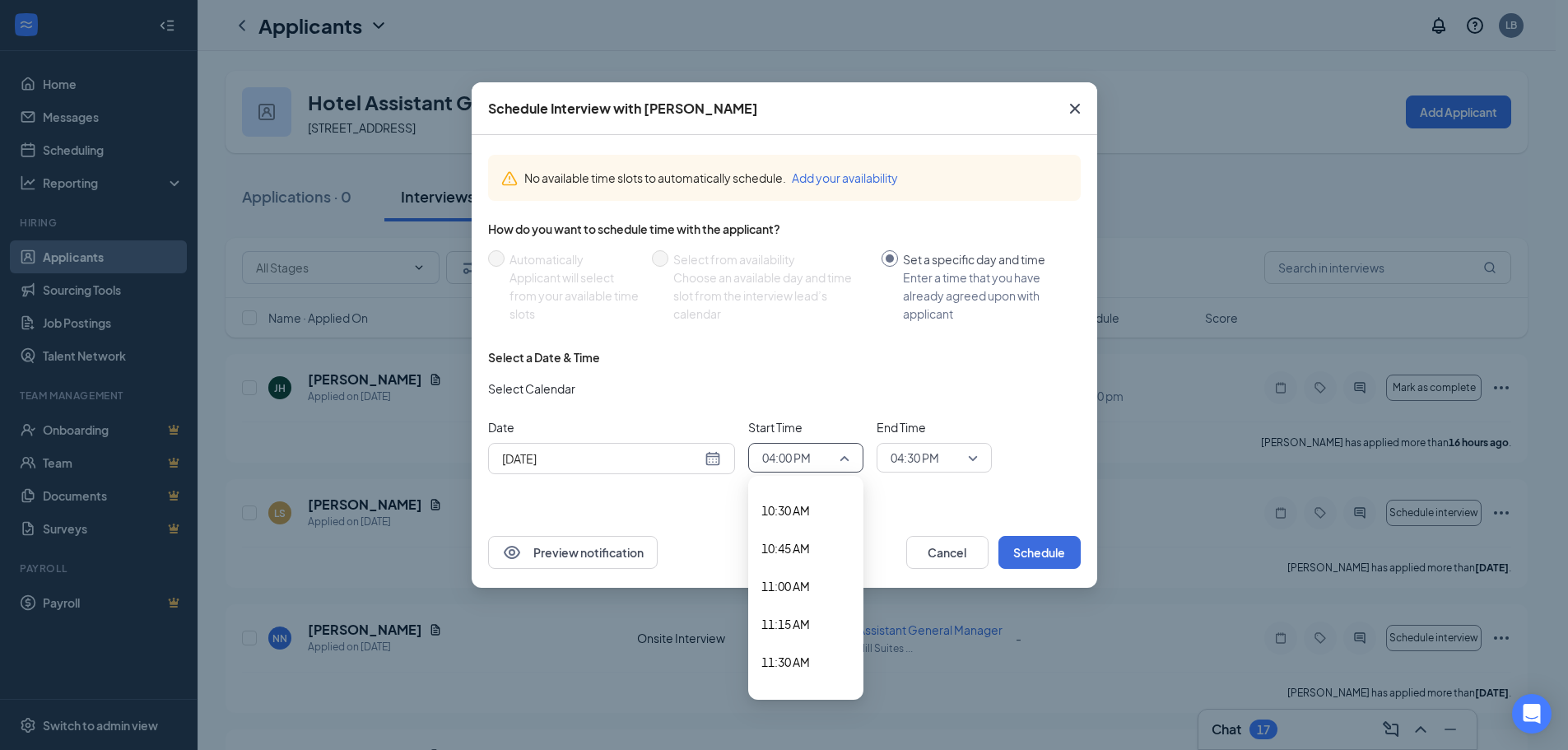
scroll to position [1594, 0]
click at [797, 575] on span "11:00 AM" at bounding box center [785, 574] width 49 height 18
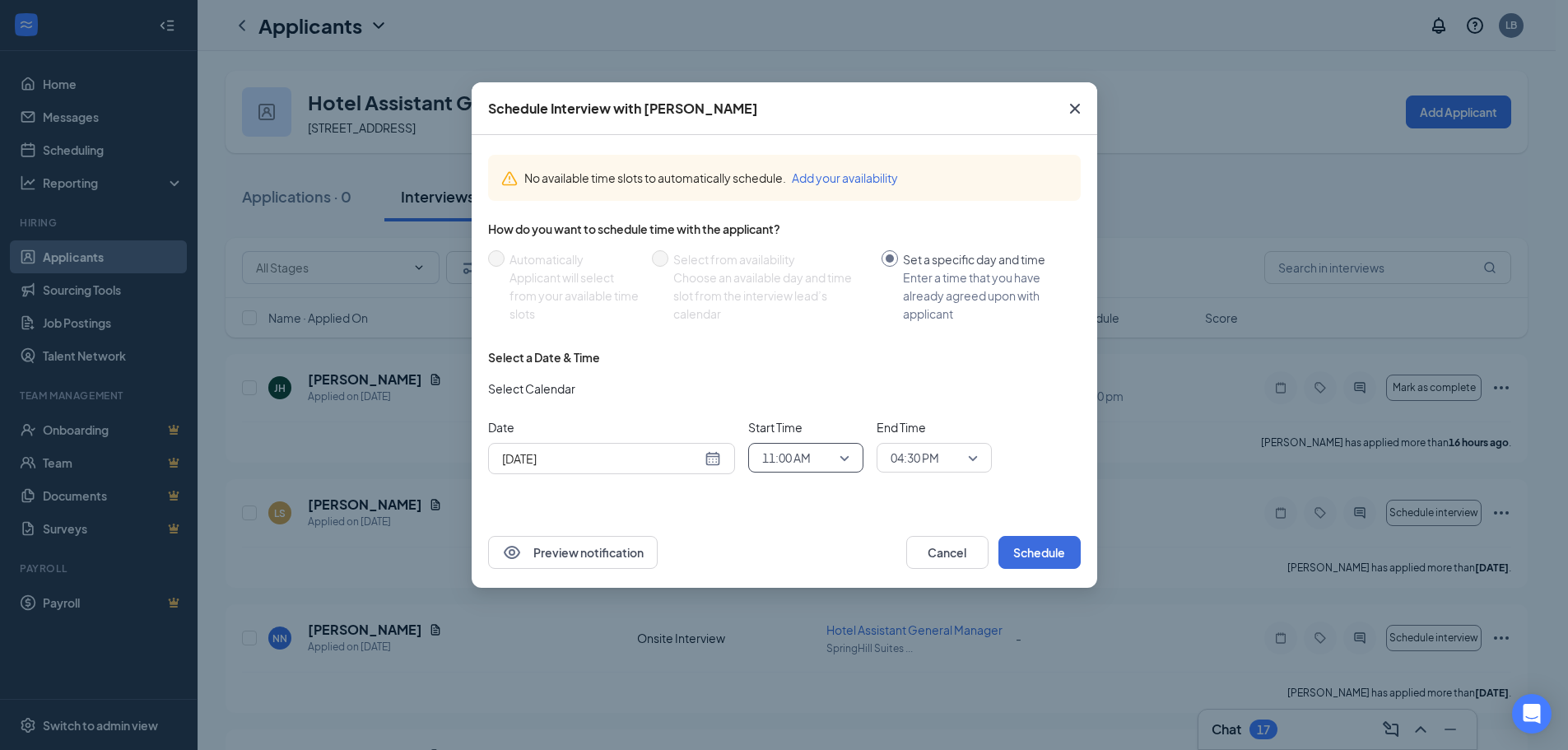
click at [983, 455] on div "04:30 PM" at bounding box center [933, 457] width 115 height 29
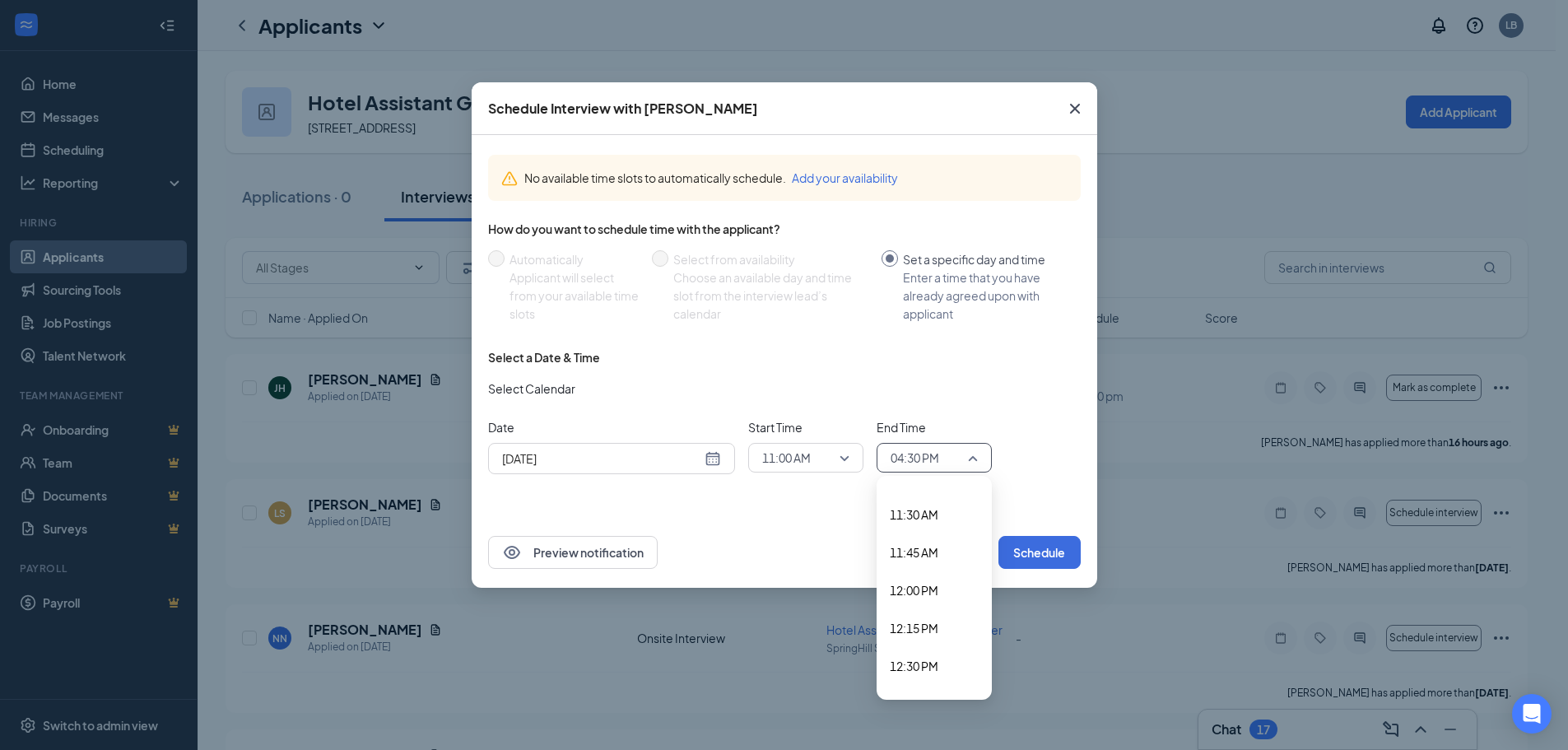
scroll to position [1669, 0]
click at [907, 567] on span "11:30 AM" at bounding box center [914, 574] width 49 height 18
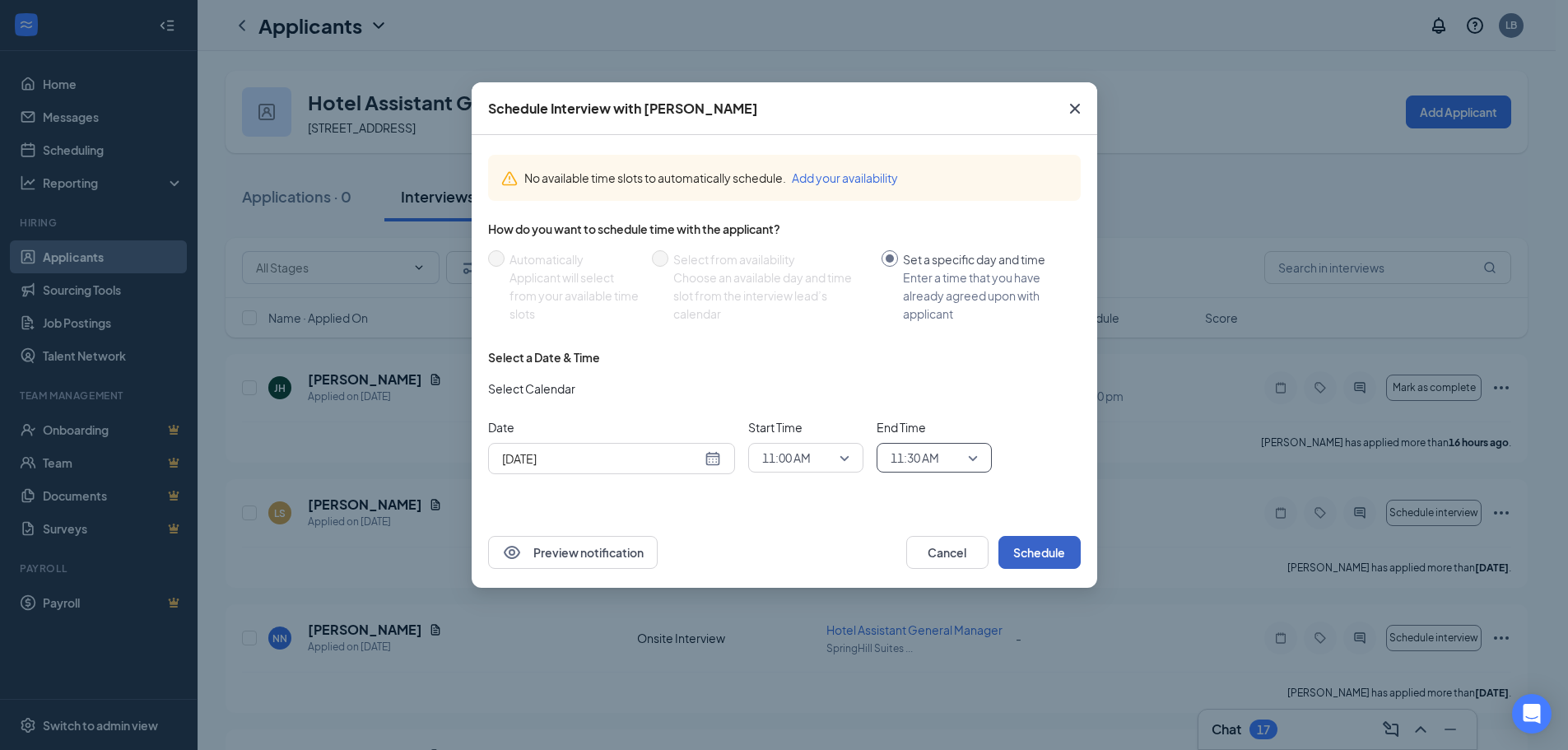
click at [1043, 550] on button "Schedule" at bounding box center [1039, 552] width 82 height 33
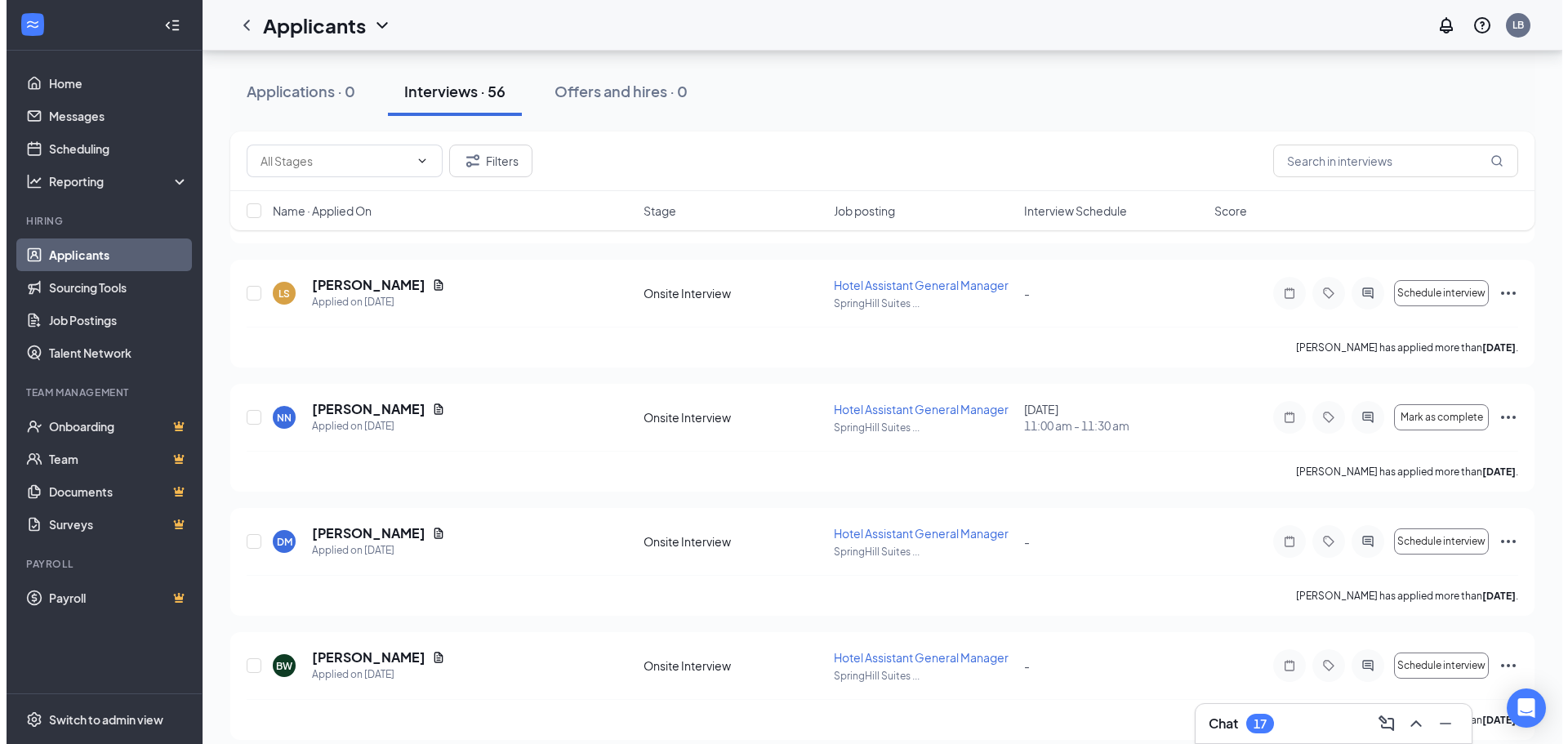
scroll to position [245, 0]
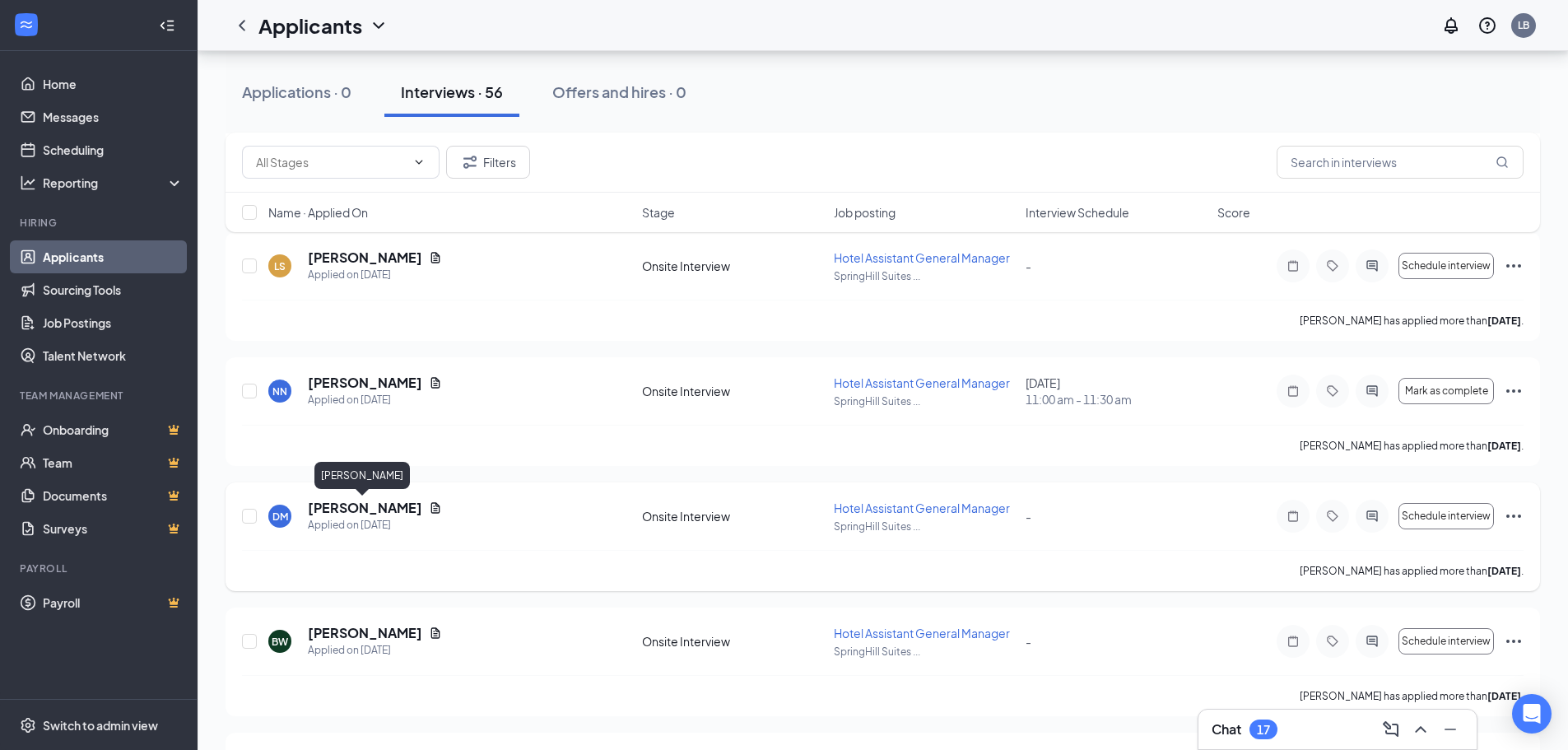
click at [346, 512] on h5 "[PERSON_NAME]" at bounding box center [365, 508] width 114 height 18
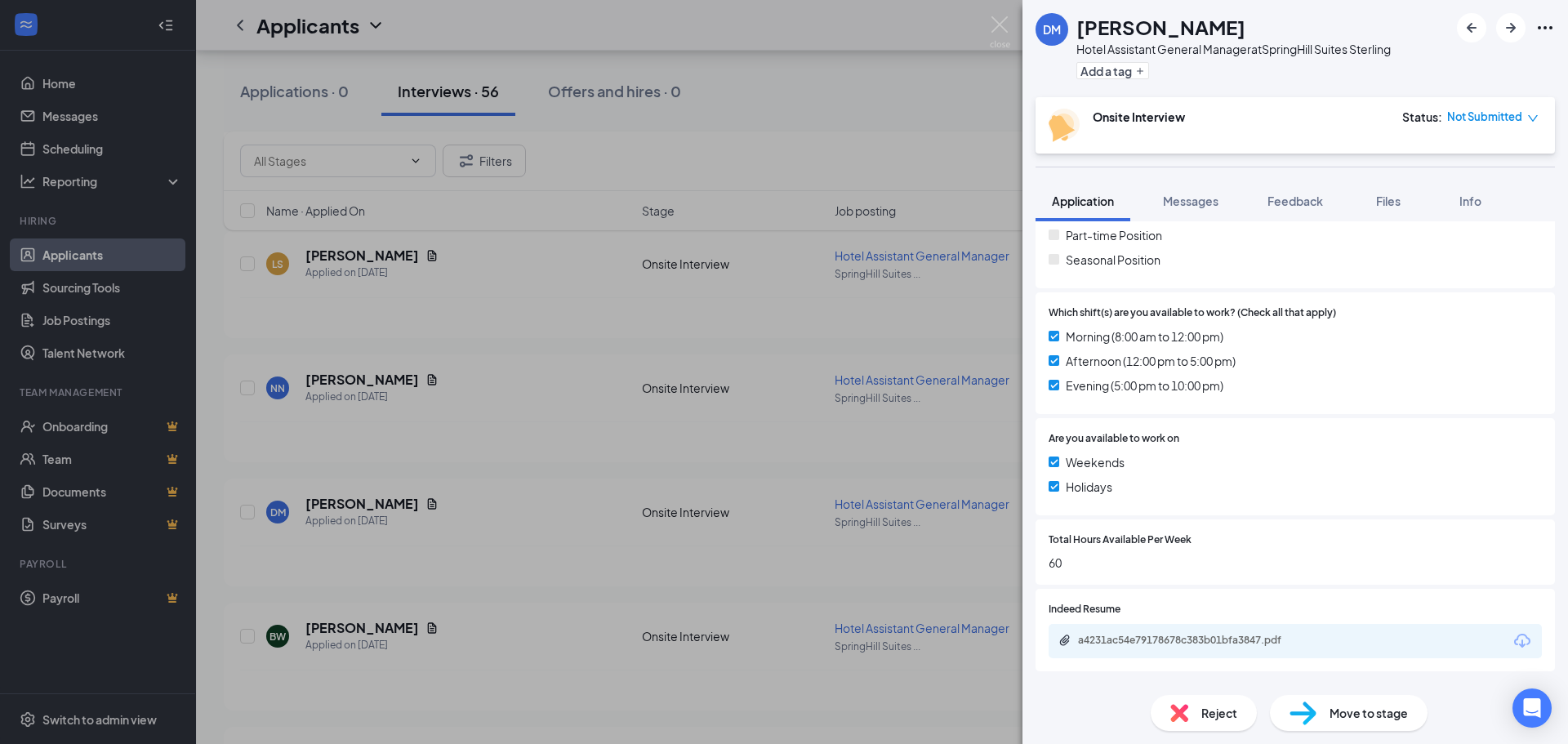
scroll to position [408, 0]
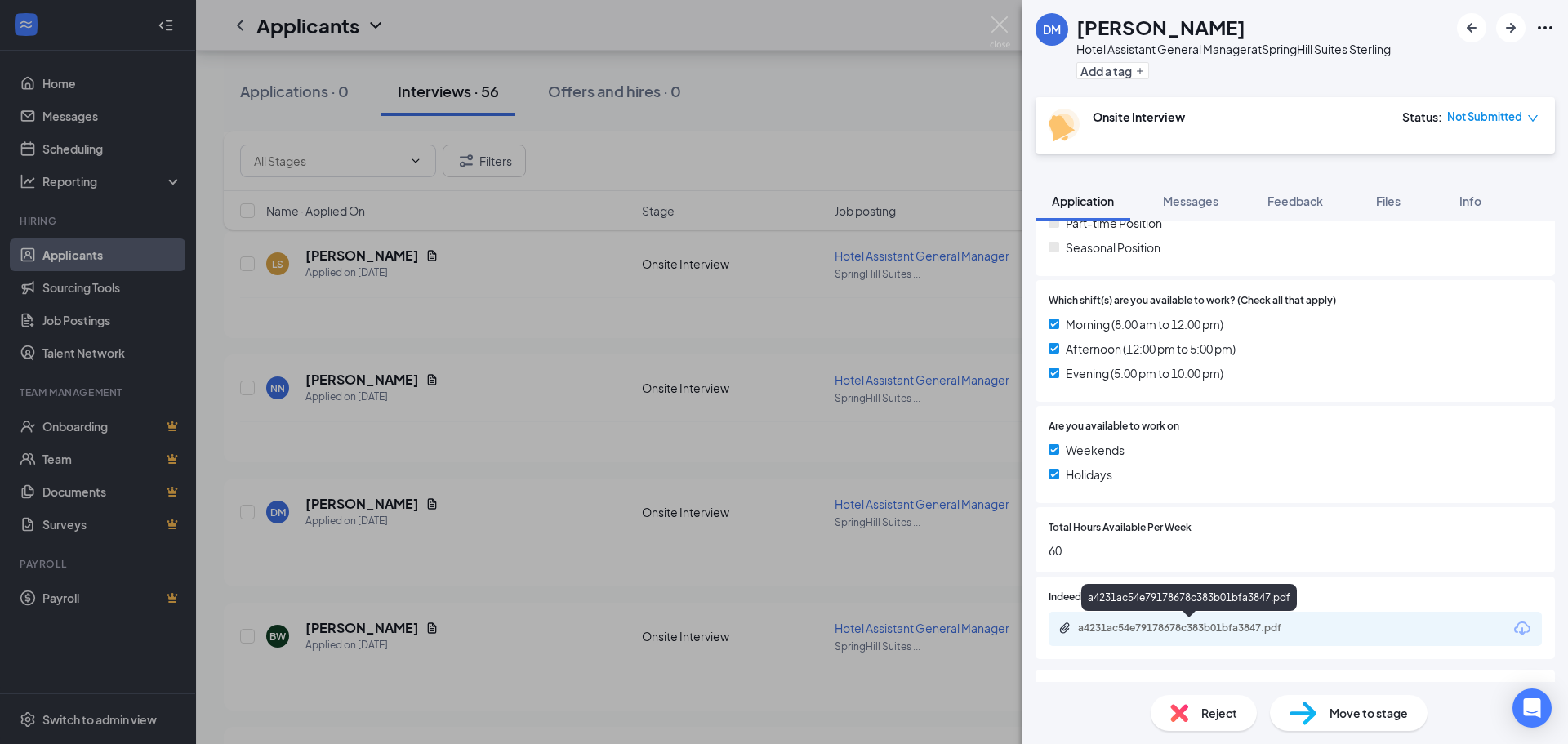
click at [1146, 624] on div "a4231ac54e79178678c383b01bfa3847.pdf" at bounding box center [1192, 627] width 229 height 13
click at [365, 382] on div "[PERSON_NAME] Hotel Assistant General Manager at SpringHill Suites Sterling Add…" at bounding box center [784, 372] width 1568 height 744
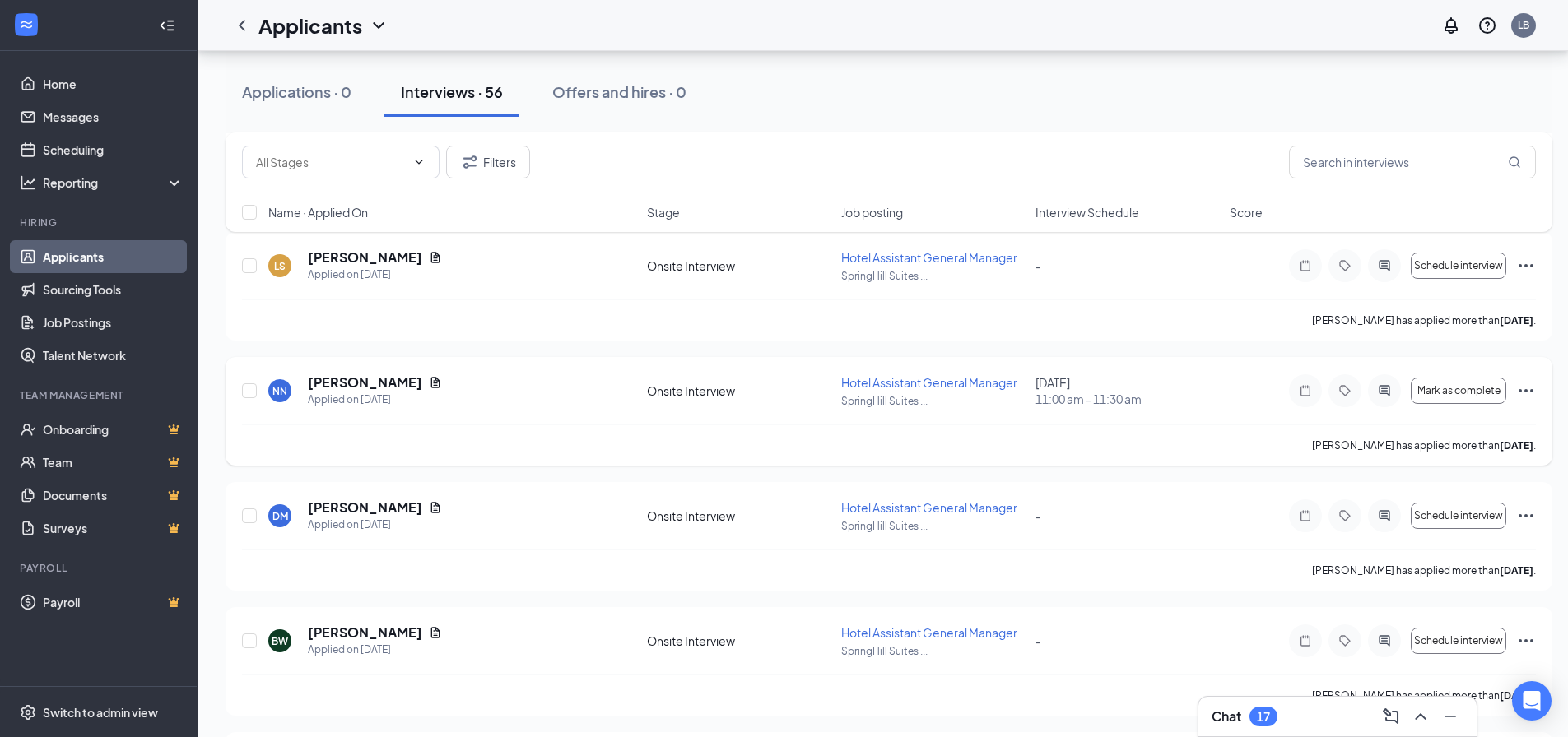
click at [362, 385] on h5 "[PERSON_NAME]" at bounding box center [365, 383] width 114 height 18
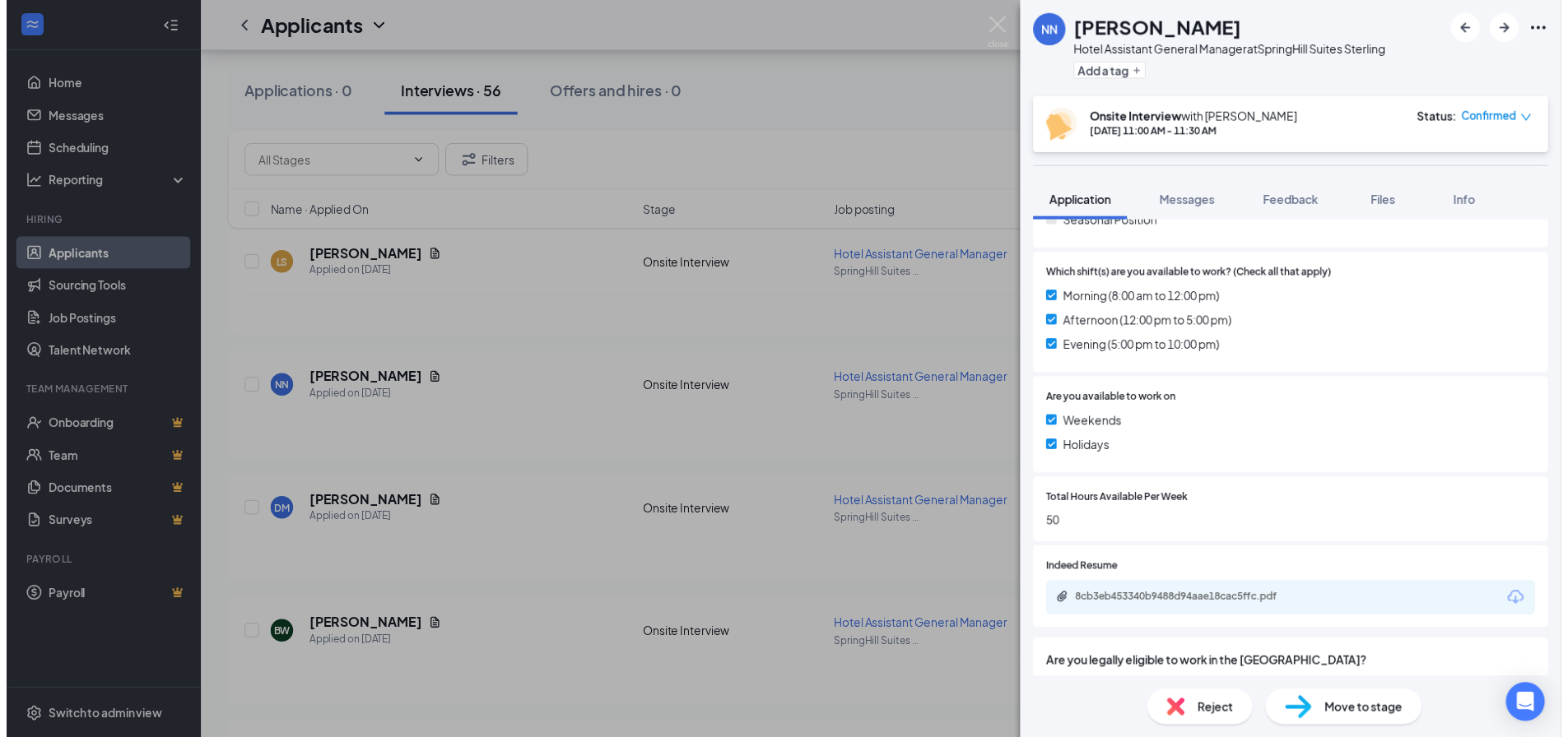
scroll to position [494, 0]
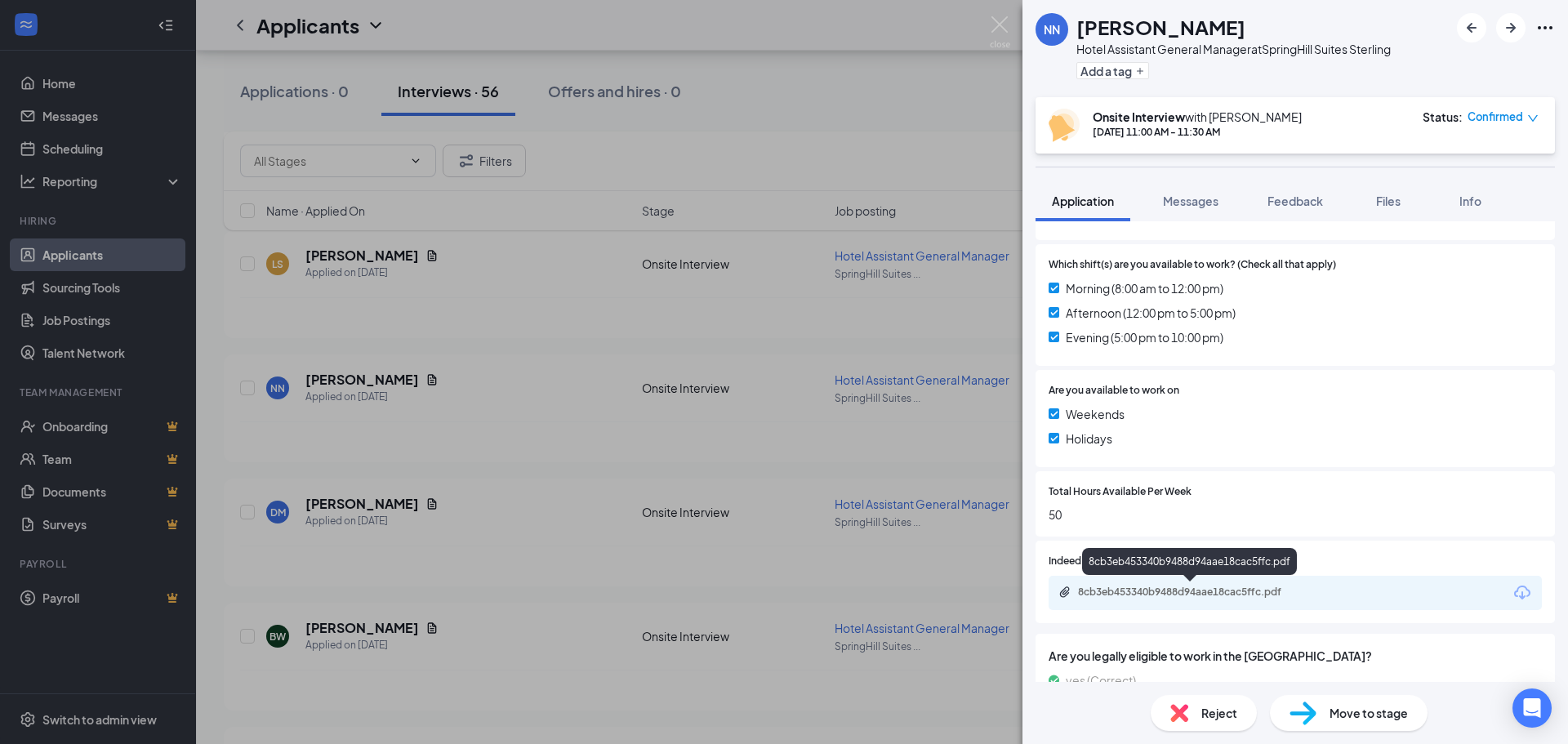
click at [1110, 587] on div "8cb3eb453340b9488d94aae18cac5ffc.pdf" at bounding box center [1192, 592] width 229 height 13
click at [567, 345] on div "[PERSON_NAME] Hotel Assistant General Manager at SpringHill Suites Sterling Add…" at bounding box center [784, 372] width 1568 height 744
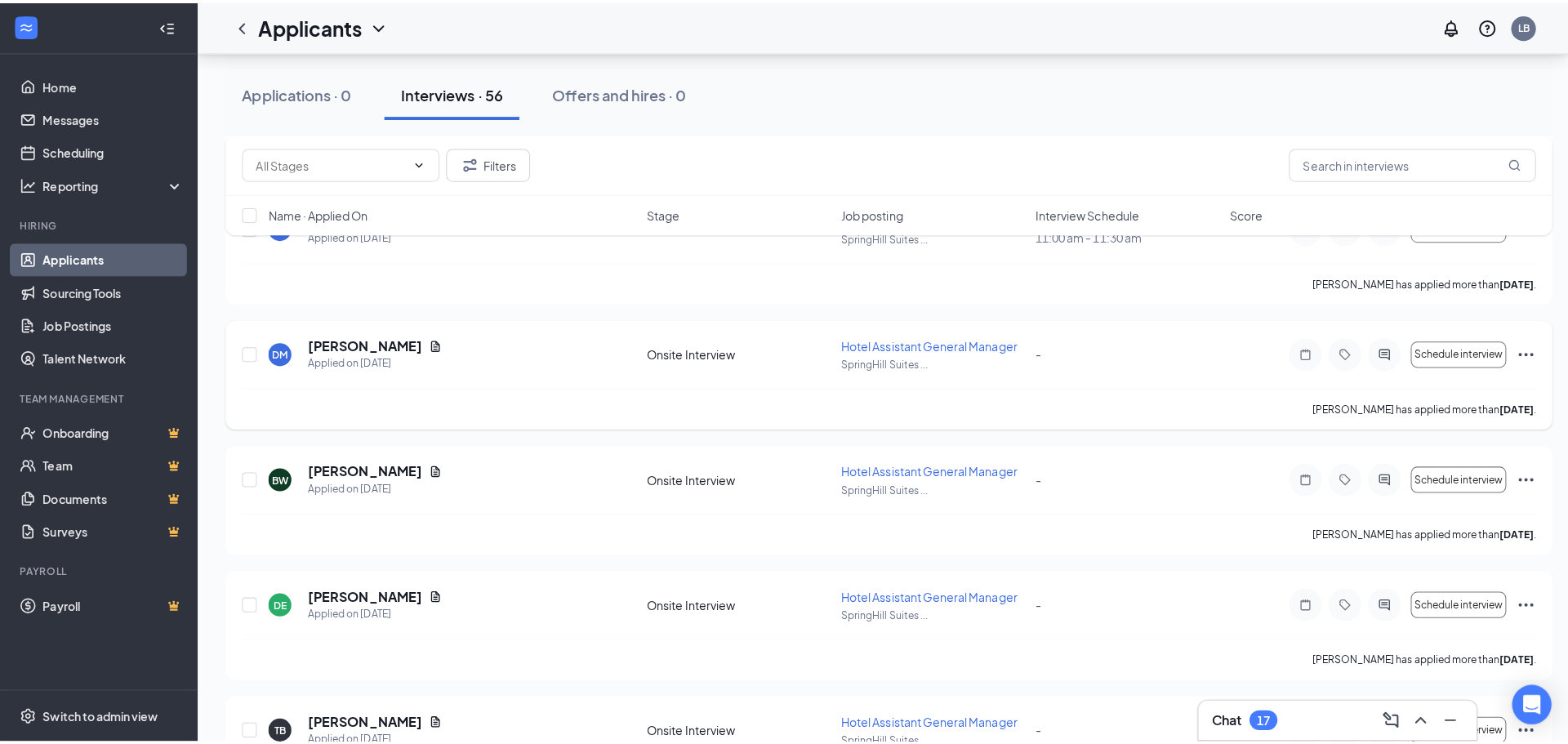
scroll to position [490, 0]
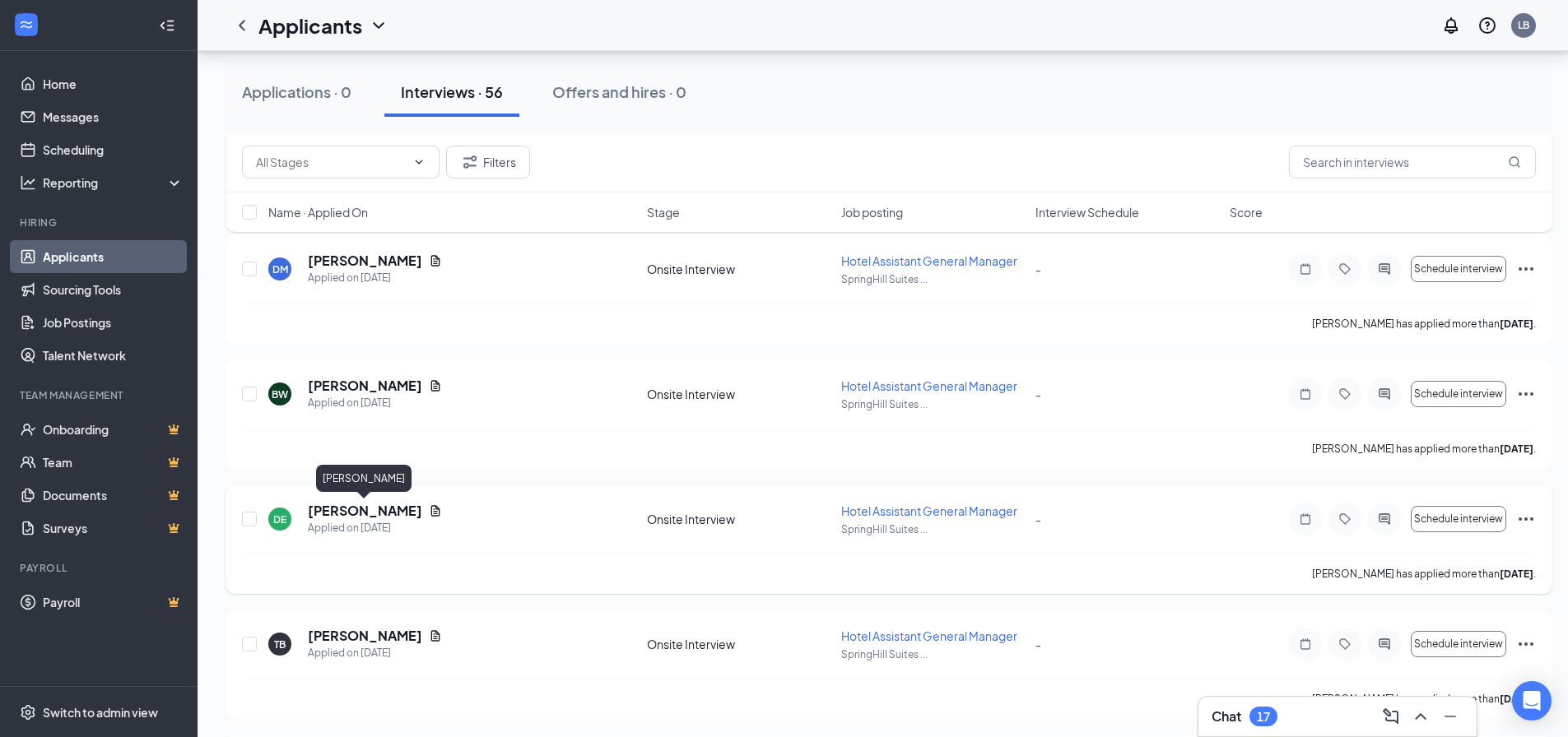
click at [364, 509] on h5 "[PERSON_NAME]" at bounding box center [365, 511] width 114 height 18
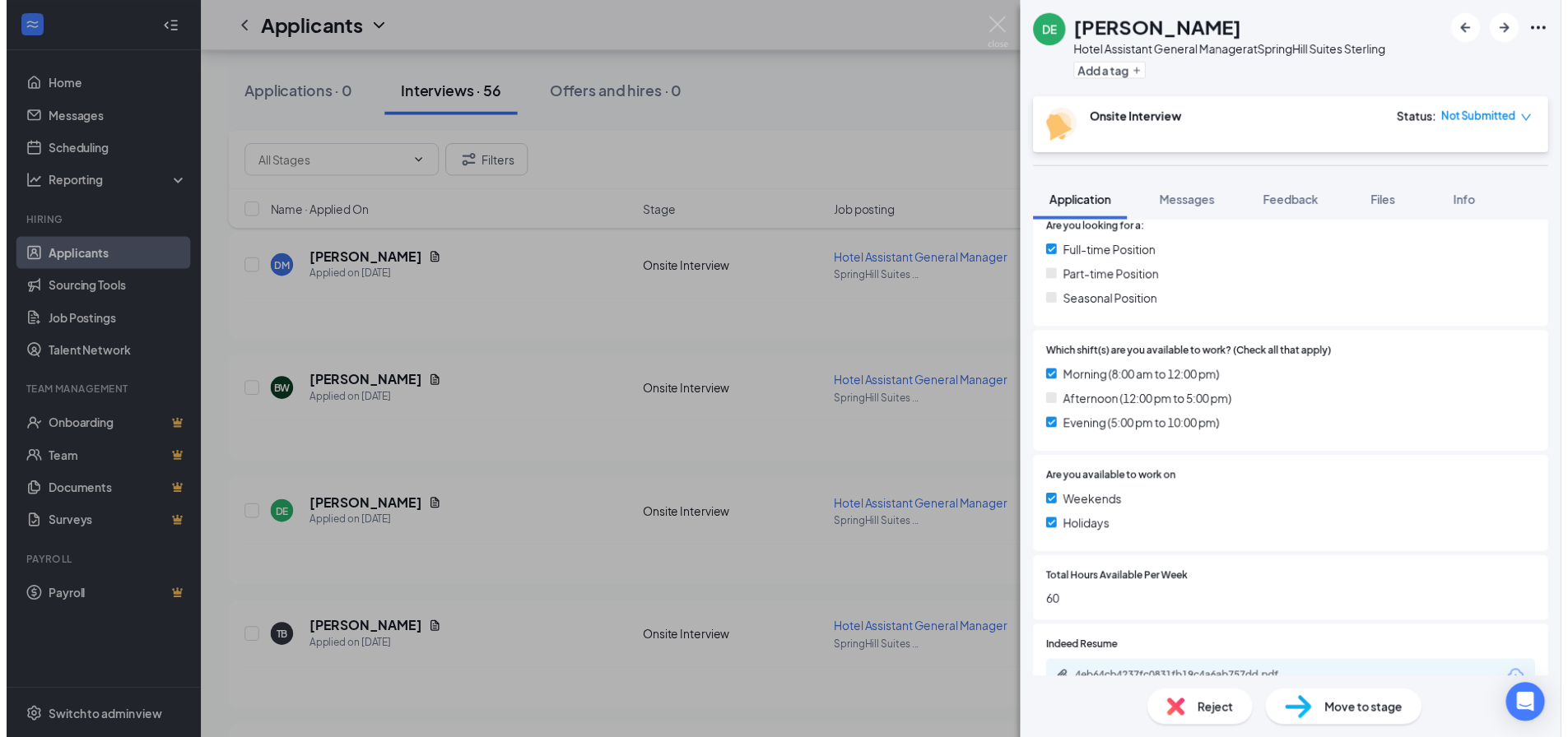
scroll to position [409, 0]
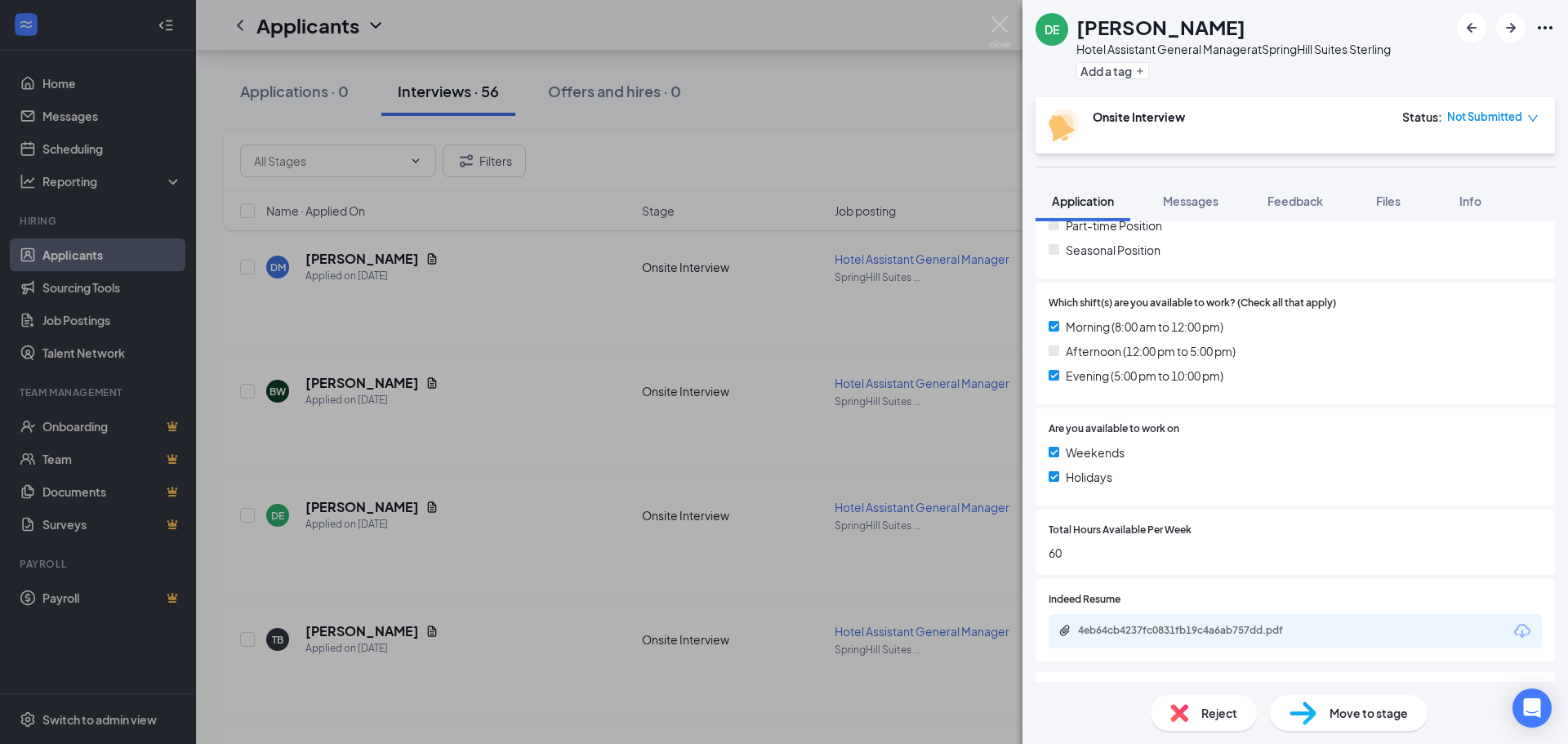
click at [1217, 712] on span "Reject" at bounding box center [1219, 713] width 36 height 18
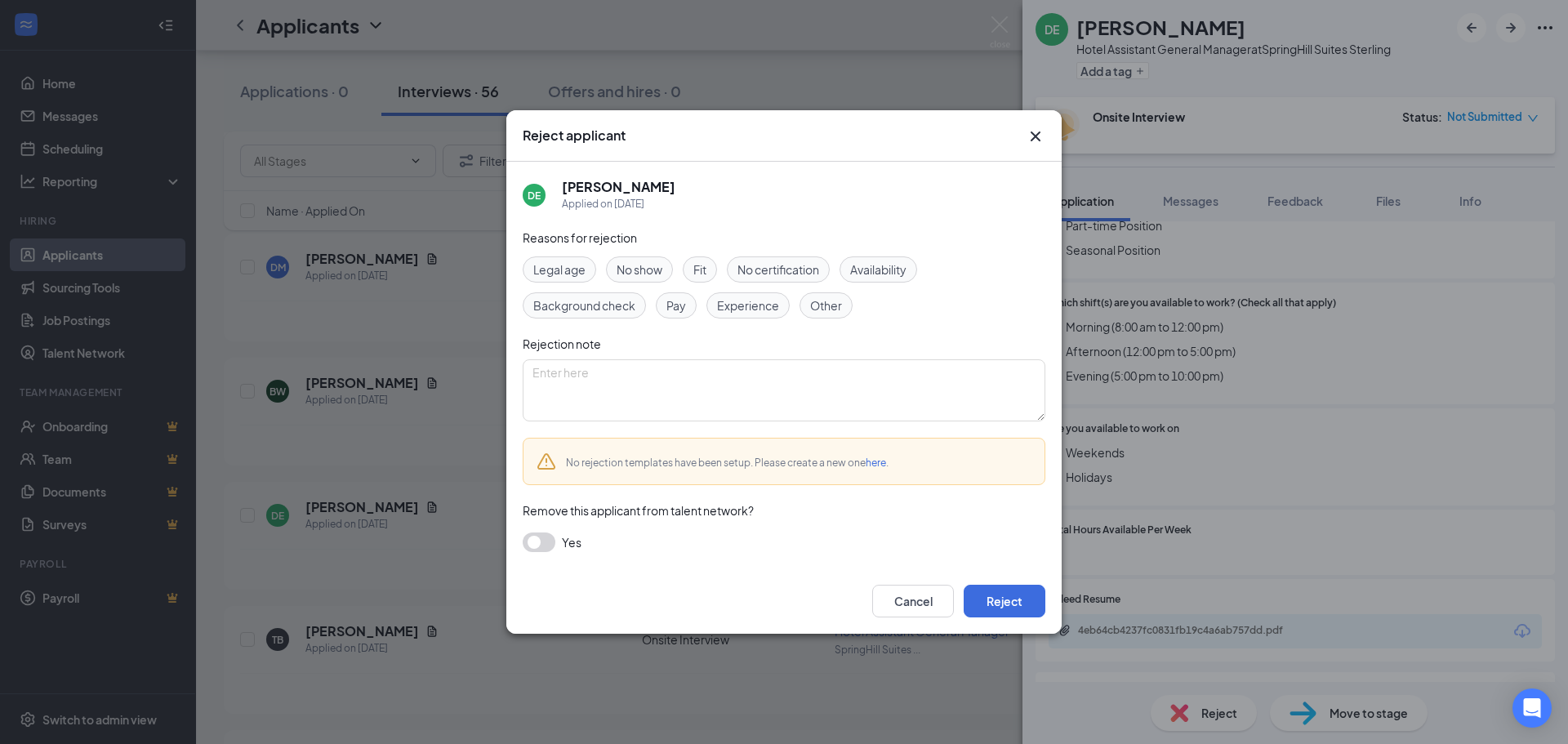
click at [902, 274] on span "Availability" at bounding box center [878, 270] width 57 height 18
click at [996, 607] on button "Reject" at bounding box center [1004, 601] width 81 height 33
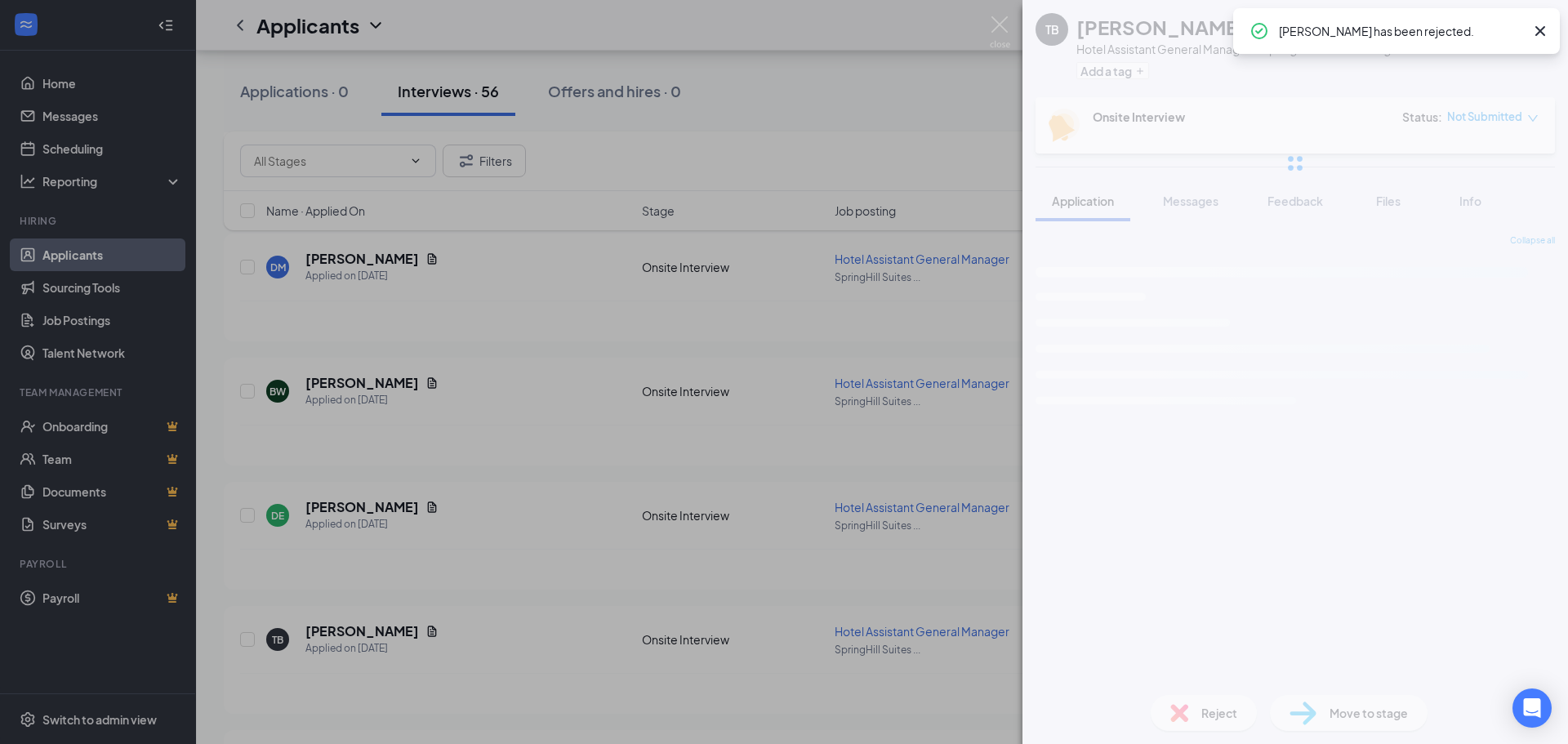
click at [589, 505] on div "TB [PERSON_NAME] Hotel Assistant General Manager at SpringHill Suites Sterling …" at bounding box center [784, 372] width 1568 height 744
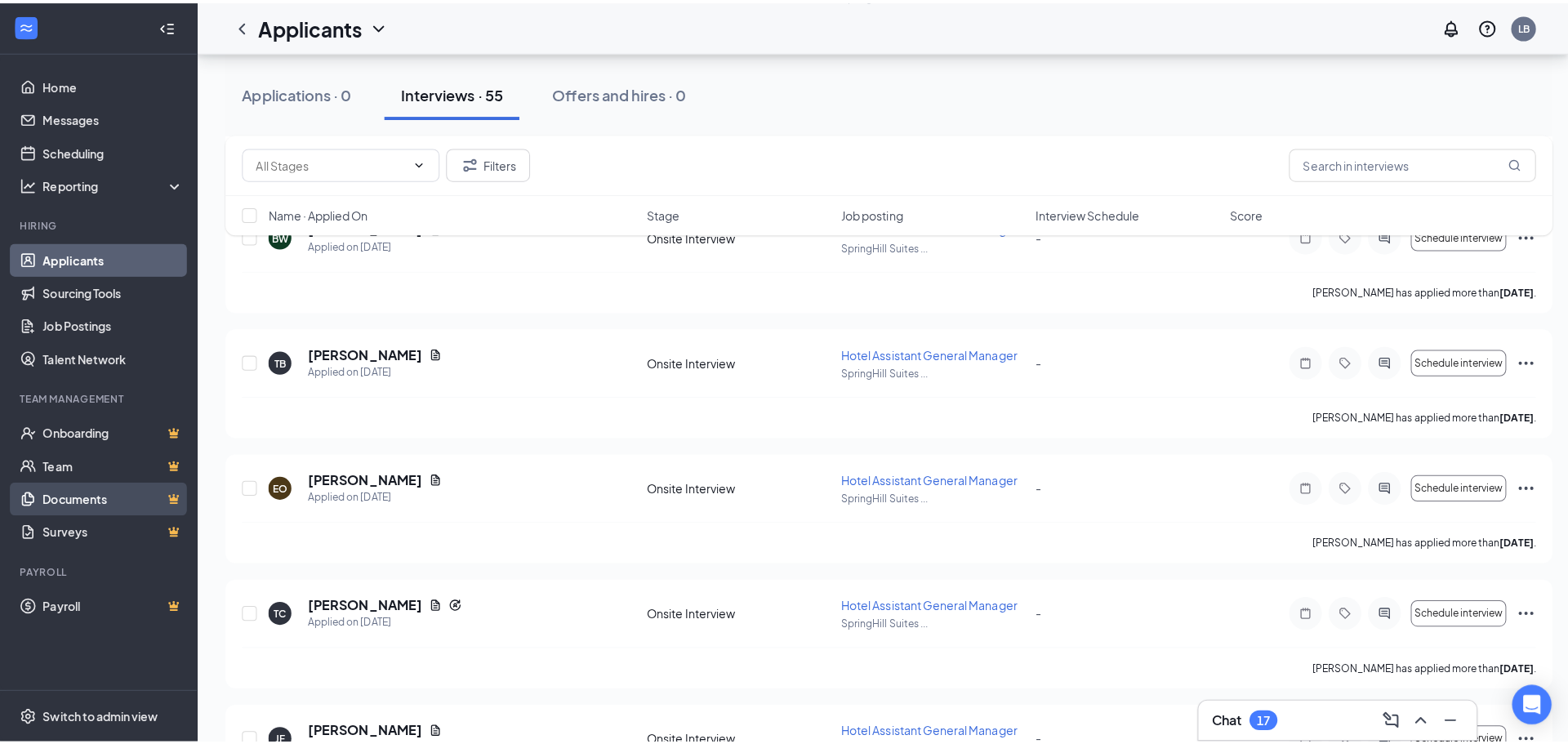
scroll to position [653, 0]
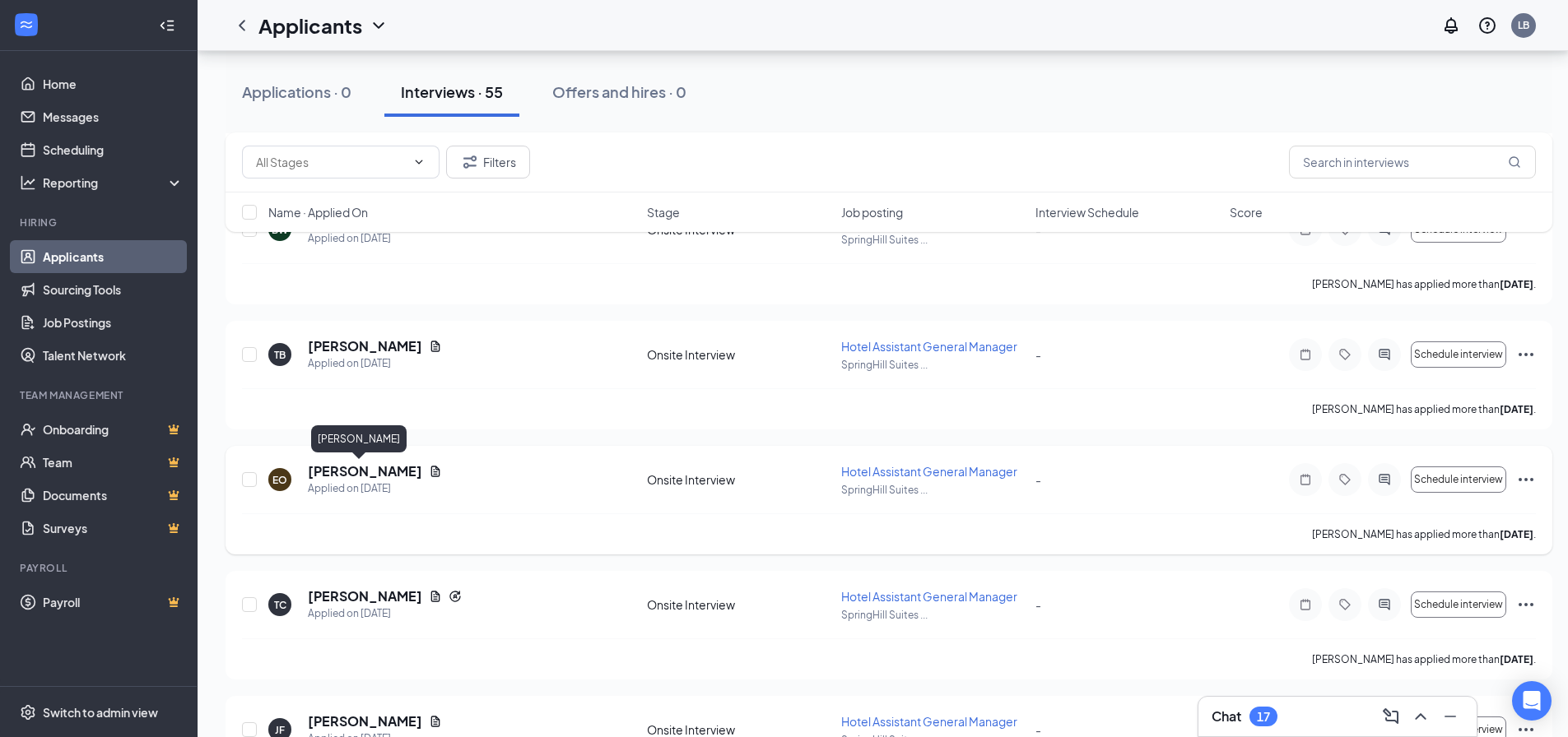
click at [362, 474] on h5 "[PERSON_NAME]" at bounding box center [365, 471] width 114 height 18
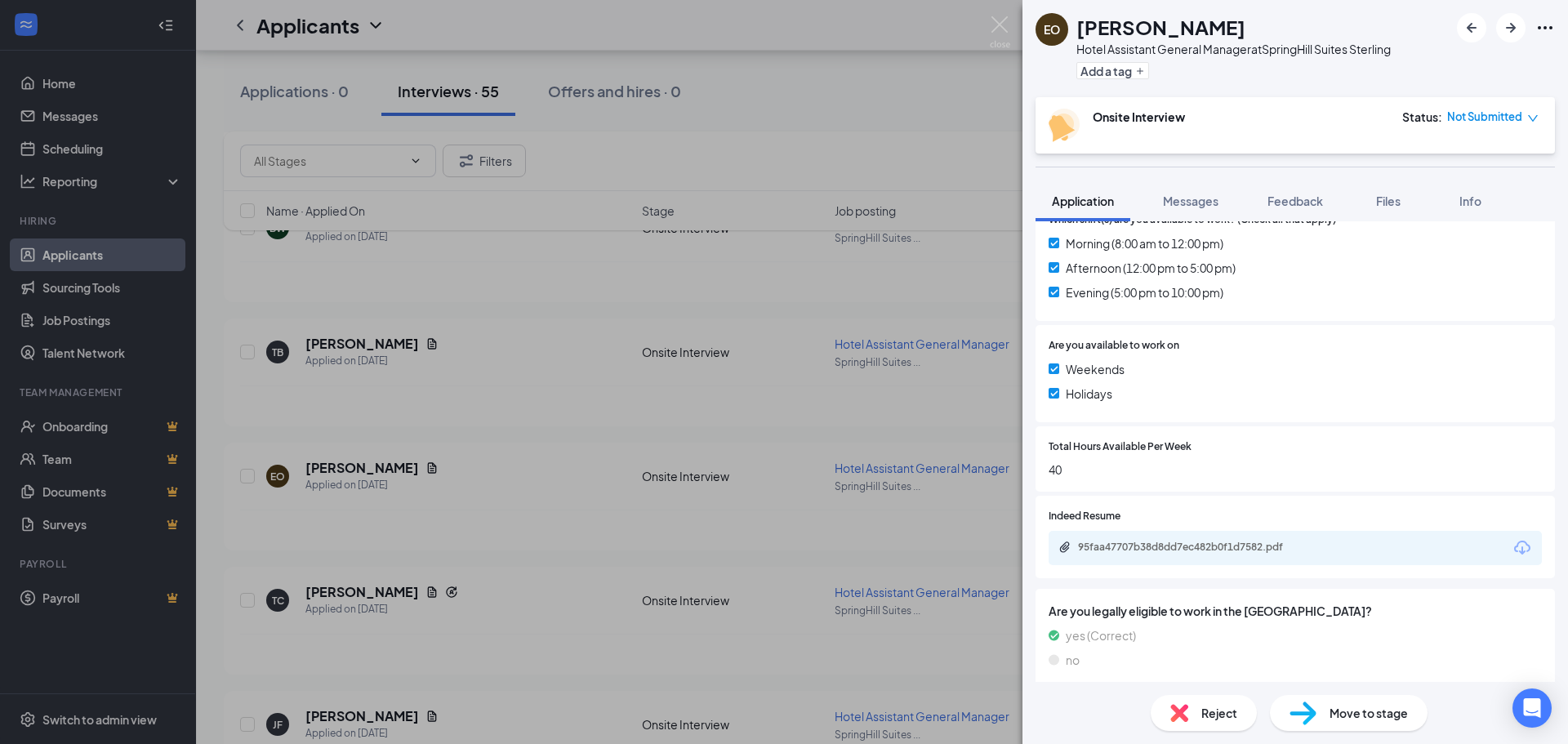
scroll to position [545, 0]
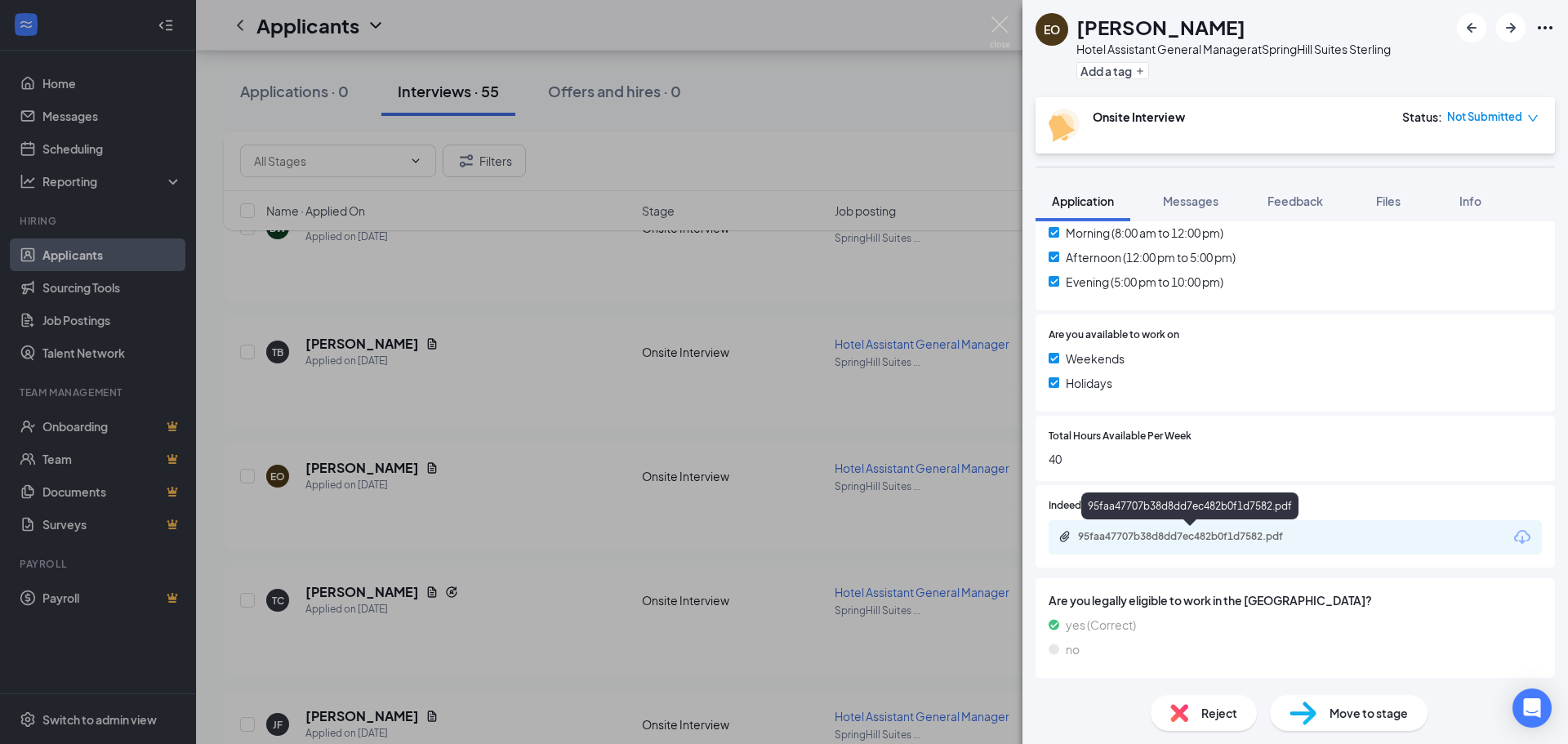
click at [1080, 539] on div "95faa47707b38d8dd7ec482b0f1d7582.pdf" at bounding box center [1192, 536] width 229 height 13
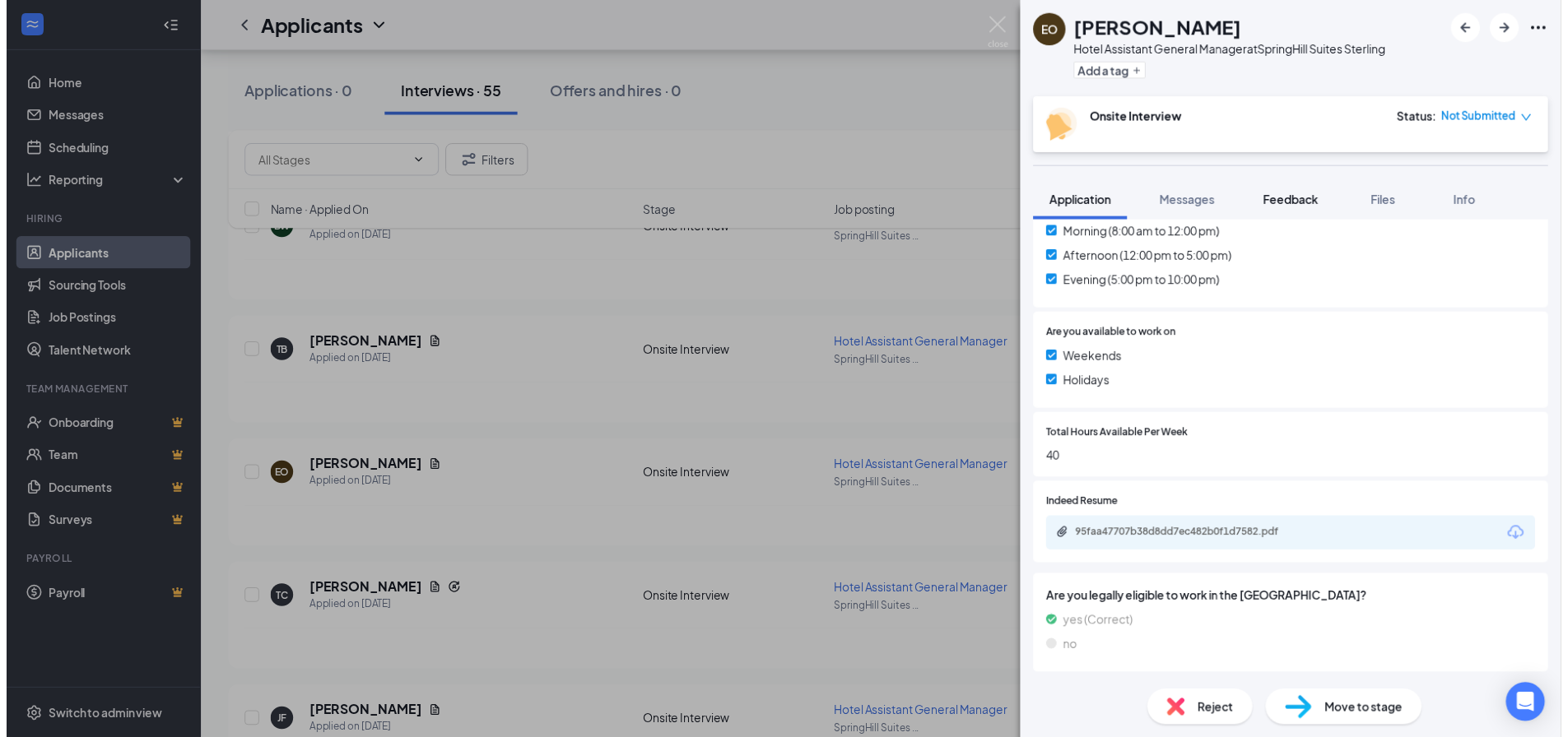
scroll to position [544, 0]
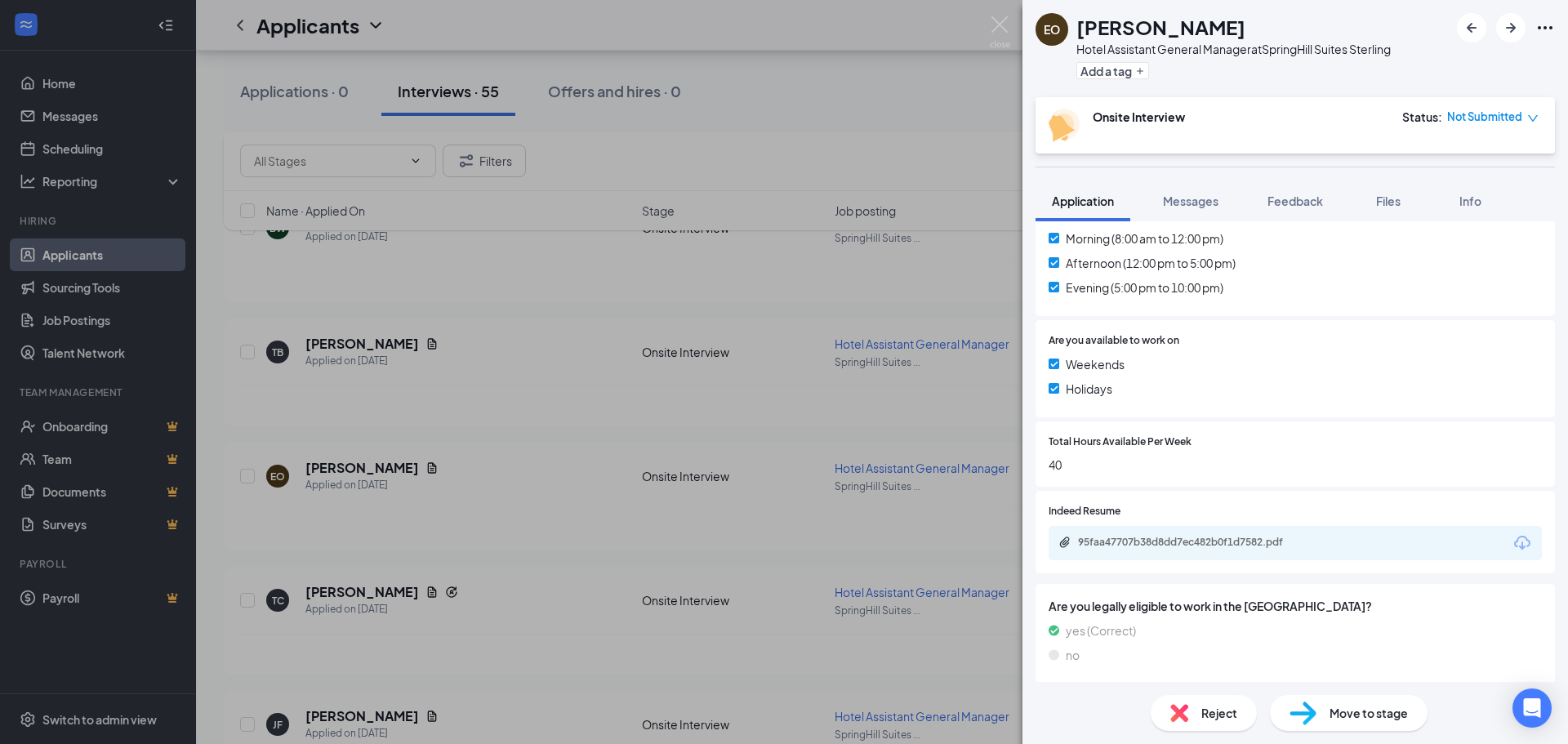
click at [523, 469] on div "[PERSON_NAME] Hotel Assistant General Manager at SpringHill Suites Sterling Add…" at bounding box center [784, 372] width 1568 height 744
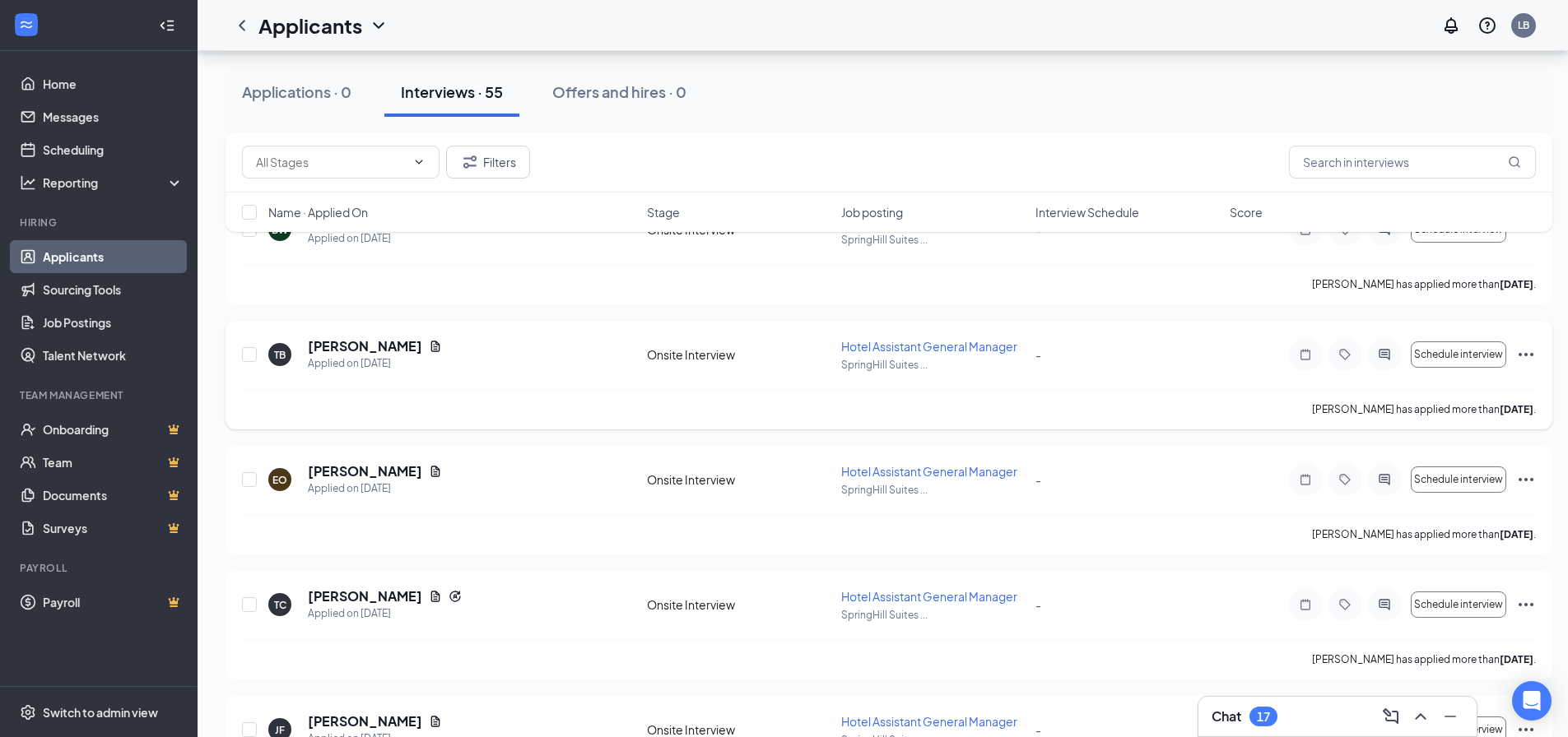
click at [451, 425] on div "[PERSON_NAME] has applied more than [DATE] ." at bounding box center [889, 409] width 1294 height 41
click at [1494, 480] on span "Schedule interview" at bounding box center [1458, 479] width 89 height 12
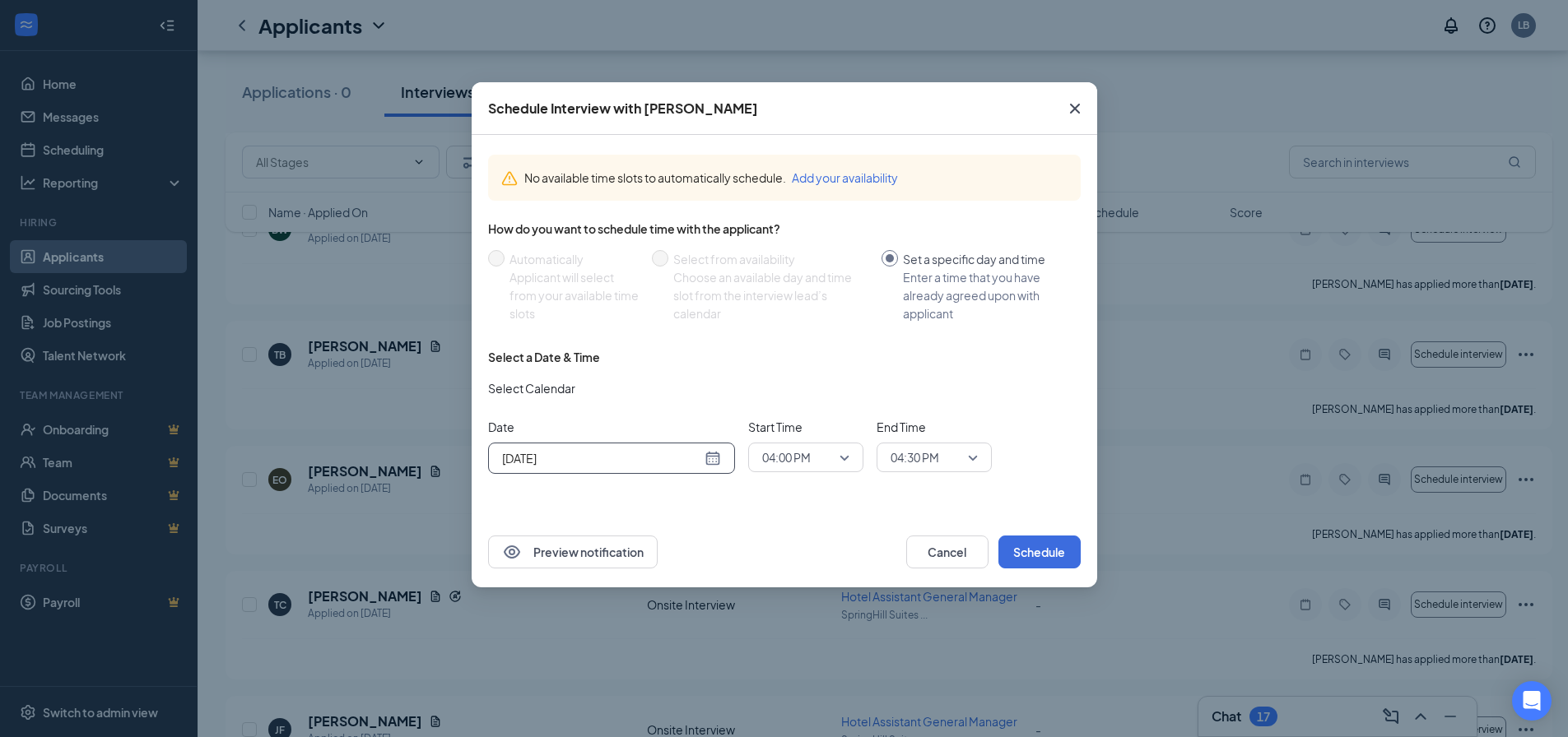
click at [711, 458] on div "[DATE]" at bounding box center [612, 458] width 219 height 18
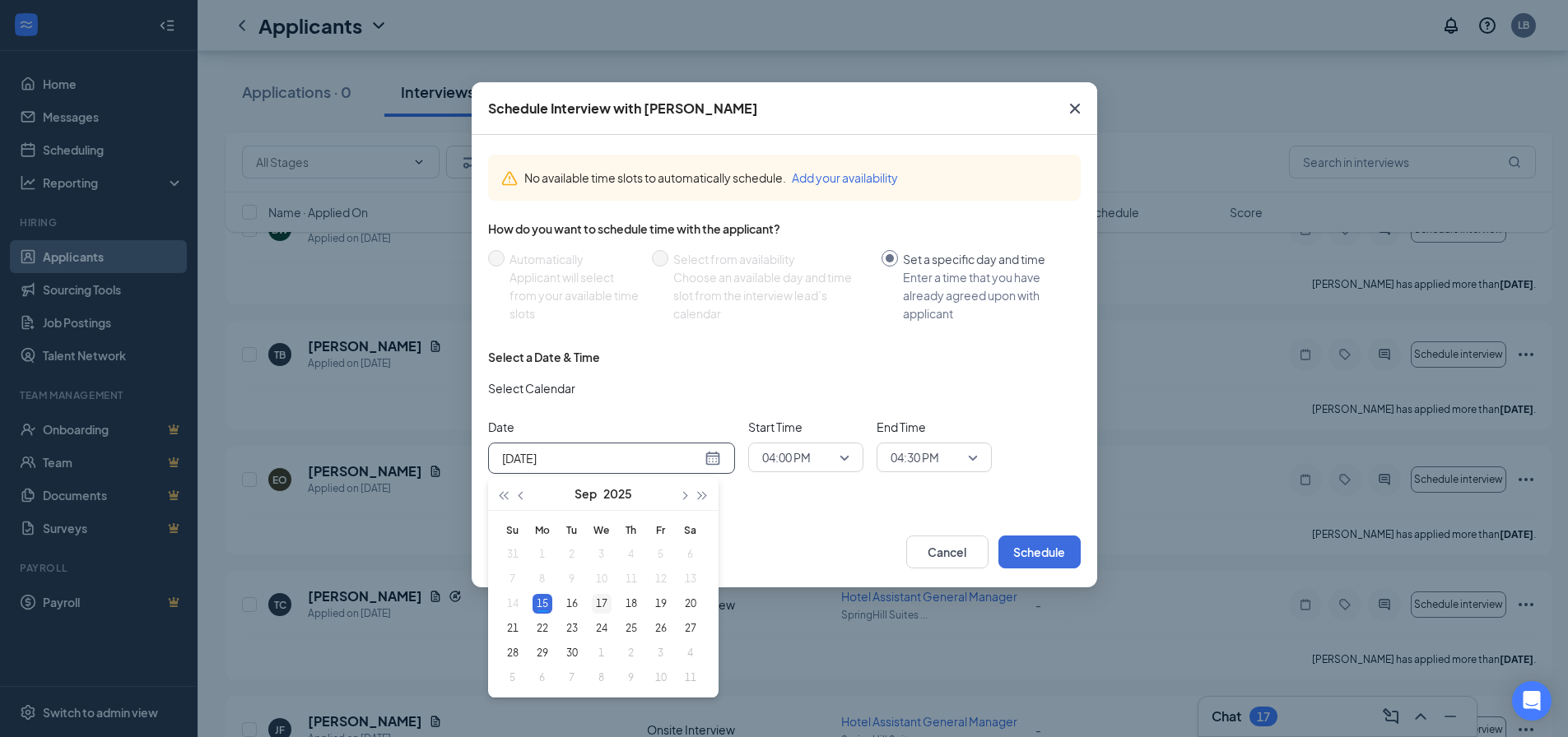
type input "[DATE]"
click at [597, 597] on div "17" at bounding box center [602, 603] width 20 height 20
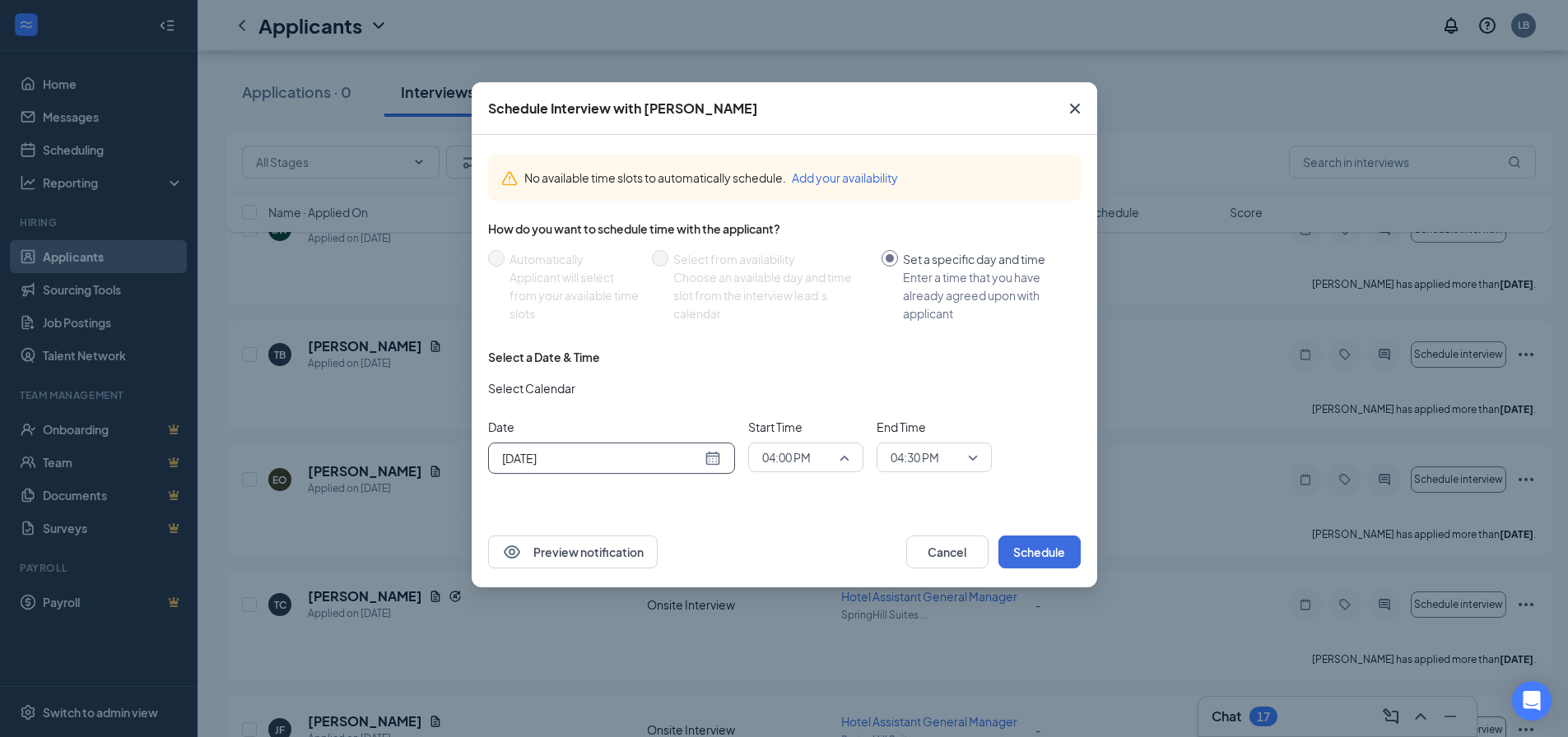
click at [849, 457] on div "04:00 PM" at bounding box center [805, 457] width 115 height 29
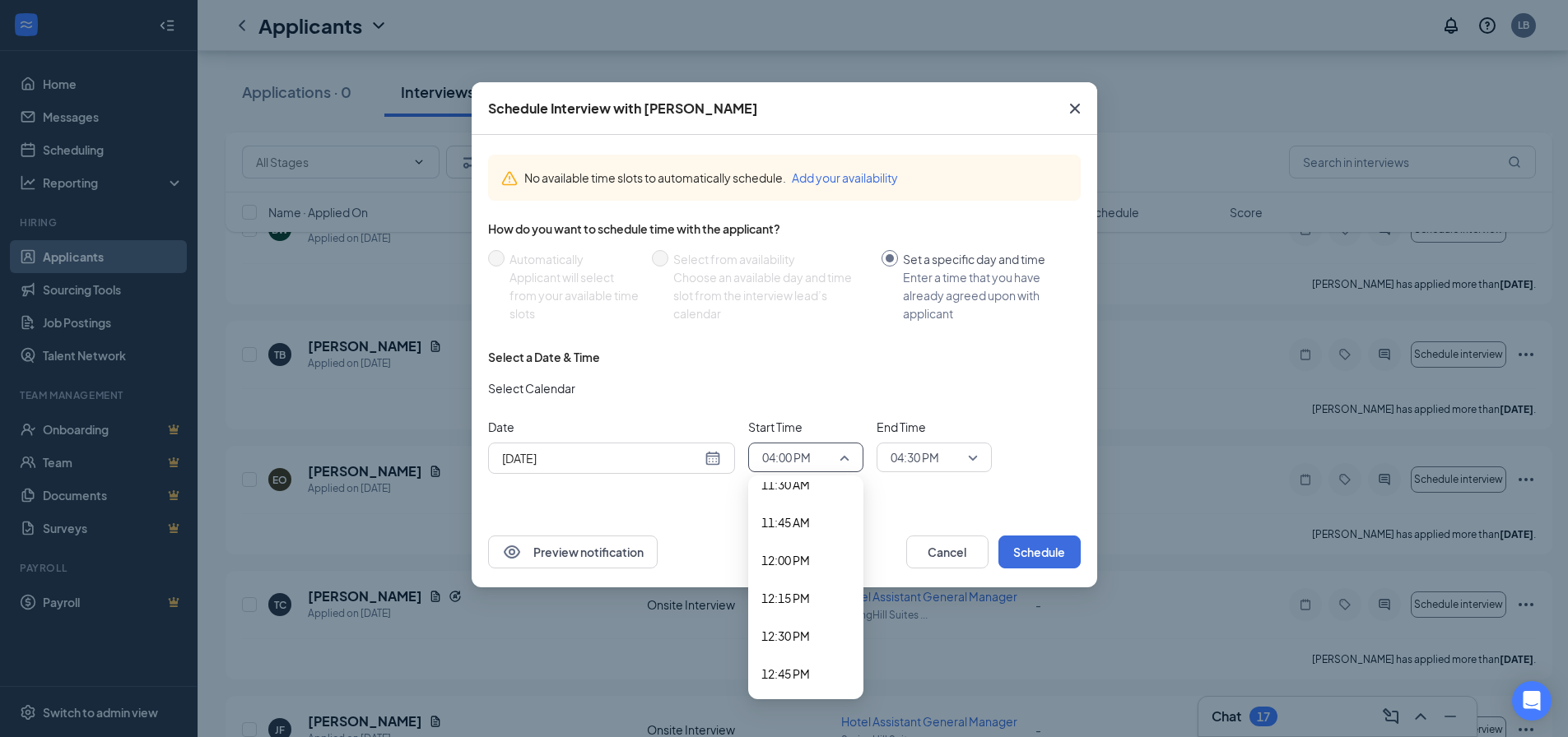
scroll to position [1840, 0]
click at [788, 559] on span "12:30 PM" at bounding box center [785, 554] width 49 height 18
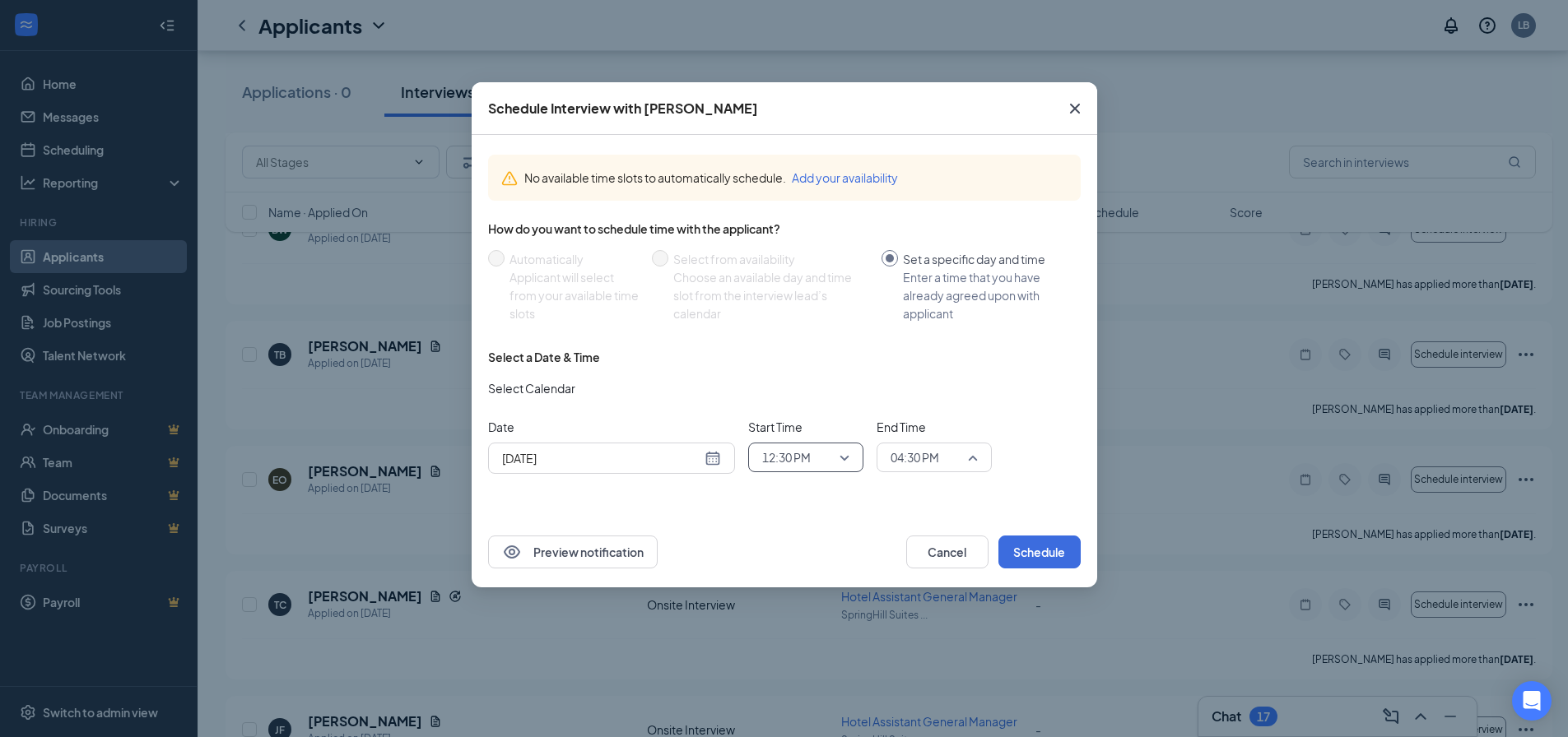
click at [979, 455] on div "04:30 PM" at bounding box center [933, 457] width 115 height 29
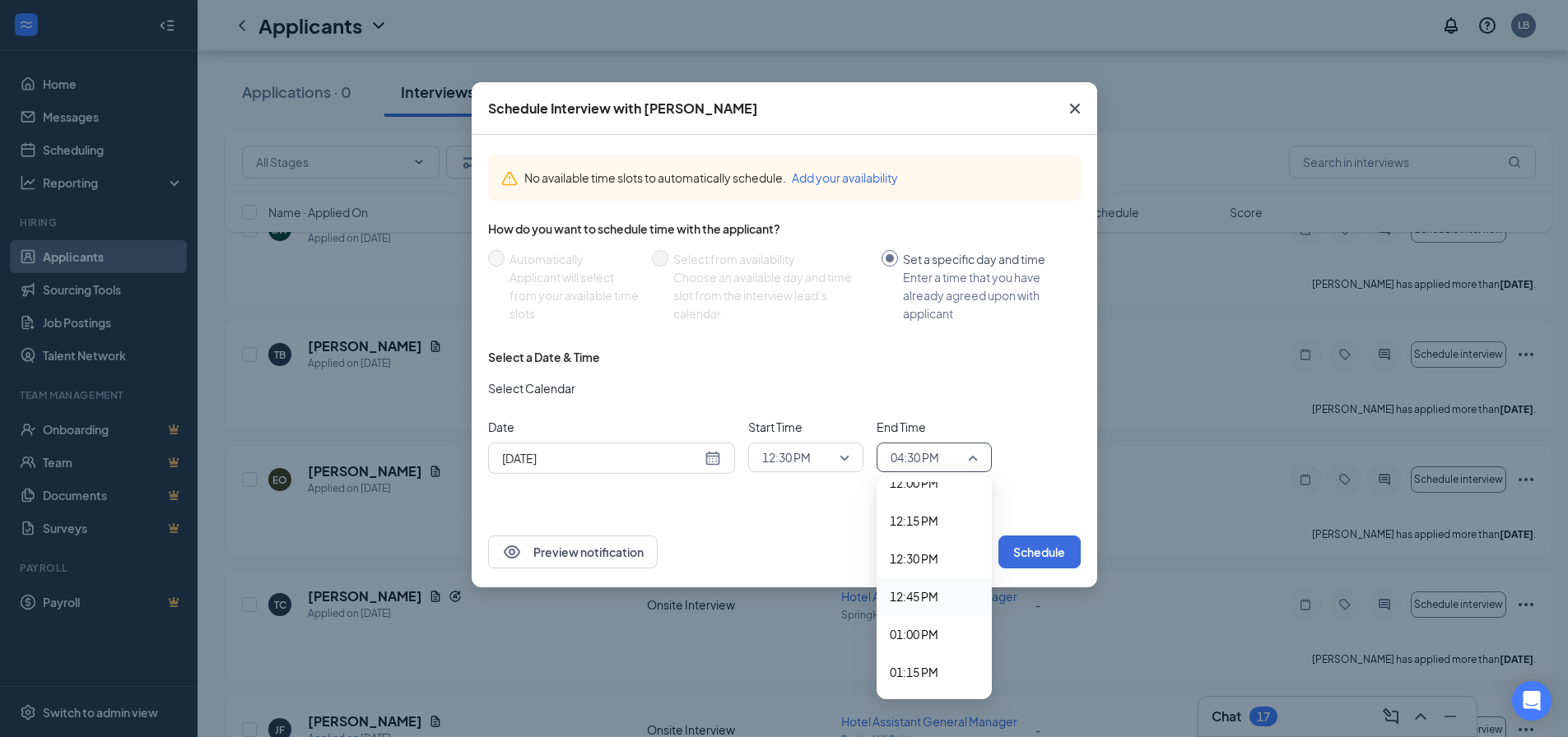
scroll to position [1833, 0]
click at [916, 635] on span "01:00 PM" at bounding box center [914, 636] width 49 height 18
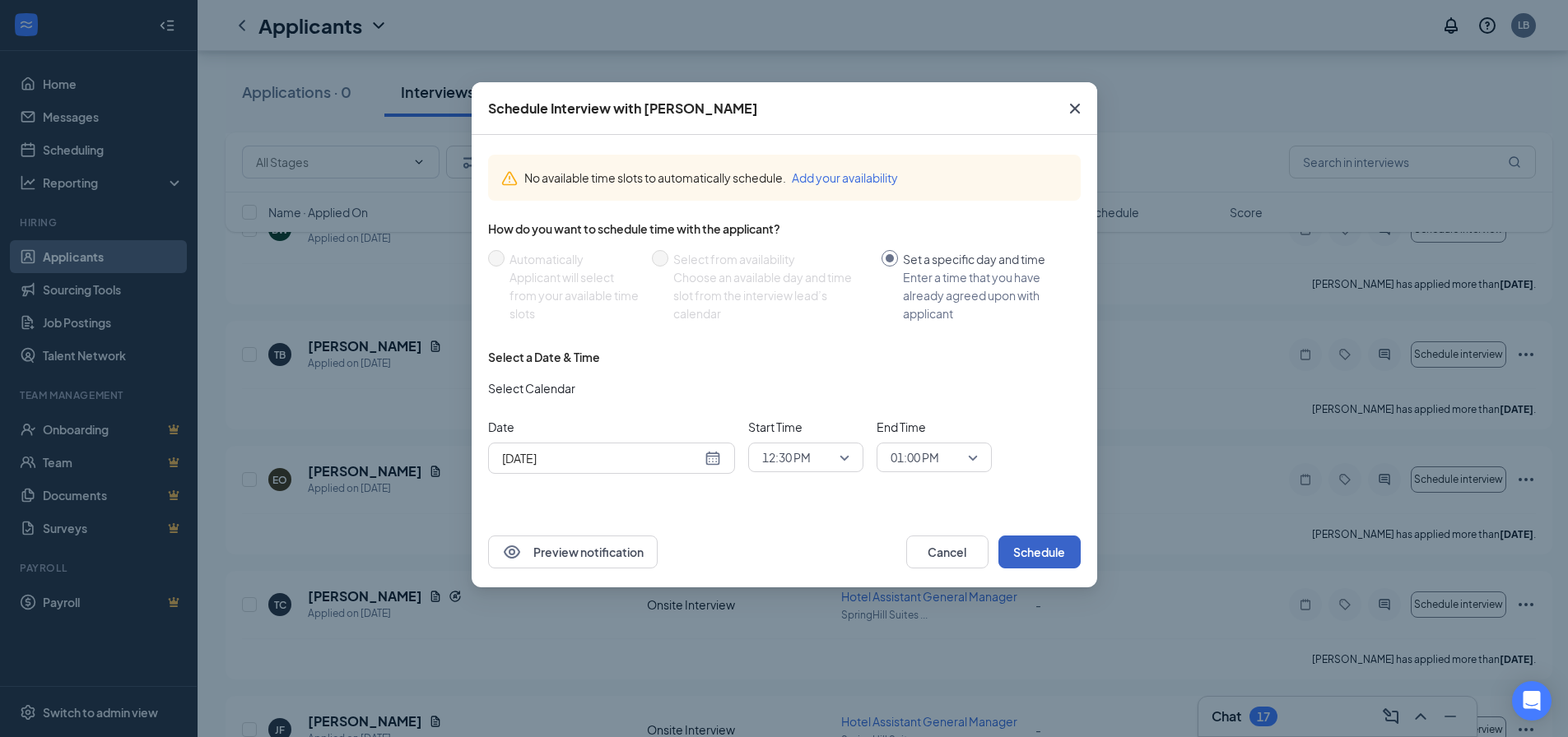
click at [1044, 538] on button "Schedule" at bounding box center [1039, 552] width 82 height 33
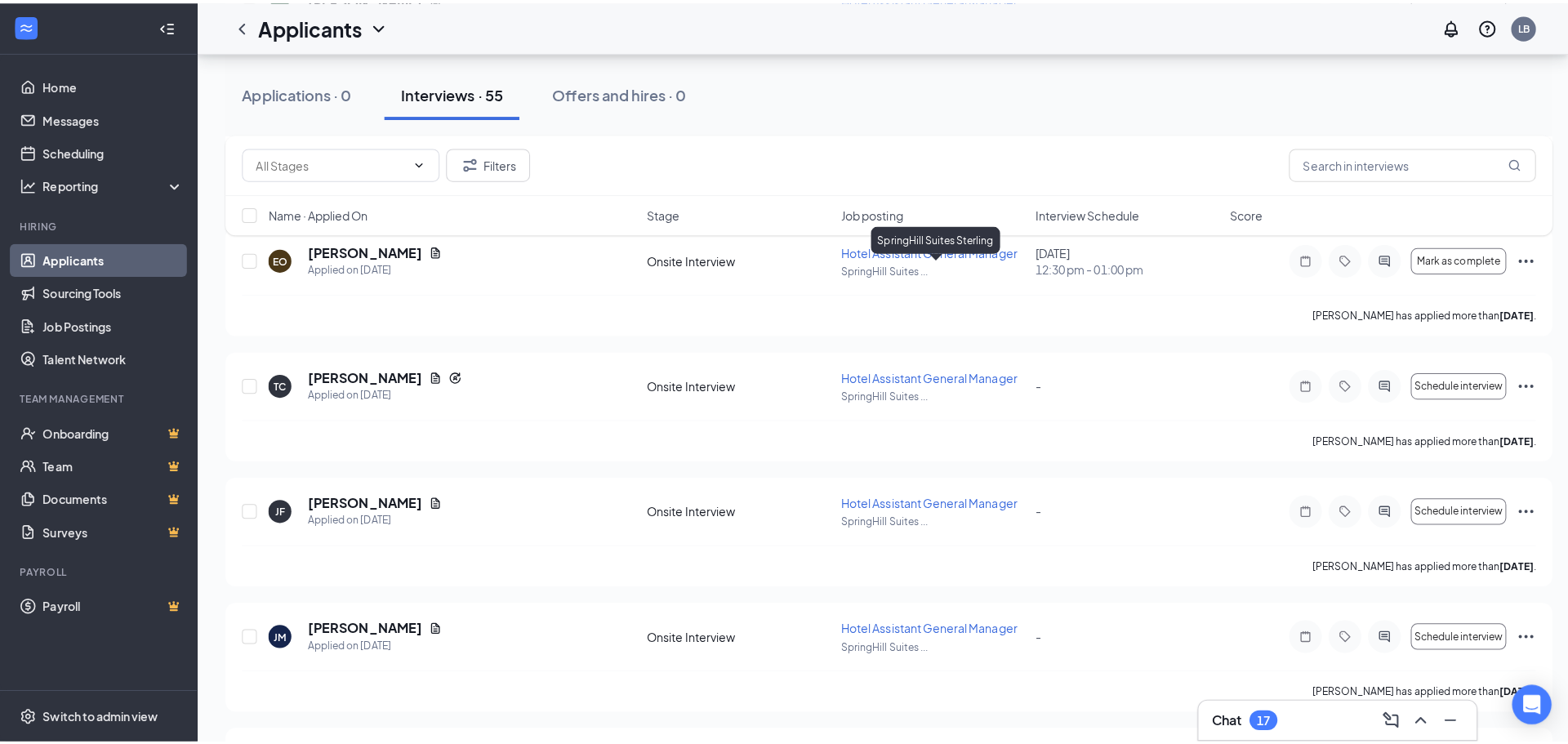
scroll to position [899, 0]
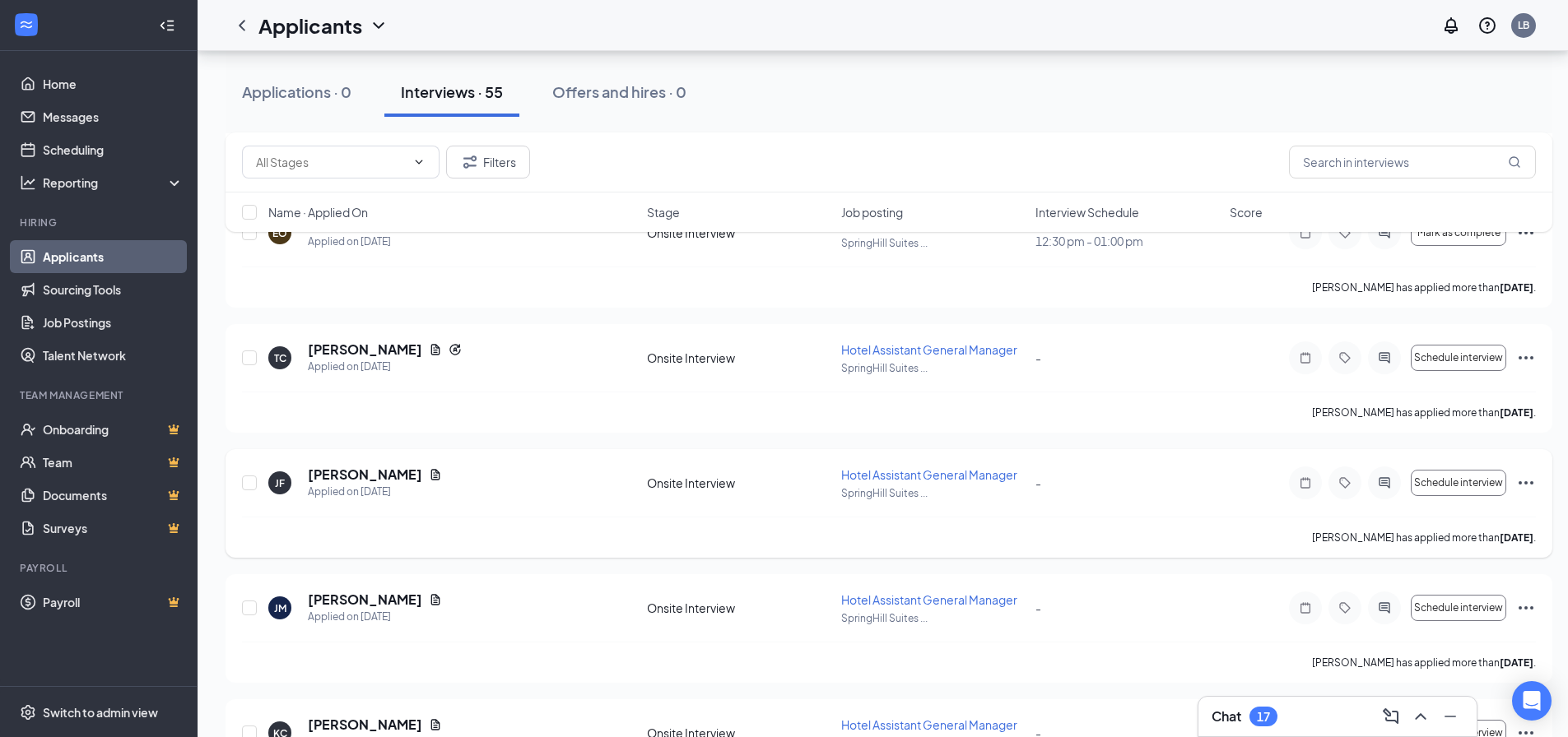
click at [913, 476] on span "Hotel Assistant General Manager" at bounding box center [930, 474] width 176 height 15
click at [377, 473] on h5 "[PERSON_NAME]" at bounding box center [365, 474] width 114 height 18
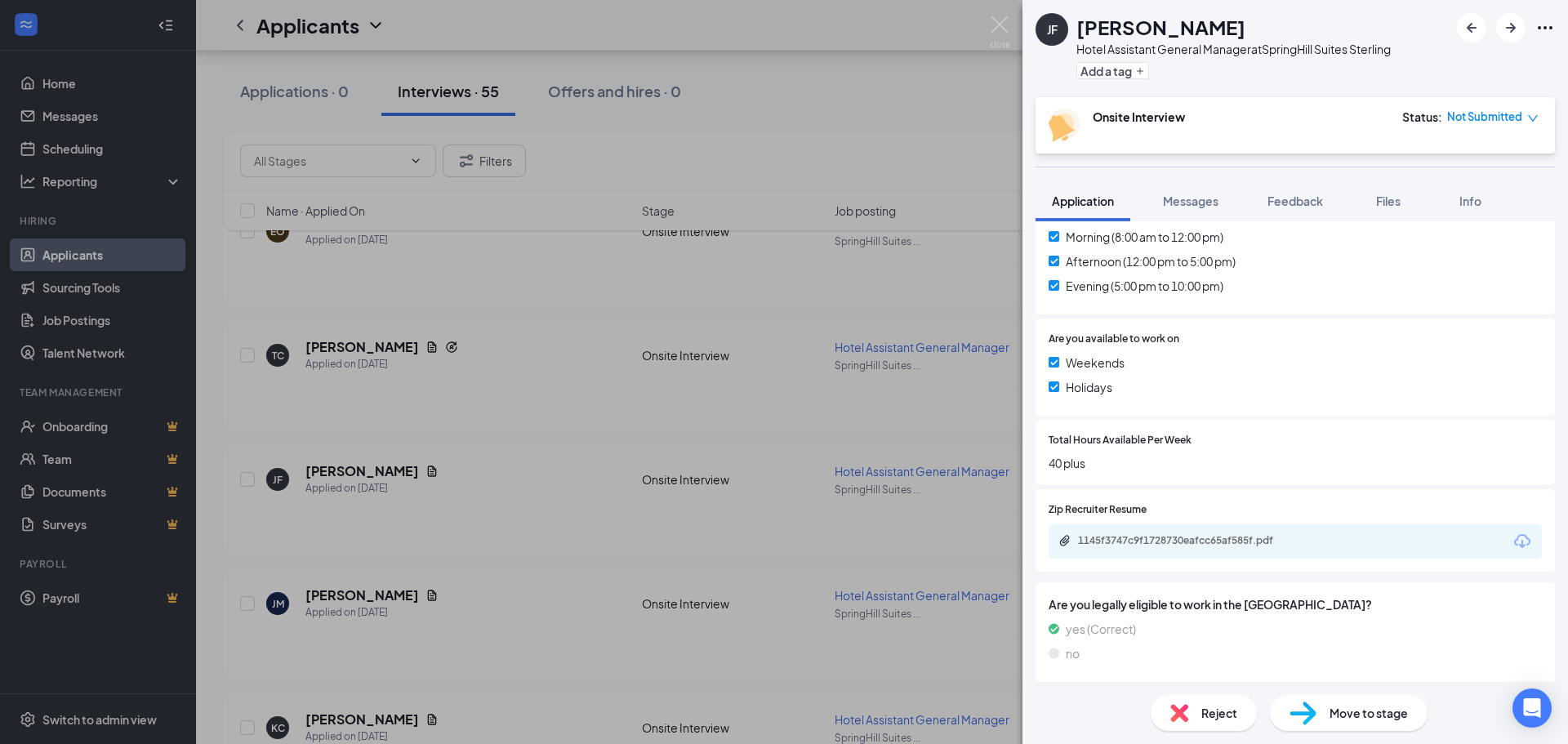
scroll to position [500, 0]
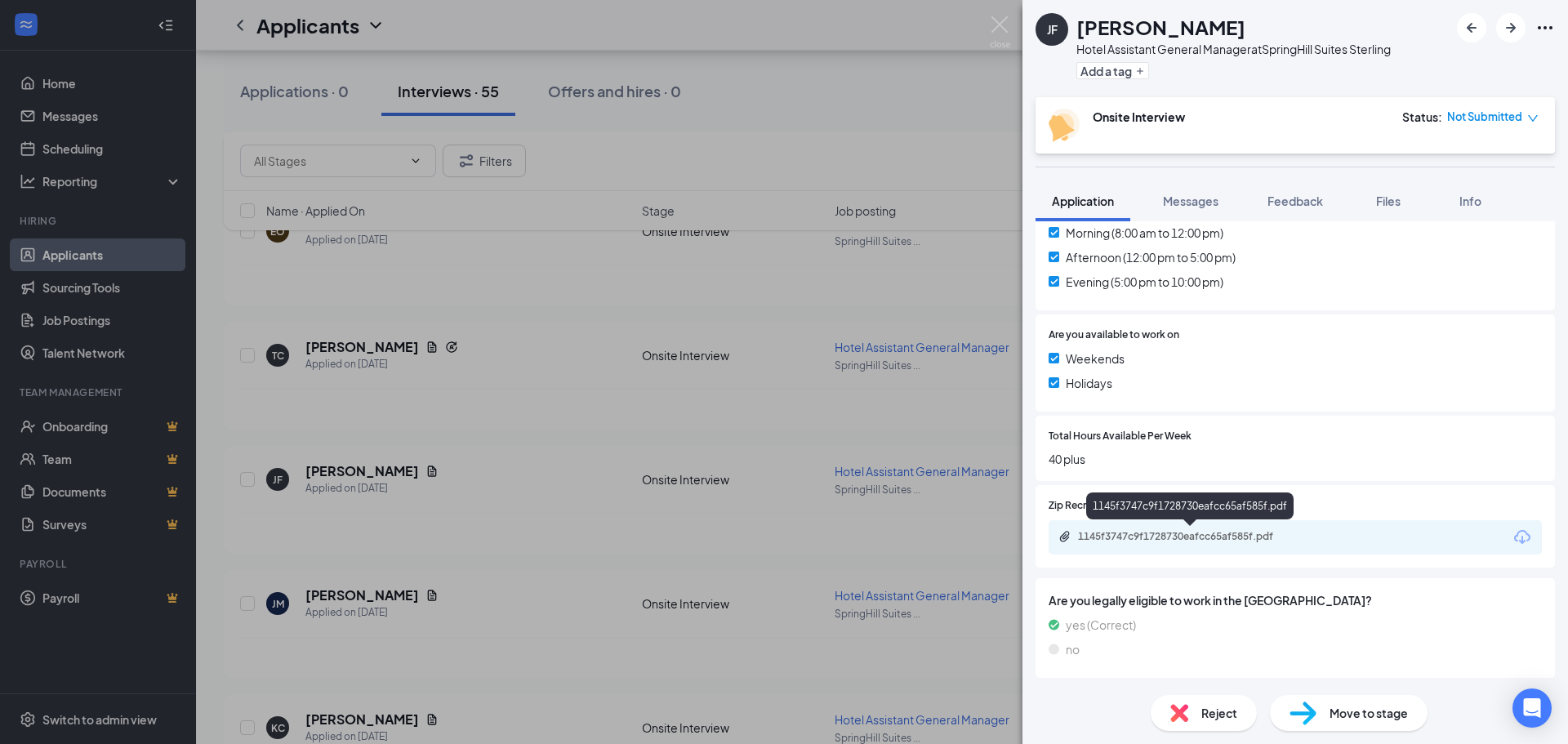
click at [1072, 537] on div "1145f3747c9f1728730eafcc65af585f.pdf" at bounding box center [1190, 536] width 264 height 13
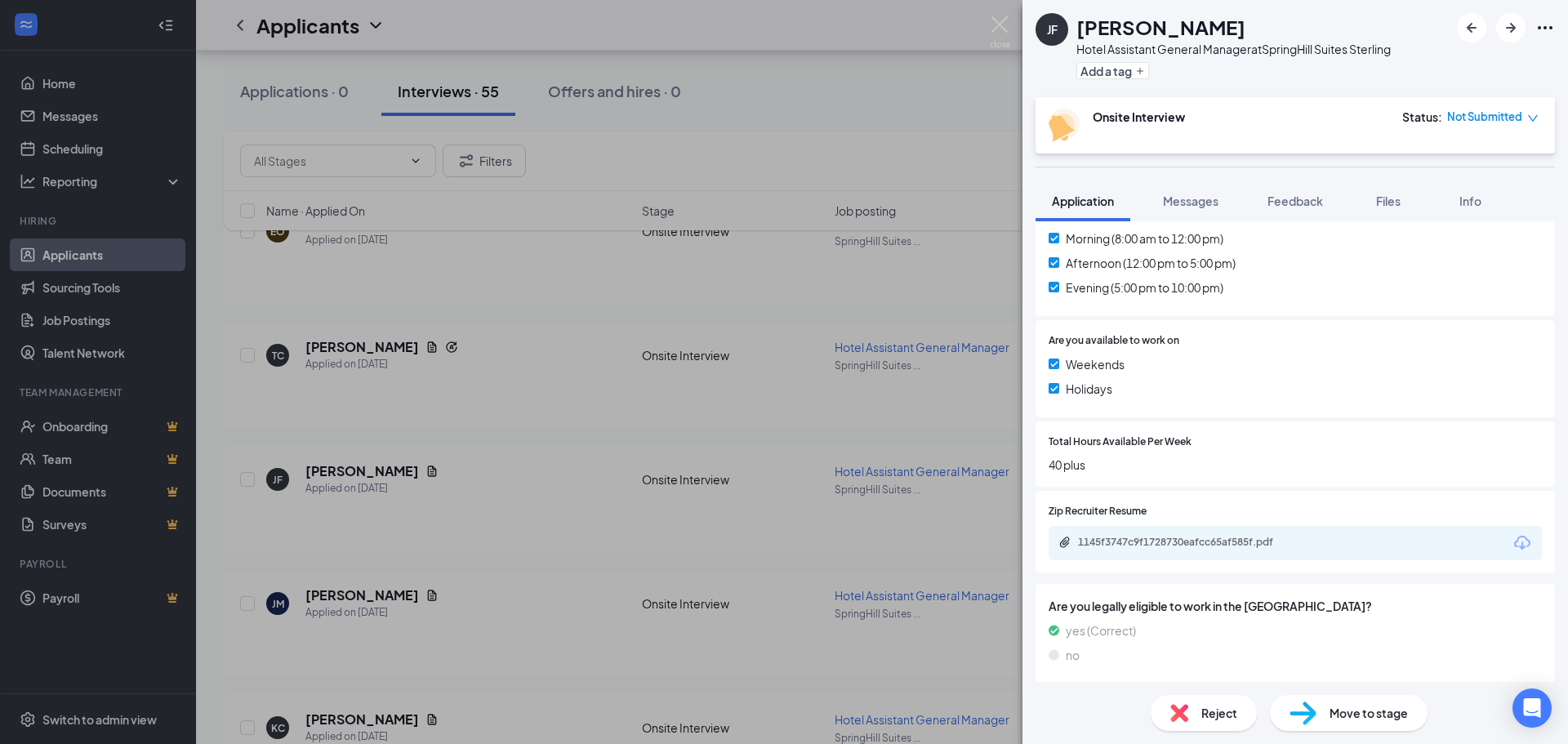
scroll to position [899, 0]
click at [597, 520] on div "JF Jennifer Fenton Hotel Assistant General Manager at SpringHill Suites Sterlin…" at bounding box center [784, 372] width 1568 height 744
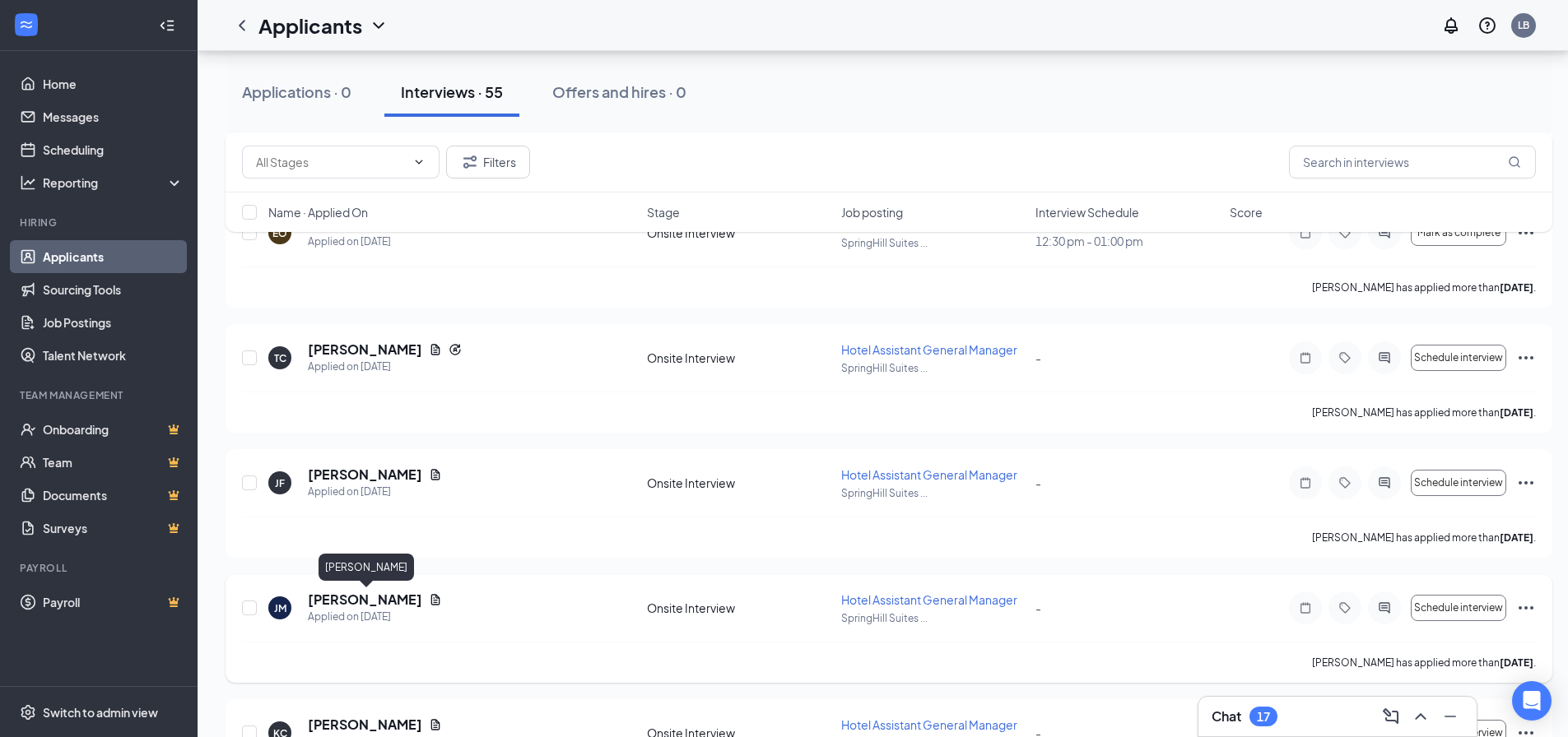
click at [375, 601] on h5 "[PERSON_NAME]" at bounding box center [365, 600] width 114 height 18
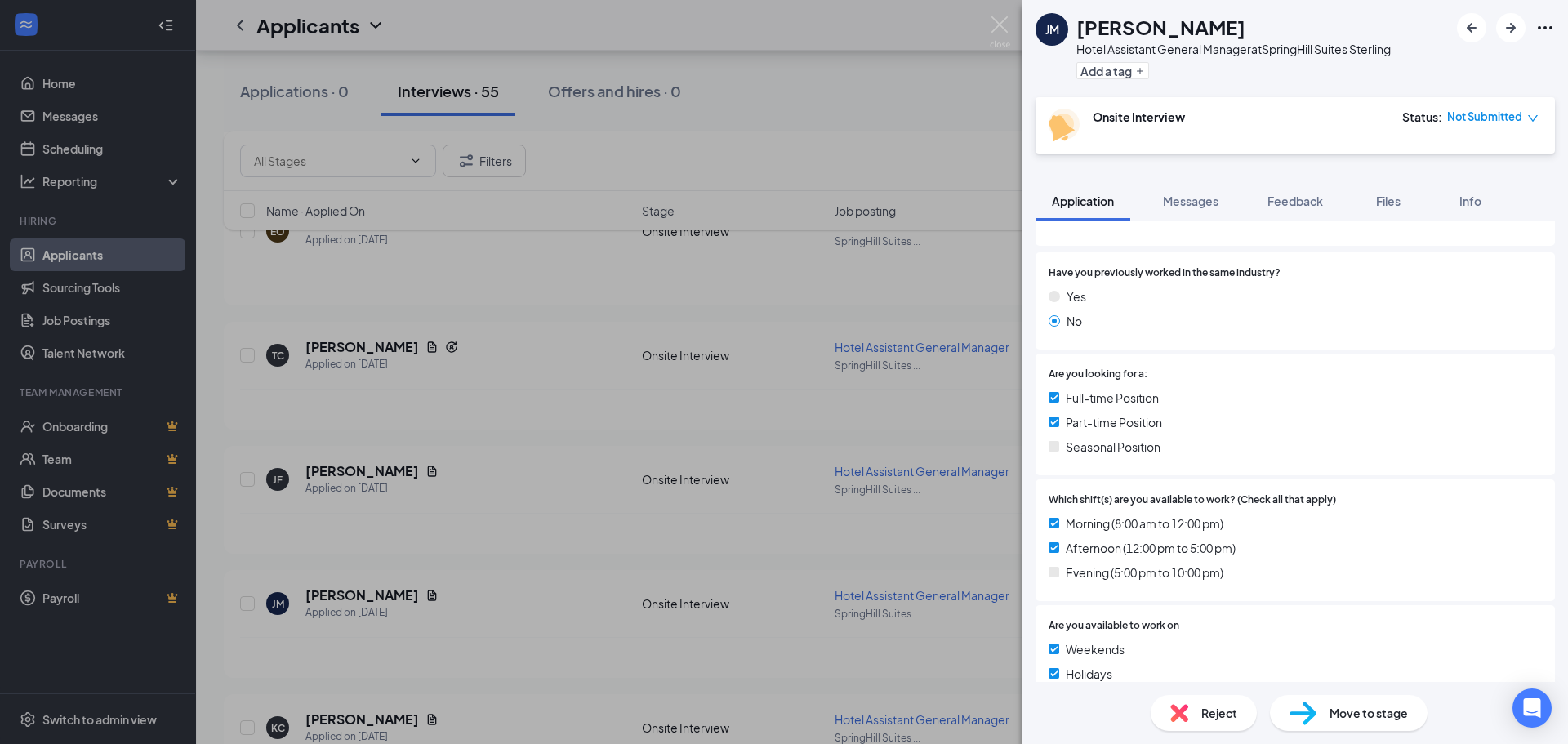
scroll to position [327, 0]
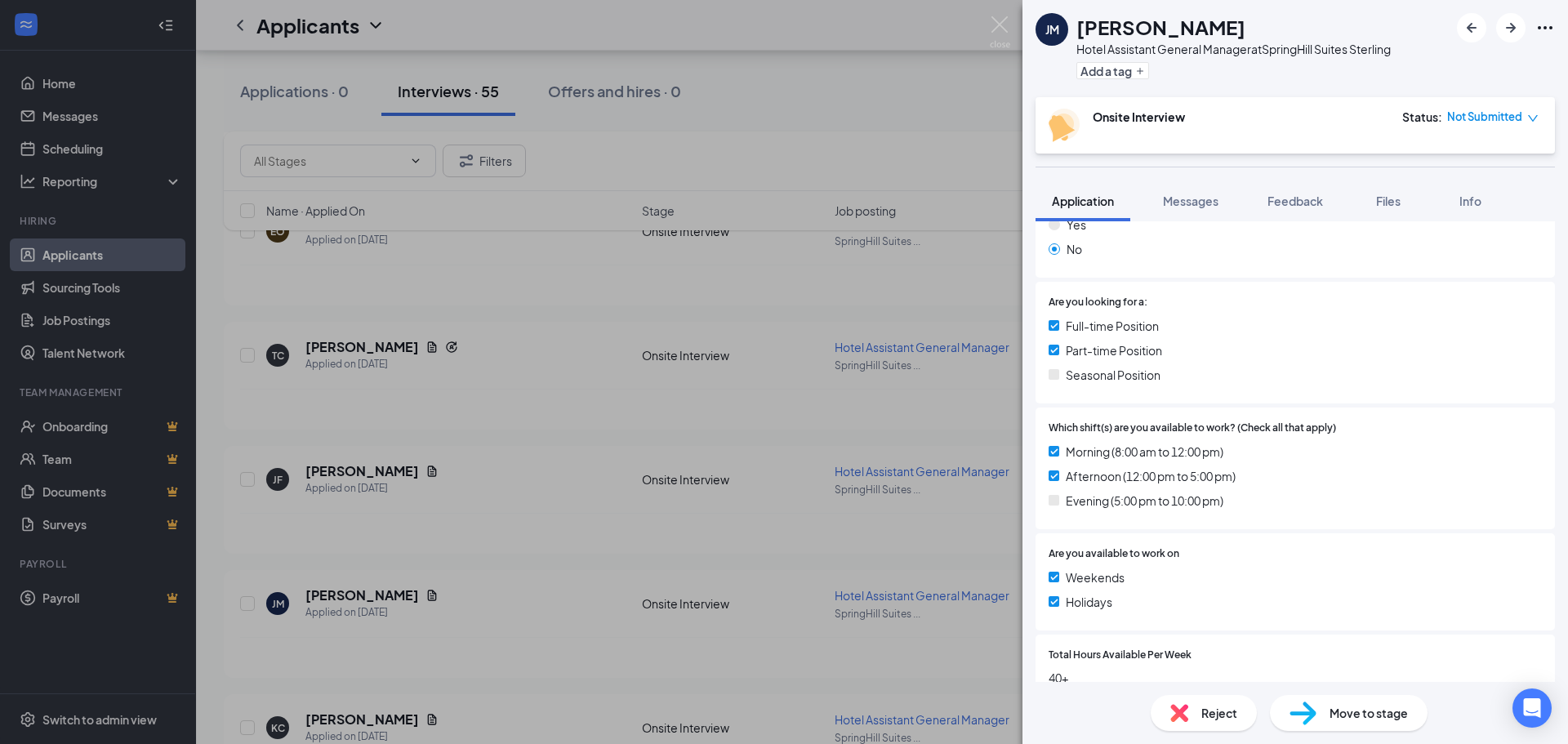
click at [1216, 722] on div "Reject" at bounding box center [1203, 713] width 106 height 36
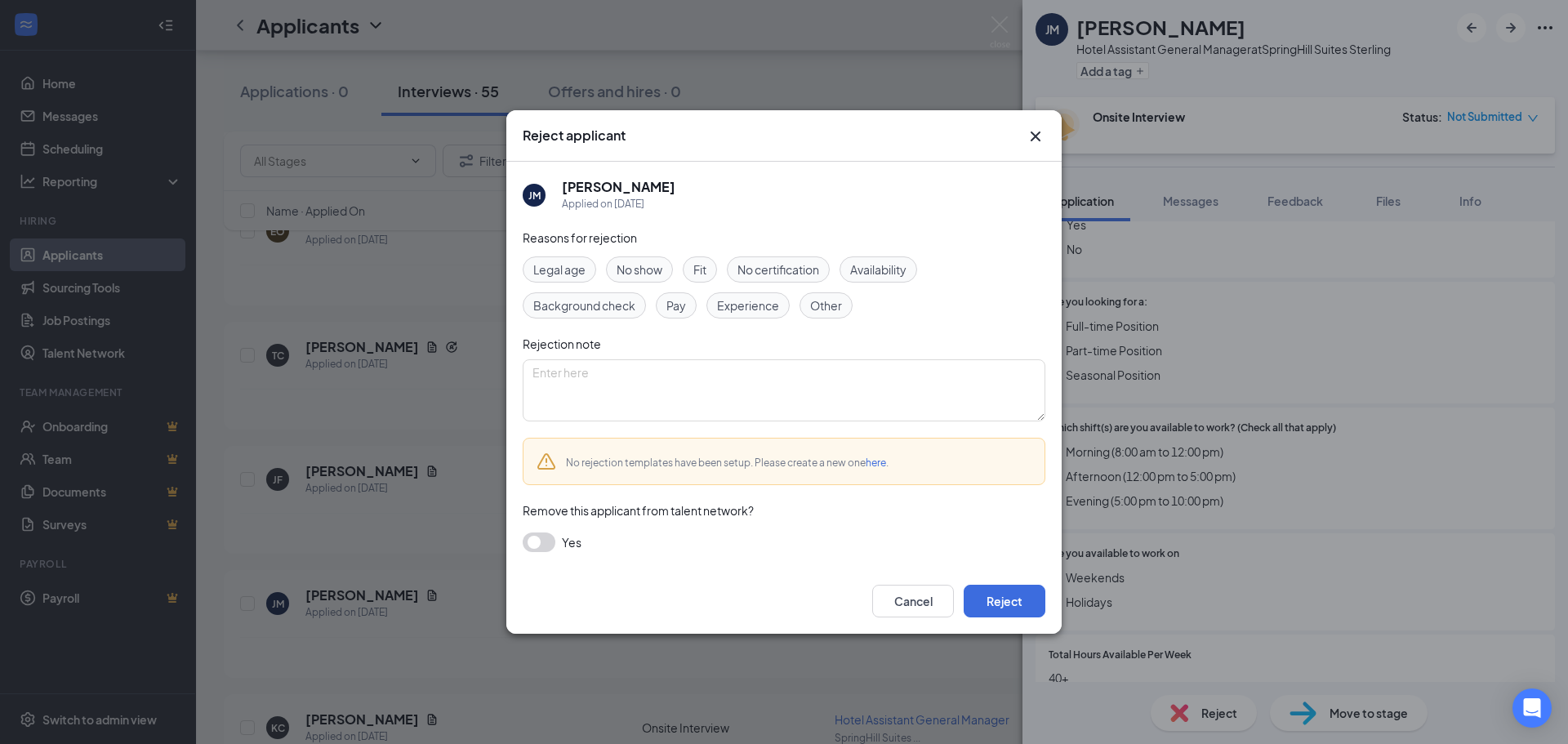
click at [859, 267] on span "Availability" at bounding box center [878, 270] width 57 height 18
click at [1007, 588] on button "Reject" at bounding box center [1004, 601] width 81 height 33
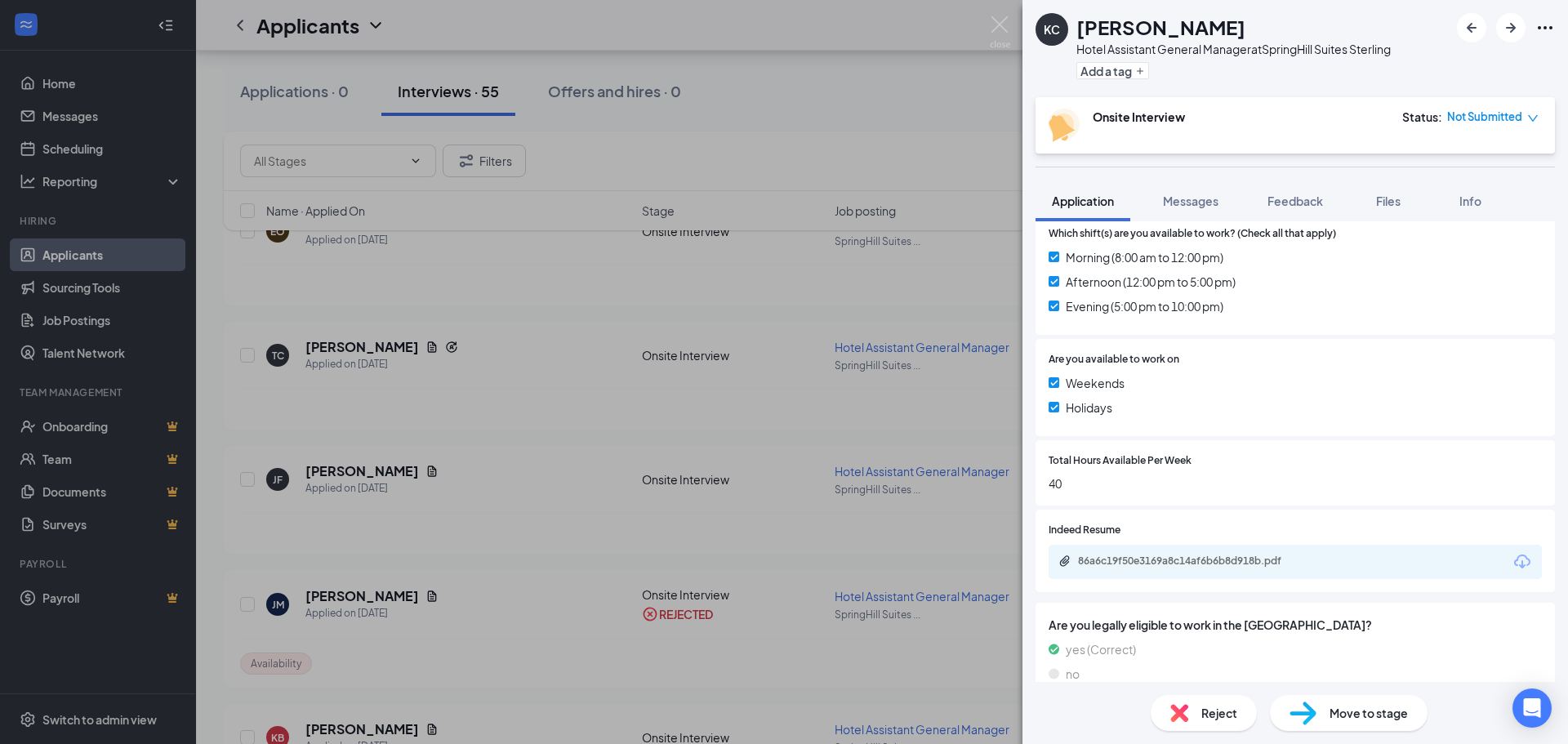
scroll to position [545, 0]
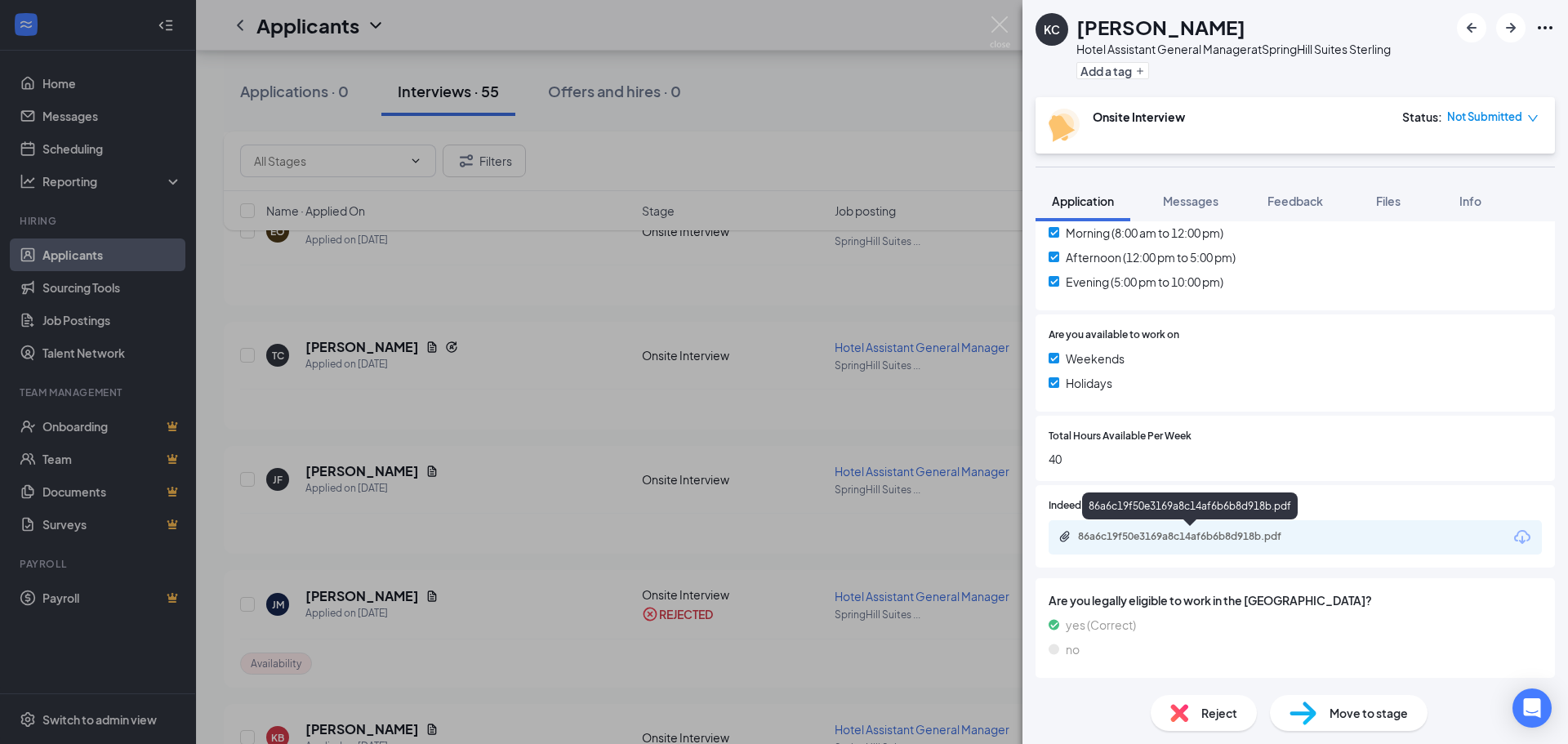
click at [1085, 536] on div "86a6c19f50e3169a8c14af6b6b8d918b.pdf" at bounding box center [1192, 536] width 229 height 13
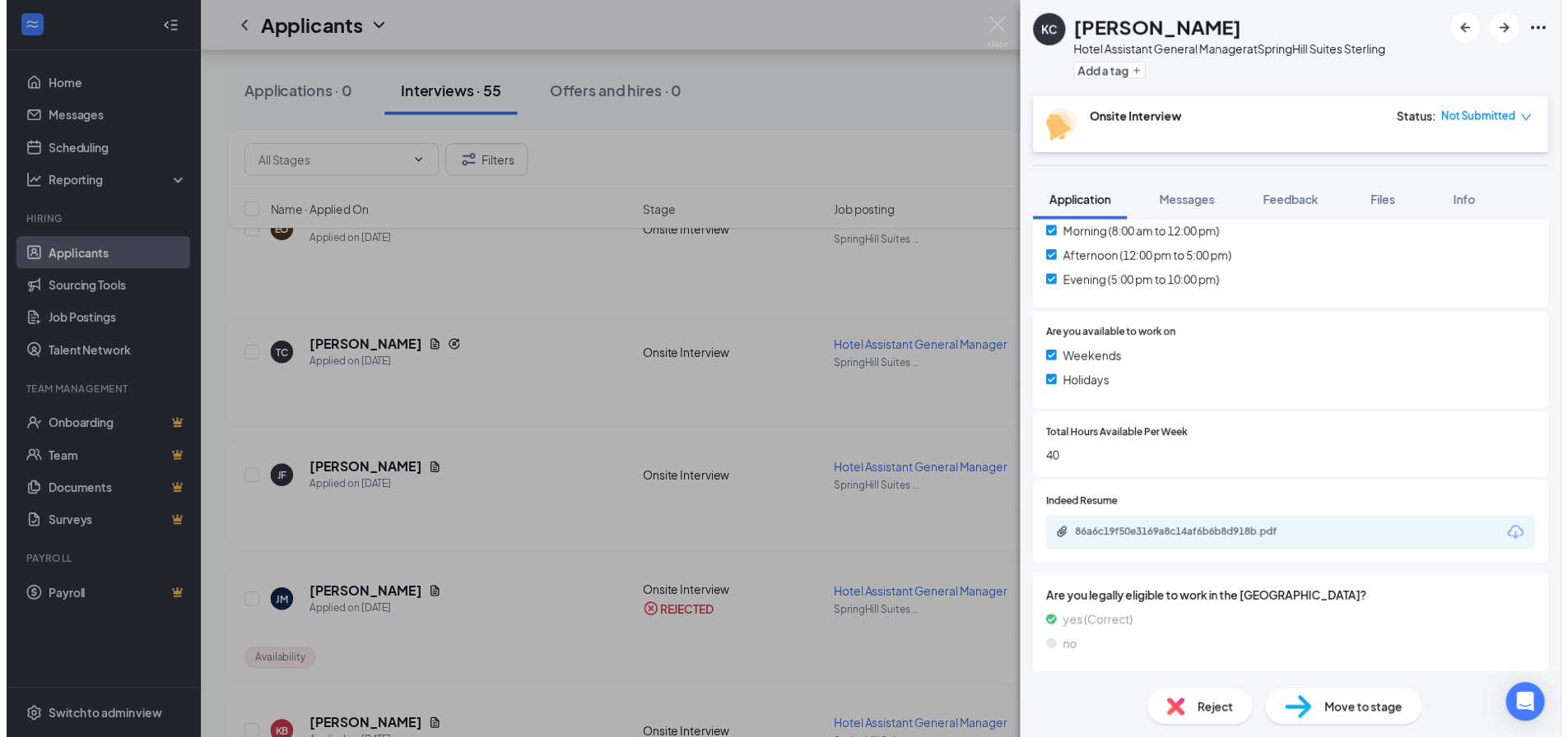
scroll to position [544, 0]
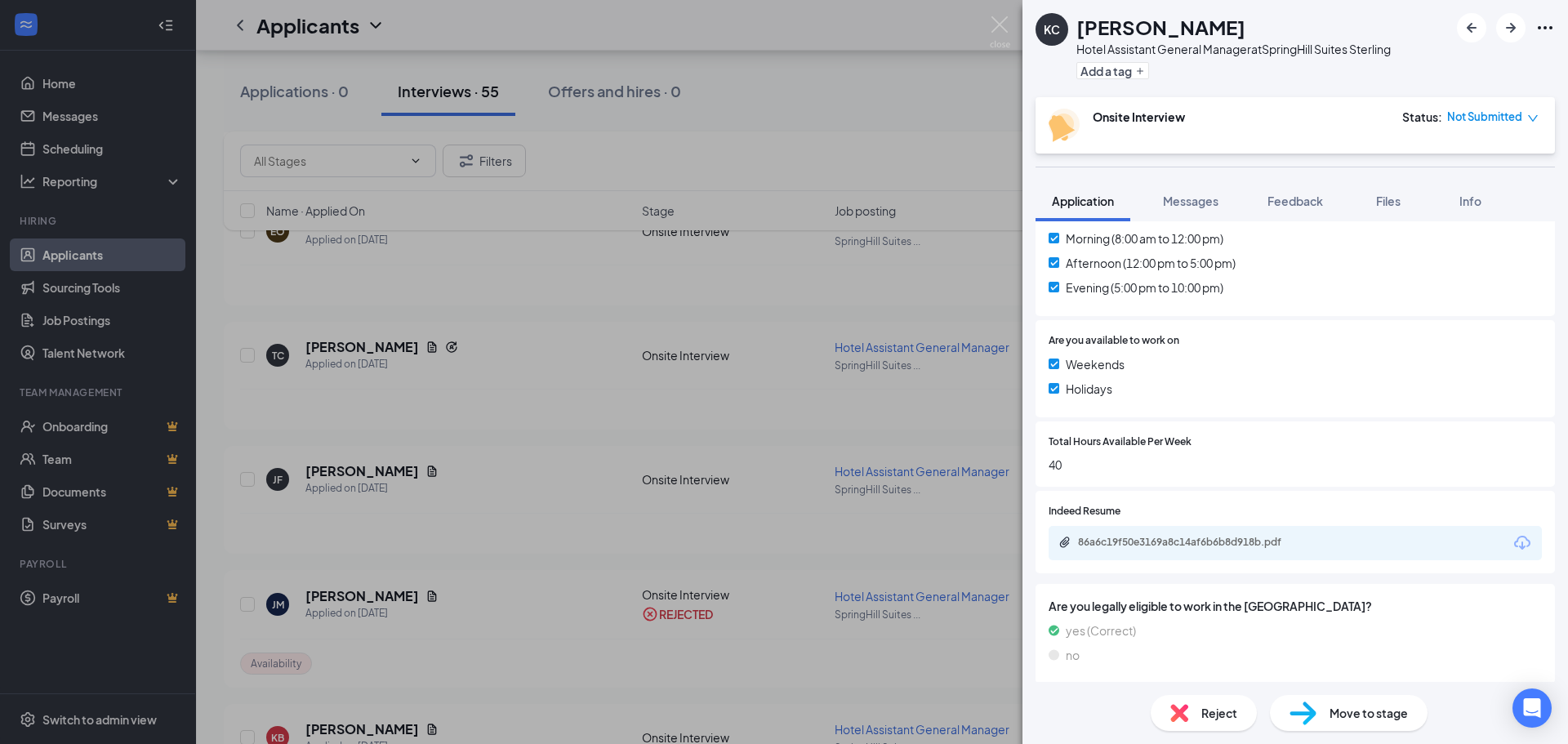
click at [640, 339] on div "KC Kathleen Coppin Hotel Assistant General Manager at SpringHill Suites Sterlin…" at bounding box center [784, 372] width 1568 height 744
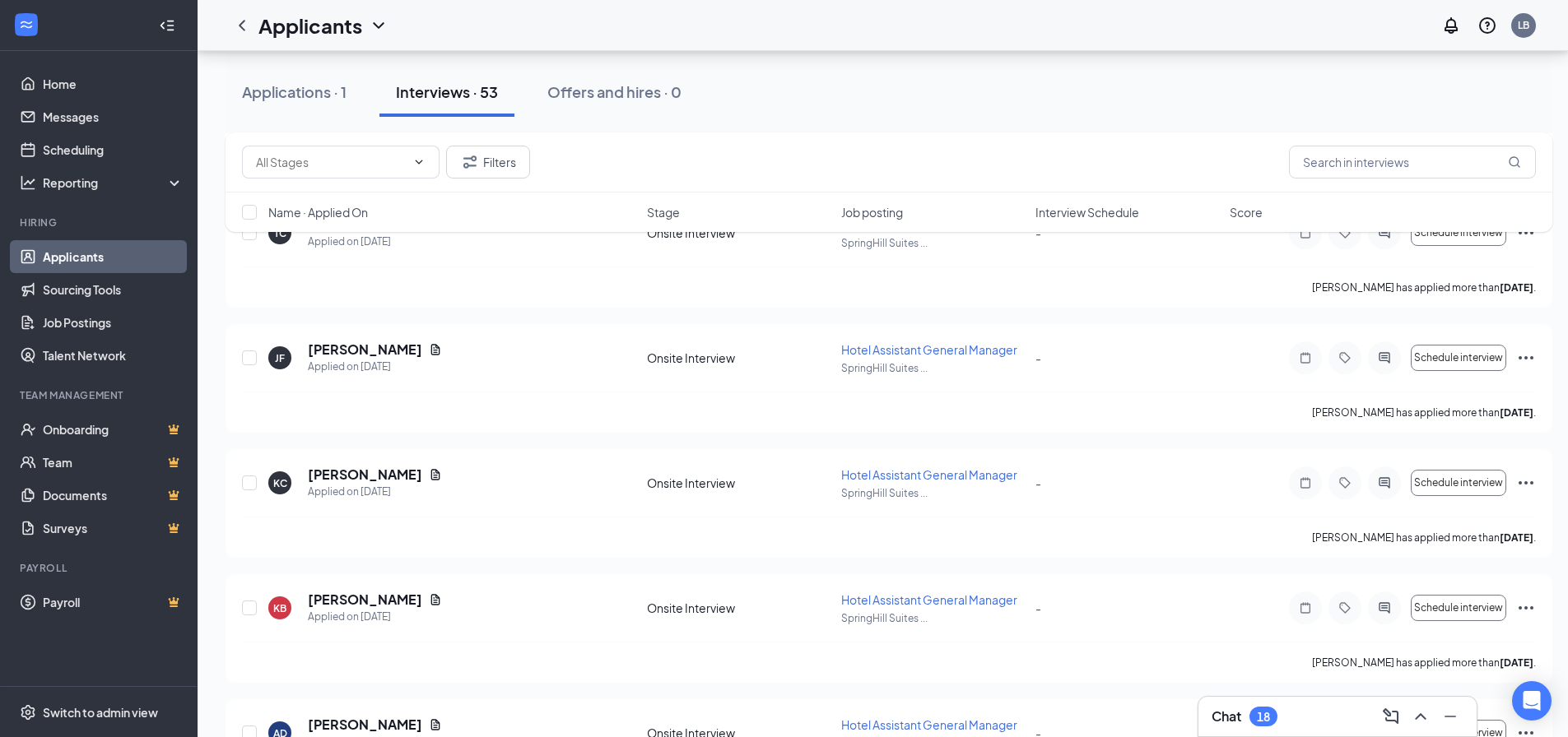
click at [506, 199] on div "Name · Applied On Stage Job posting Interview Schedule Score" at bounding box center [889, 212] width 1327 height 39
